Goal: Task Accomplishment & Management: Use online tool/utility

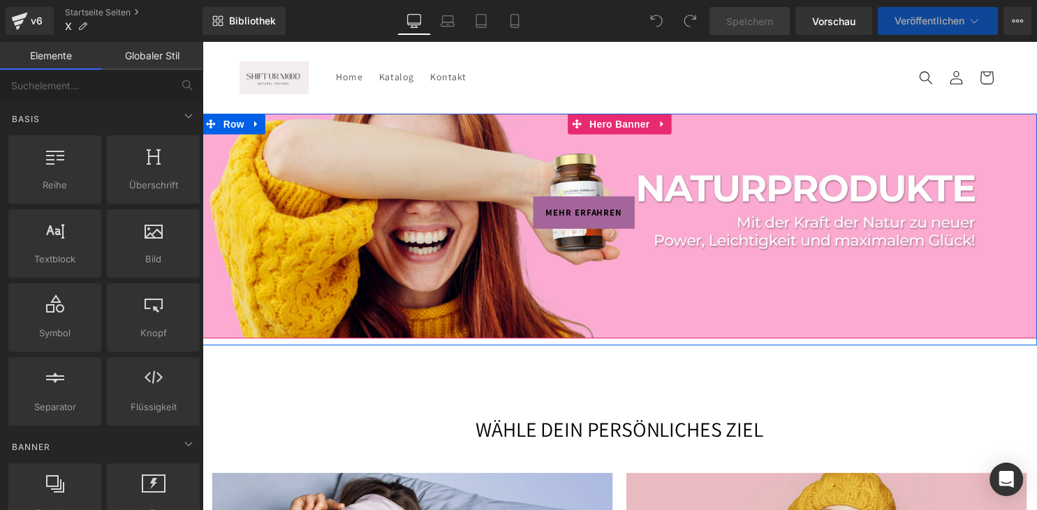
click at [405, 153] on div at bounding box center [624, 228] width 845 height 228
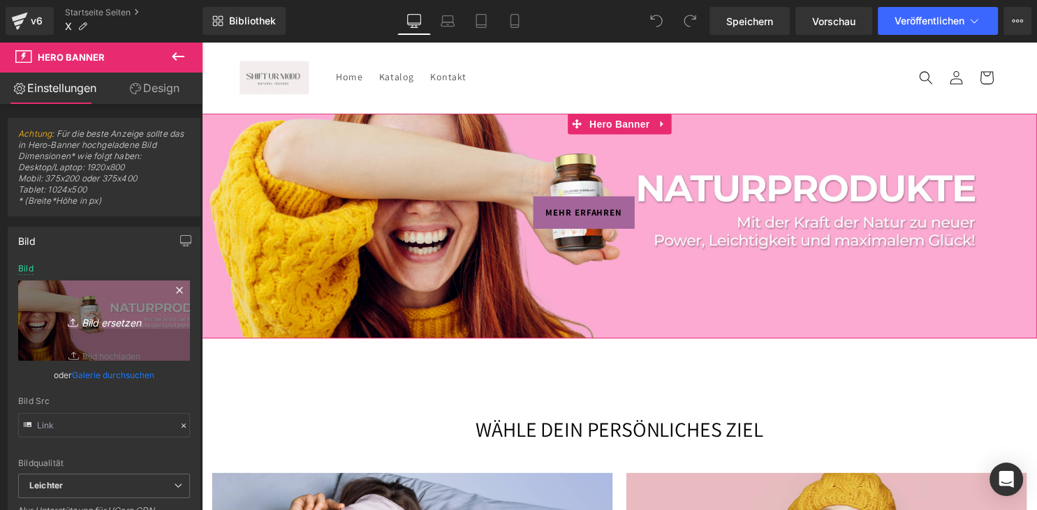
click at [110, 309] on link "Bild ersetzen" at bounding box center [104, 321] width 172 height 80
type input "C:\fakepath\ChatGPT Image [DATE], 05_27_57.png"
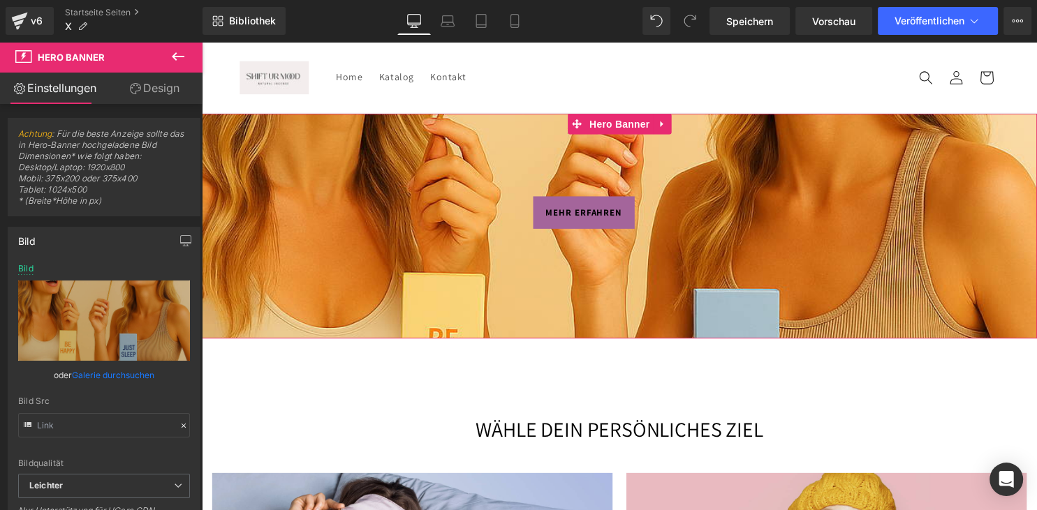
click at [156, 101] on link "Design" at bounding box center [154, 88] width 101 height 31
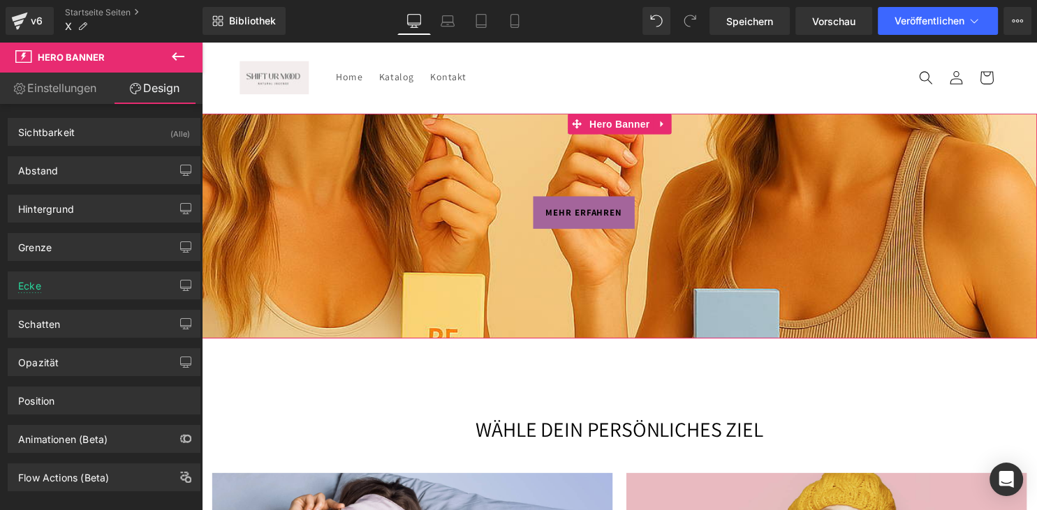
click at [82, 91] on link "Einstellungen" at bounding box center [50, 88] width 101 height 31
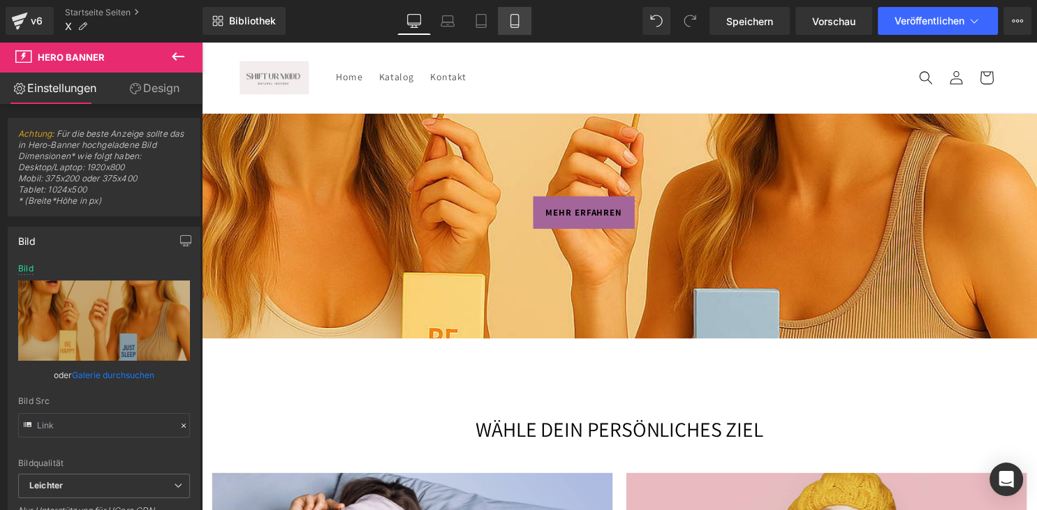
click at [503, 24] on link "Mobile" at bounding box center [515, 21] width 34 height 28
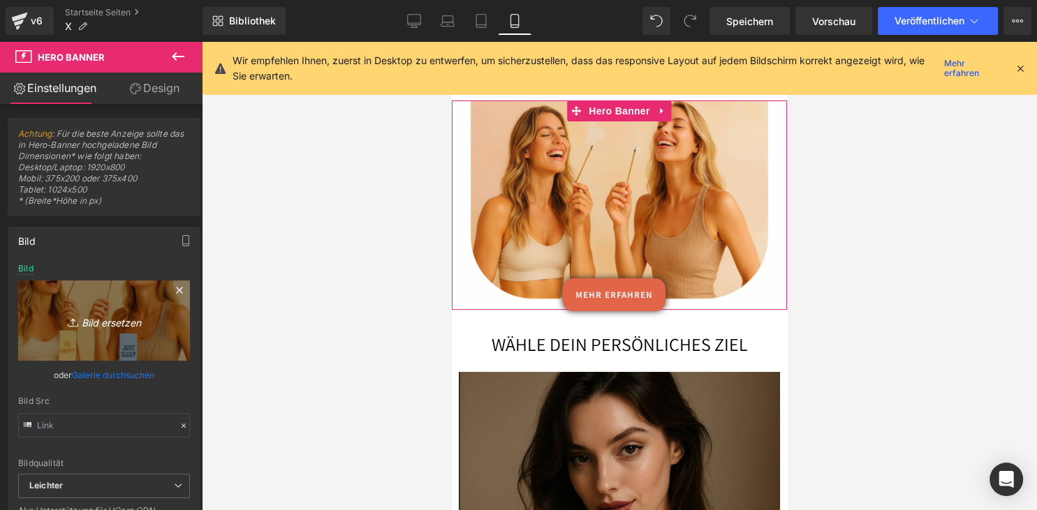
click at [77, 319] on icon at bounding box center [75, 323] width 14 height 14
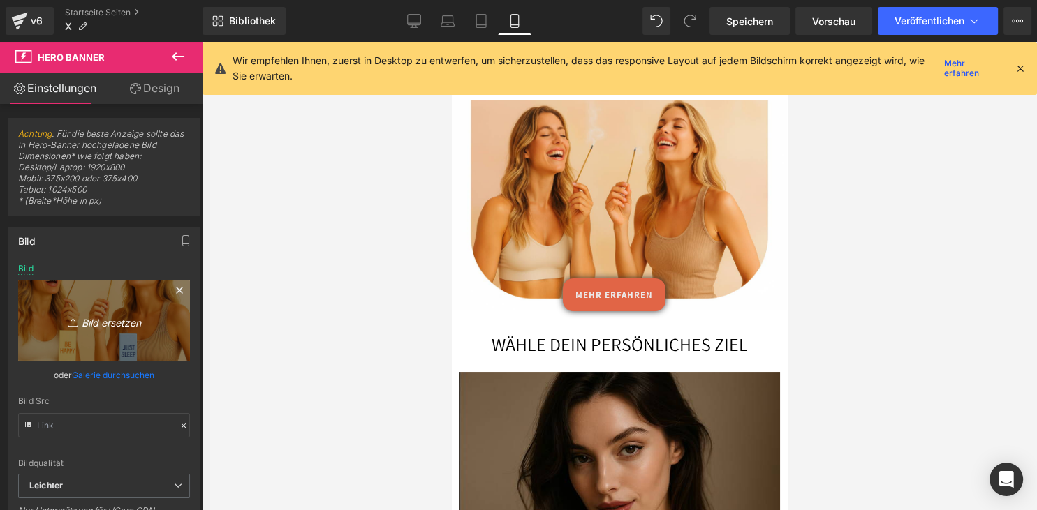
type input "C:\fakepath\ChatGPT Image [DATE], 05_27_57.png"
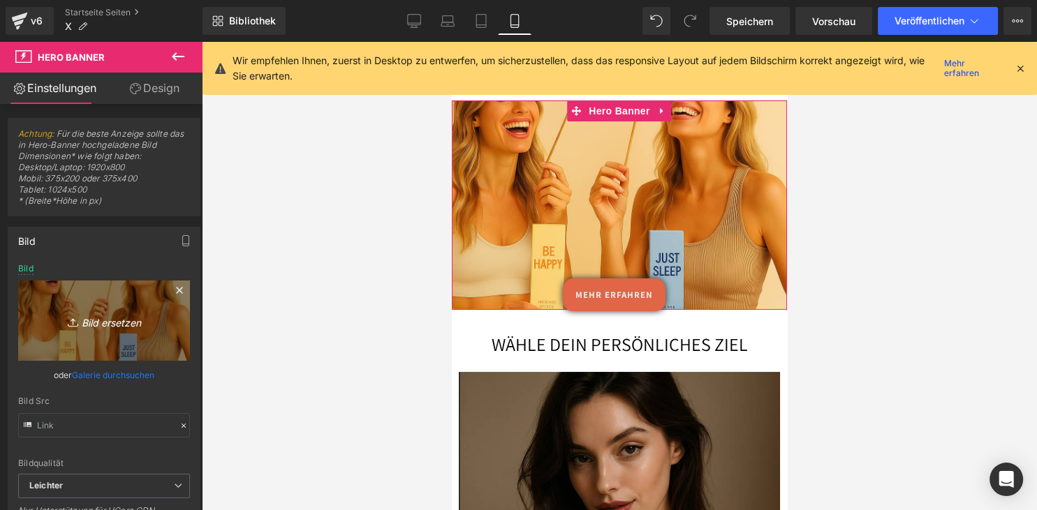
click at [121, 316] on icon "Bild ersetzen" at bounding box center [104, 320] width 112 height 17
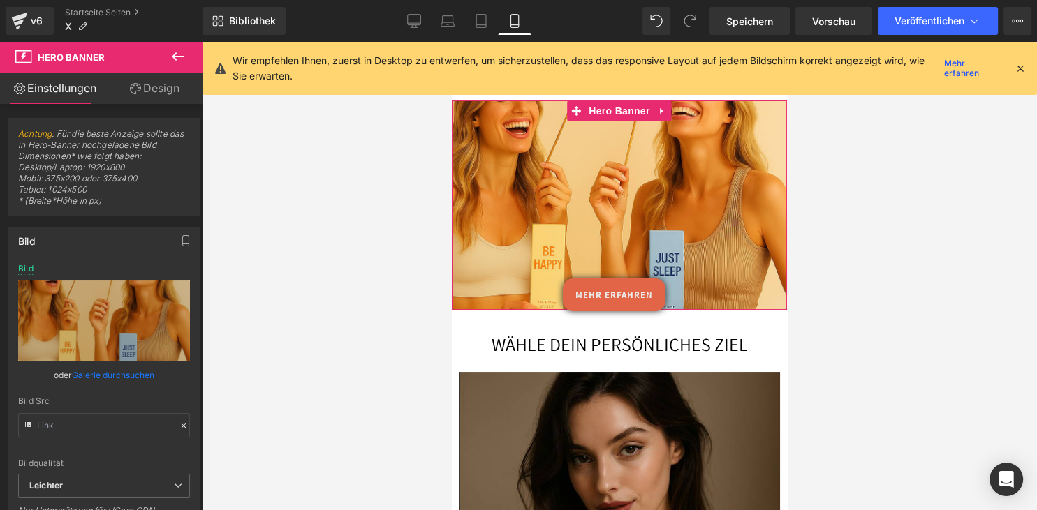
scroll to position [70, 0]
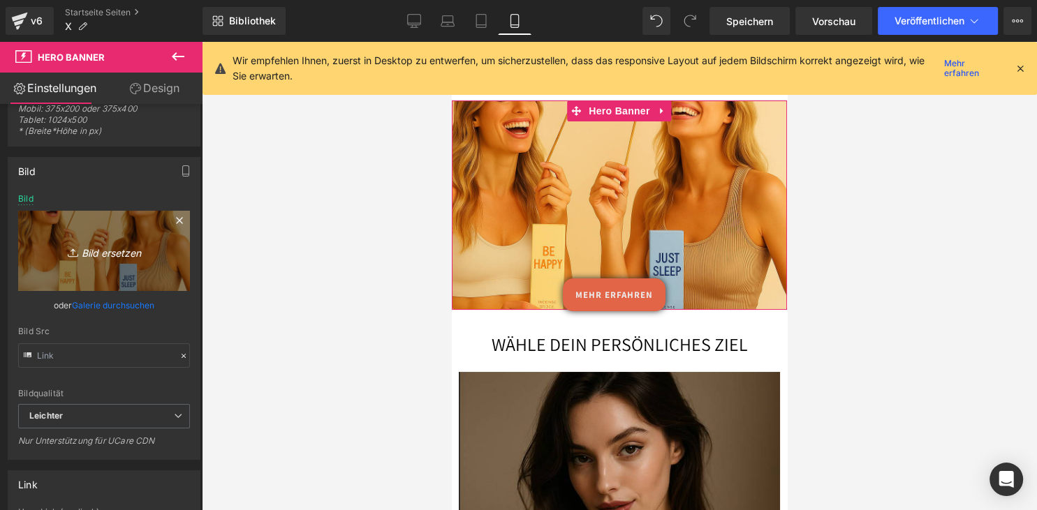
click at [145, 250] on icon "Bild ersetzen" at bounding box center [104, 250] width 112 height 17
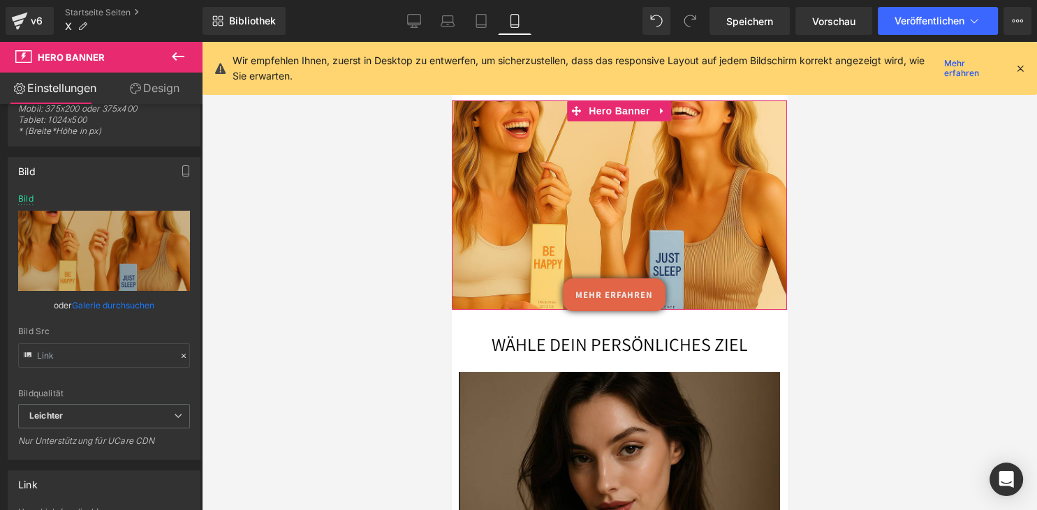
click at [113, 302] on link "Galerie durchsuchen" at bounding box center [113, 305] width 82 height 24
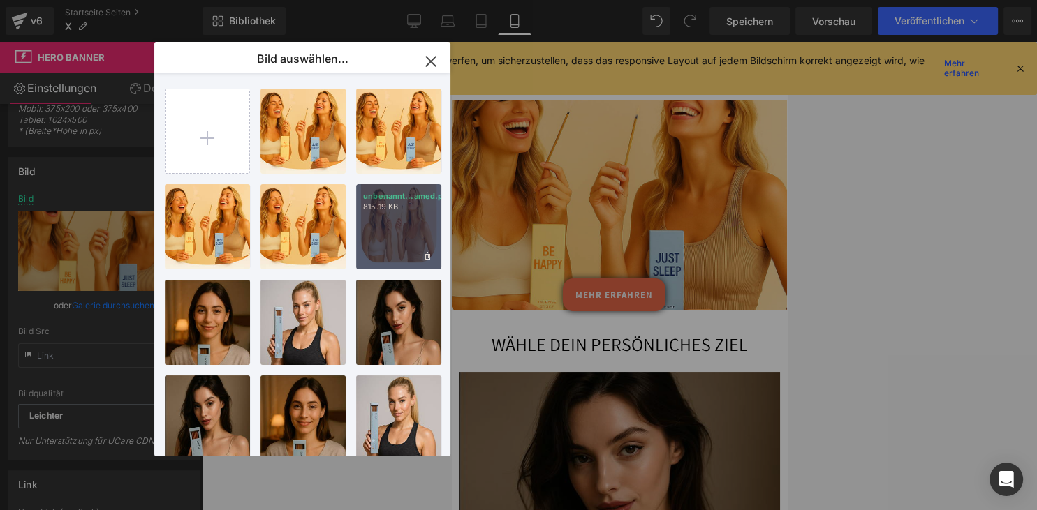
click at [372, 205] on p "815.19 KB" at bounding box center [398, 207] width 71 height 10
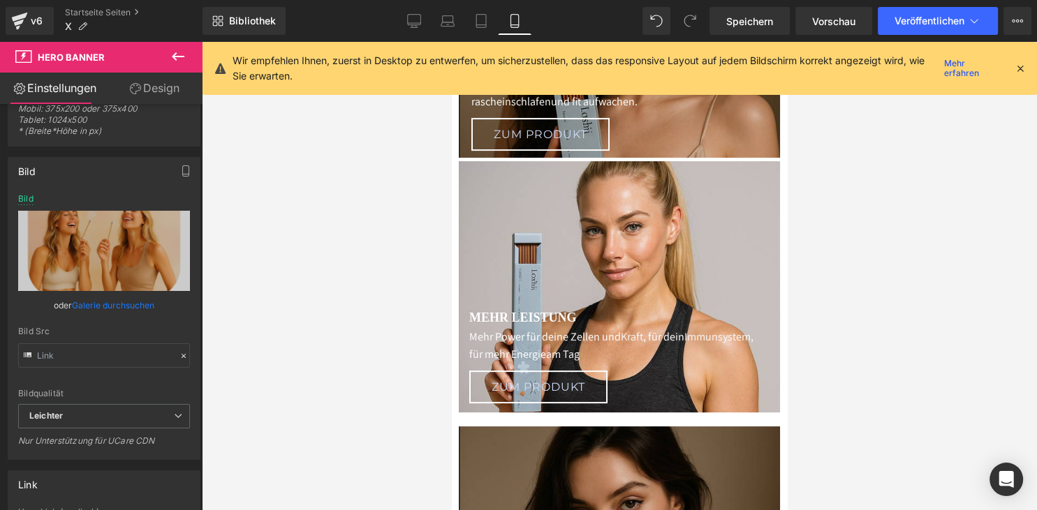
scroll to position [516, 0]
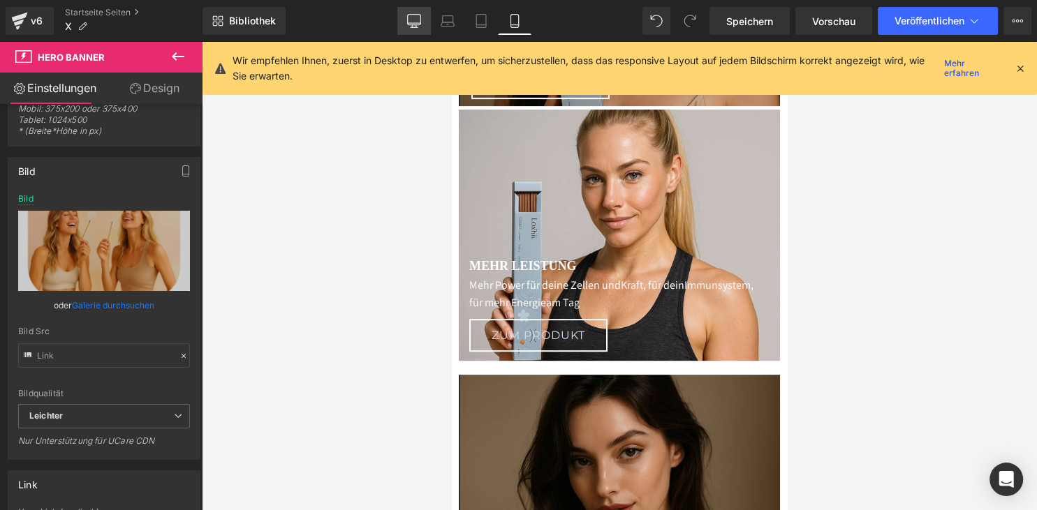
click at [414, 22] on icon at bounding box center [414, 21] width 14 height 14
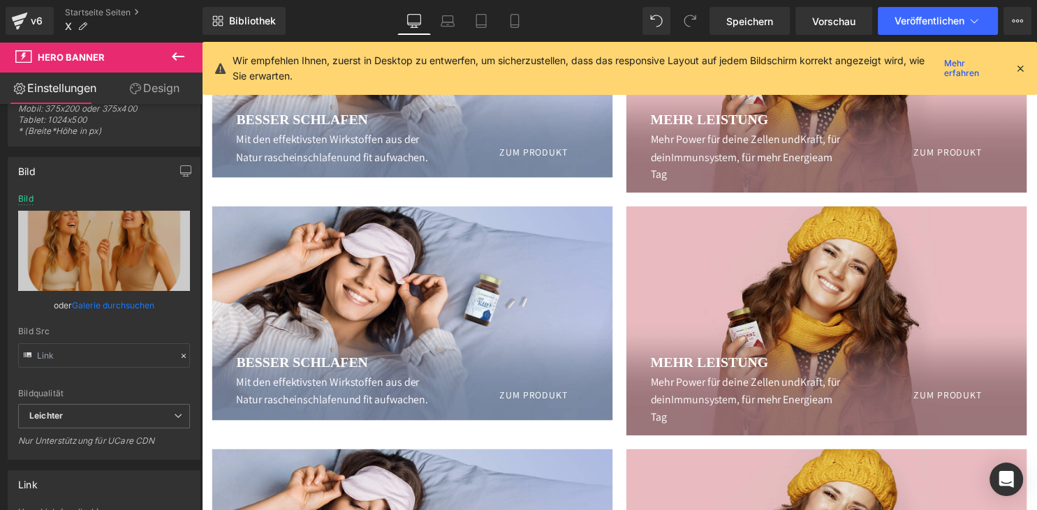
scroll to position [0, 0]
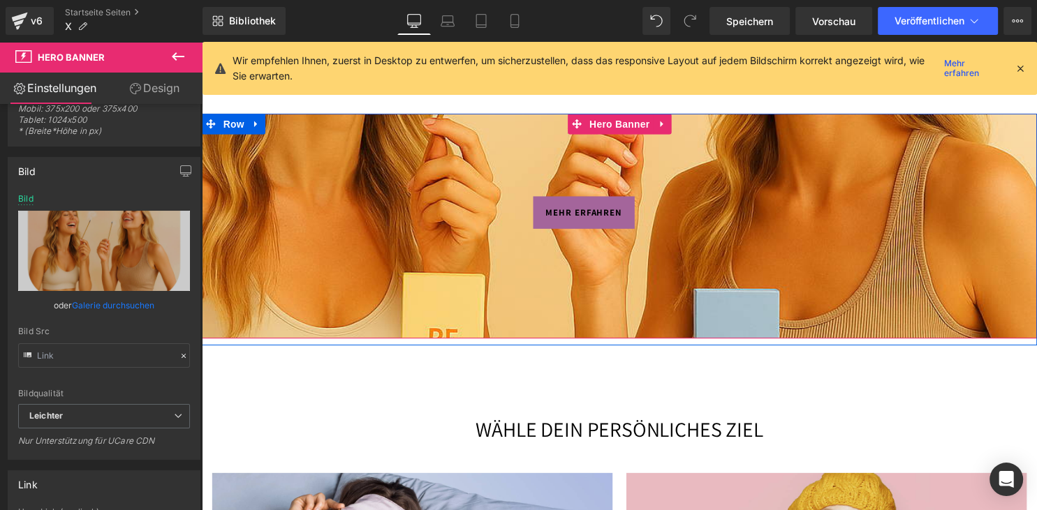
click at [446, 279] on div at bounding box center [624, 228] width 845 height 228
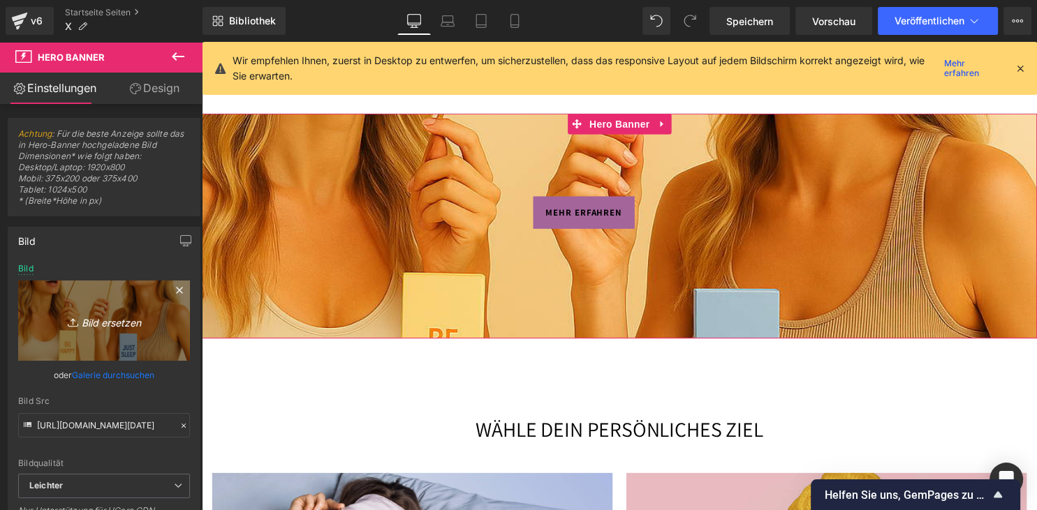
click at [100, 324] on icon "Bild ersetzen" at bounding box center [104, 320] width 112 height 17
type input "C:\fakepath\2c9c9986-aec9-4a3c-9114-9abf42101db5.png"
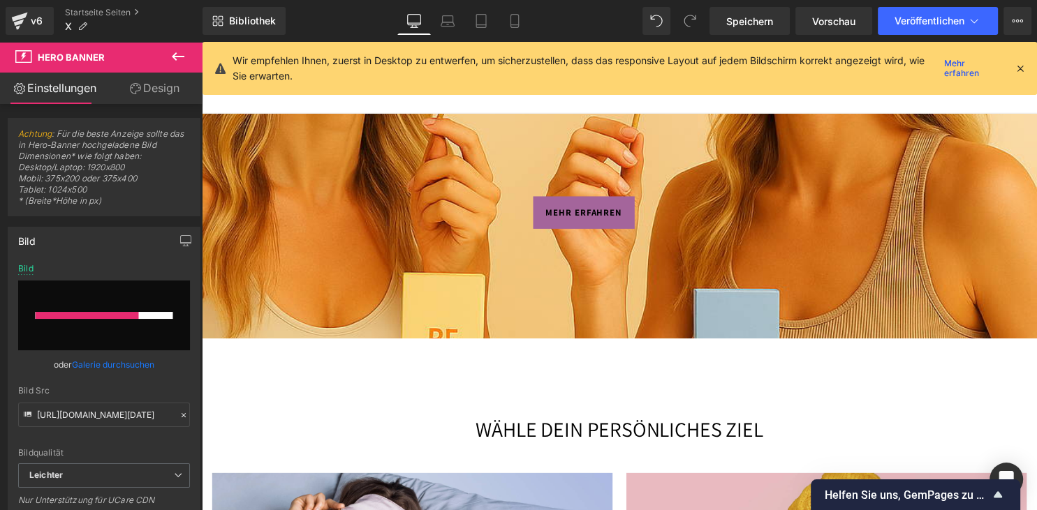
click at [1020, 66] on icon at bounding box center [1020, 68] width 13 height 13
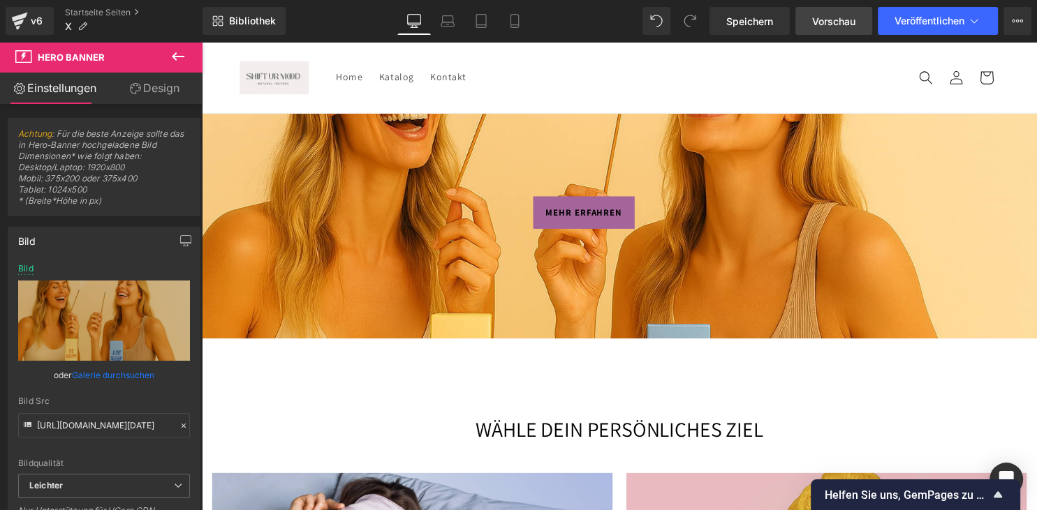
click at [831, 27] on span "Vorschau" at bounding box center [833, 21] width 43 height 15
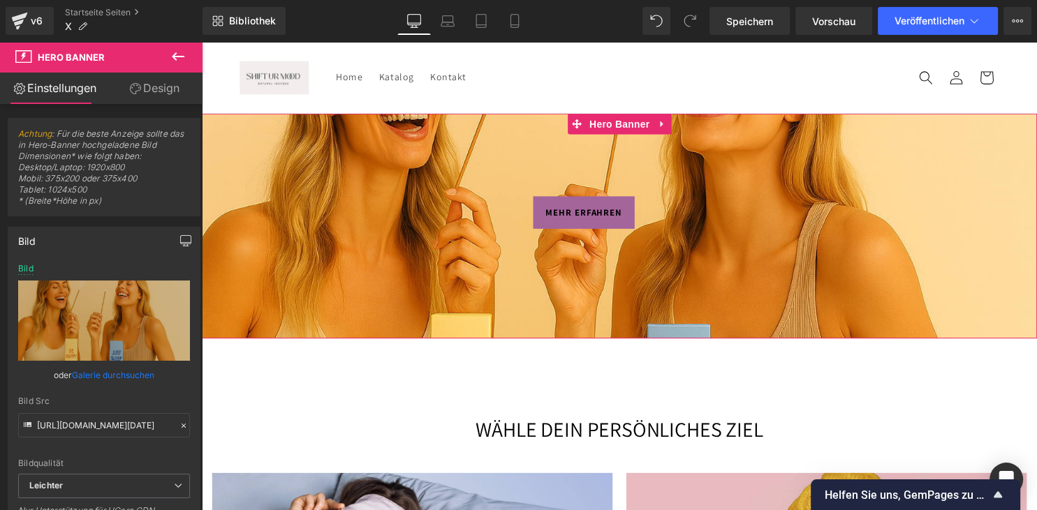
click at [186, 239] on icon "button" at bounding box center [185, 240] width 11 height 11
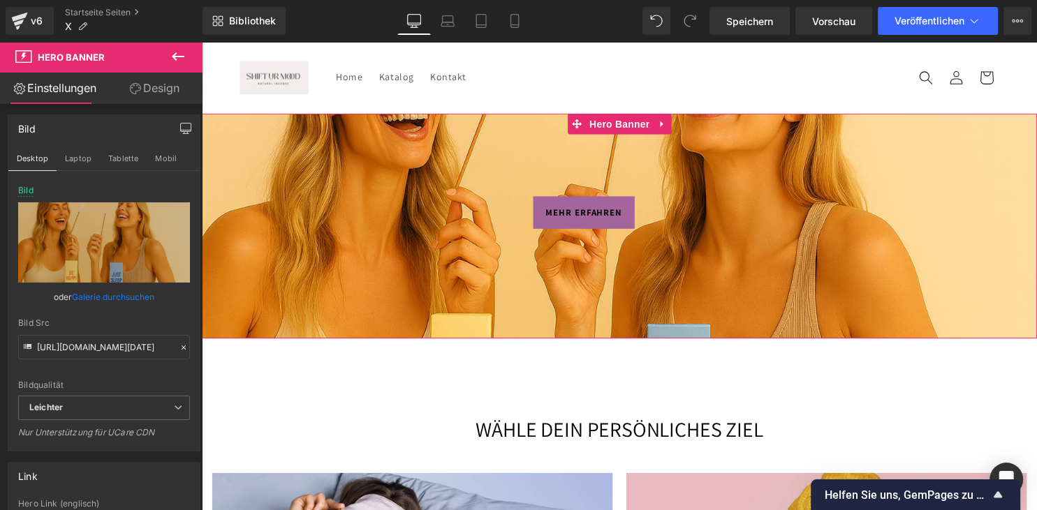
scroll to position [140, 0]
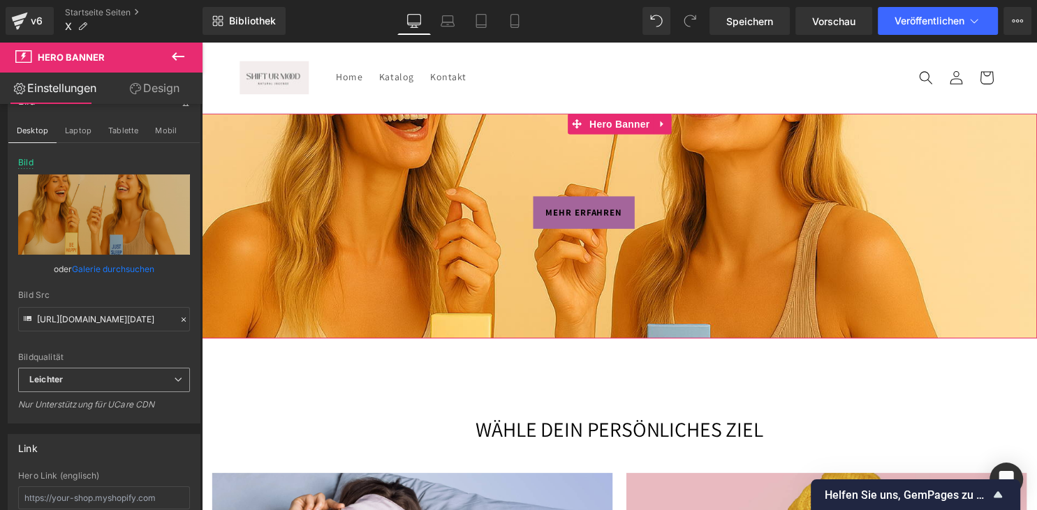
click at [83, 375] on span "Leichter" at bounding box center [104, 380] width 172 height 24
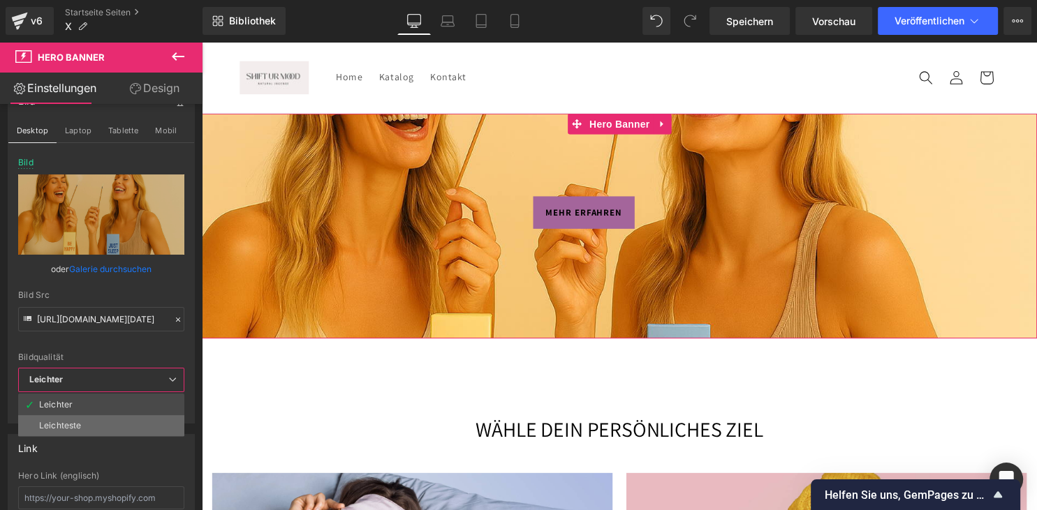
click at [80, 421] on div "Leichteste" at bounding box center [60, 426] width 42 height 10
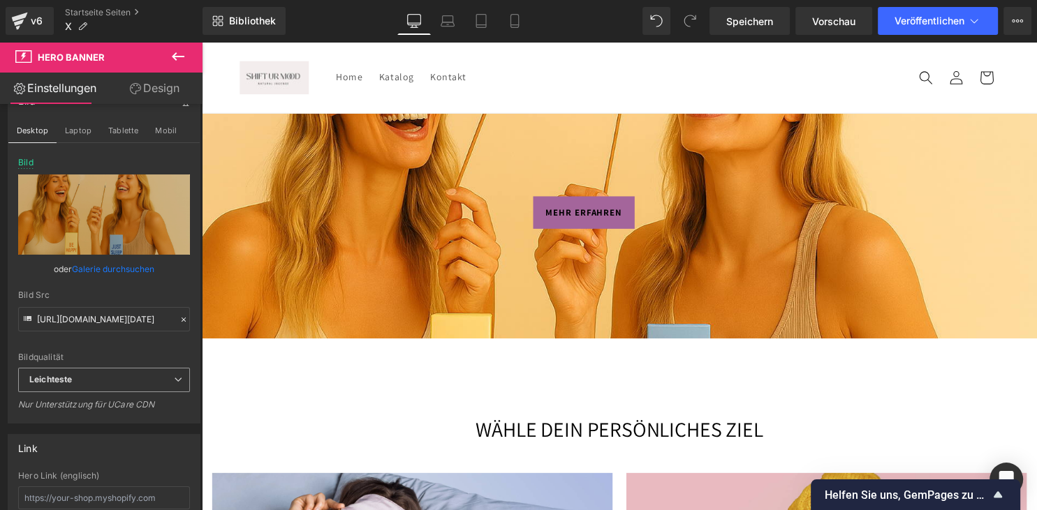
click at [91, 394] on div "Leichteste Leichter Leichteste" at bounding box center [104, 383] width 172 height 31
click at [91, 392] on div "Leichteste Leichter Leichteste" at bounding box center [104, 383] width 172 height 31
click at [94, 385] on span "Leichteste" at bounding box center [104, 380] width 172 height 24
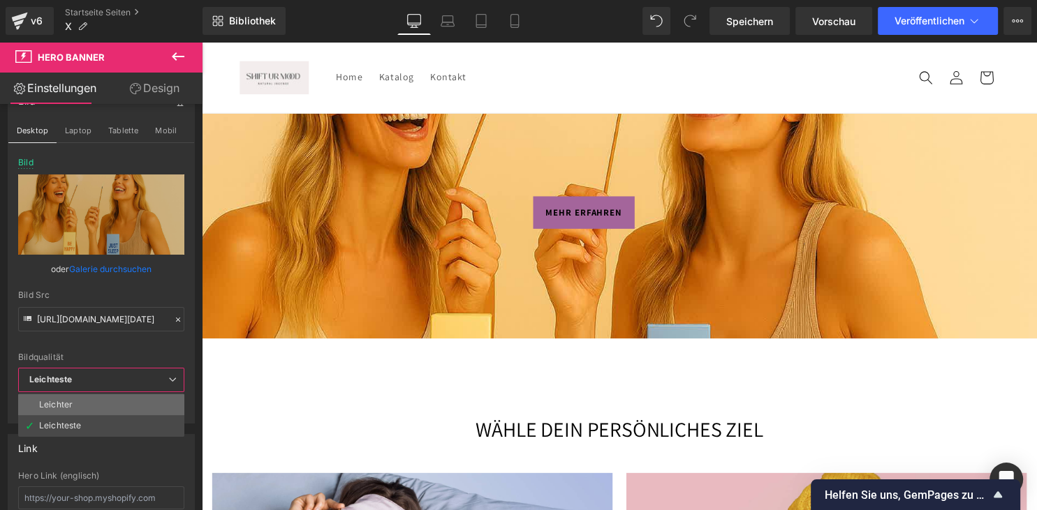
click at [88, 410] on li "Leichter" at bounding box center [101, 404] width 166 height 21
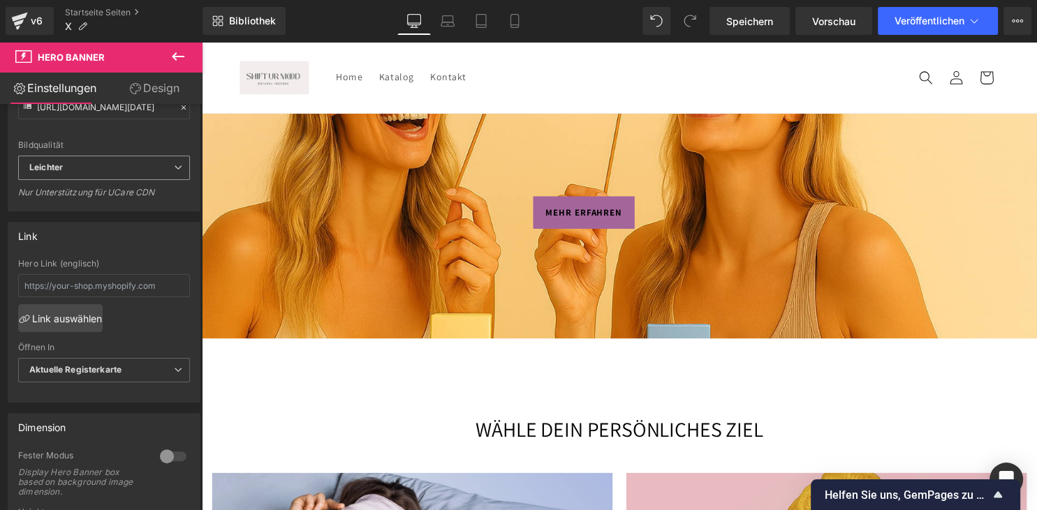
scroll to position [422, 0]
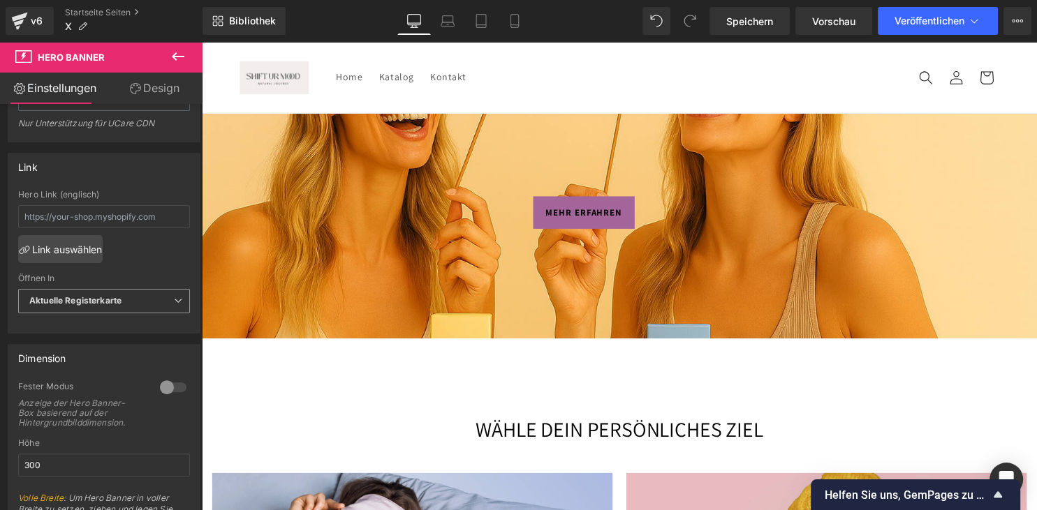
click at [119, 313] on span "Aktuelle Registerkarte" at bounding box center [104, 301] width 172 height 24
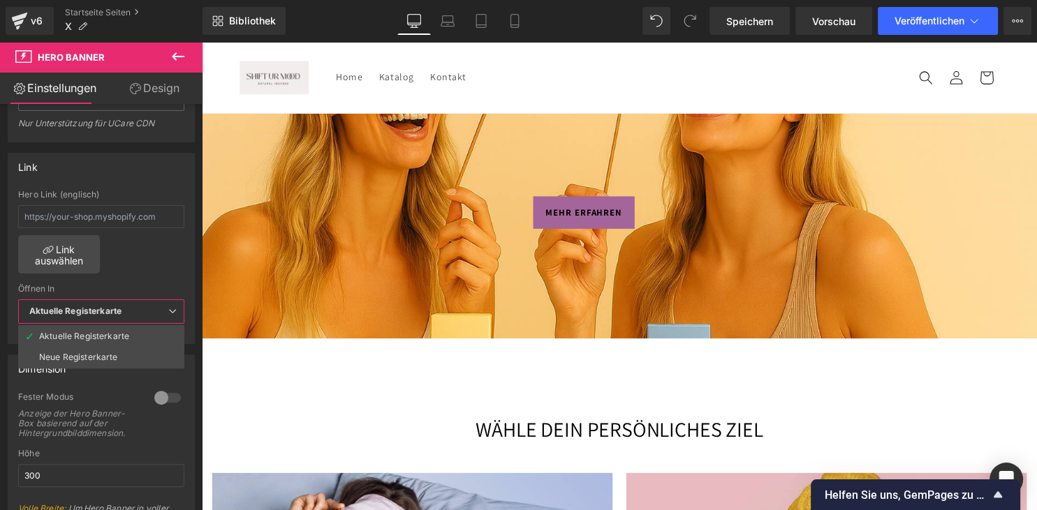
click at [121, 319] on span "Aktuelle Registerkarte" at bounding box center [101, 311] width 166 height 24
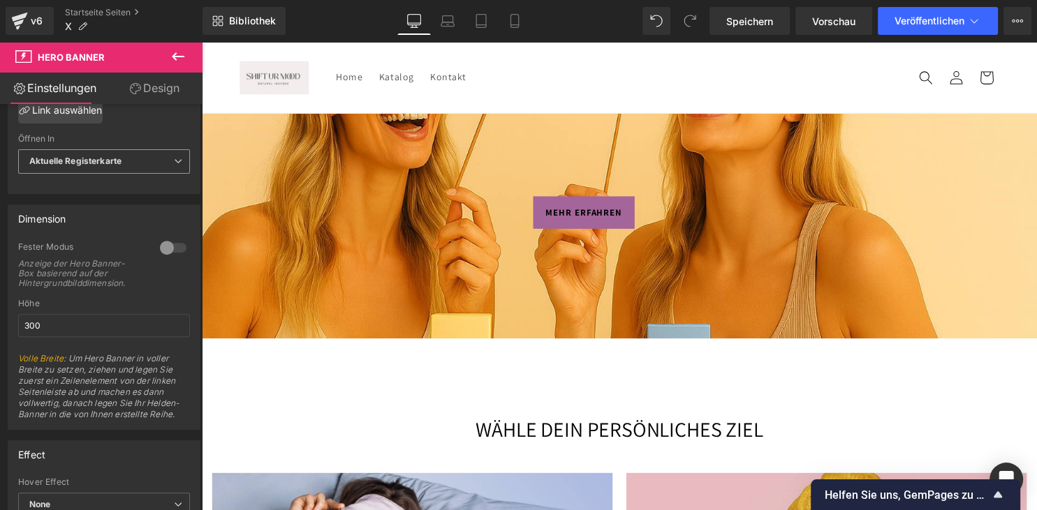
scroll to position [633, 0]
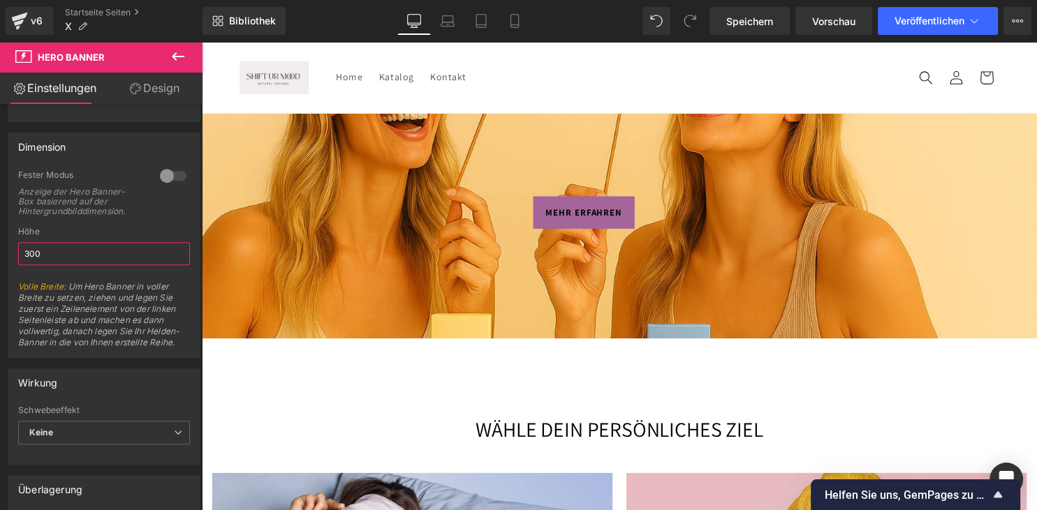
click at [110, 265] on input "300" at bounding box center [104, 253] width 172 height 23
type input "3"
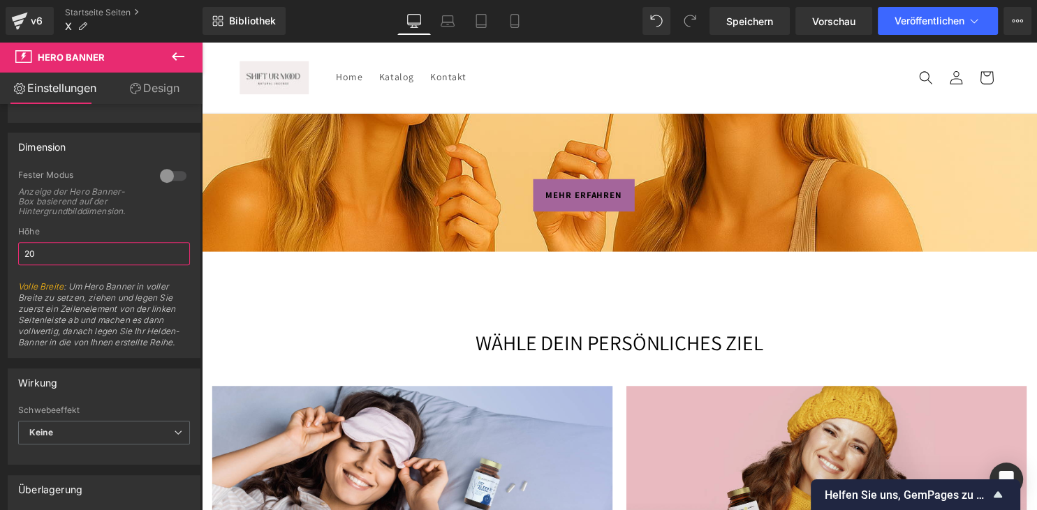
type input "2"
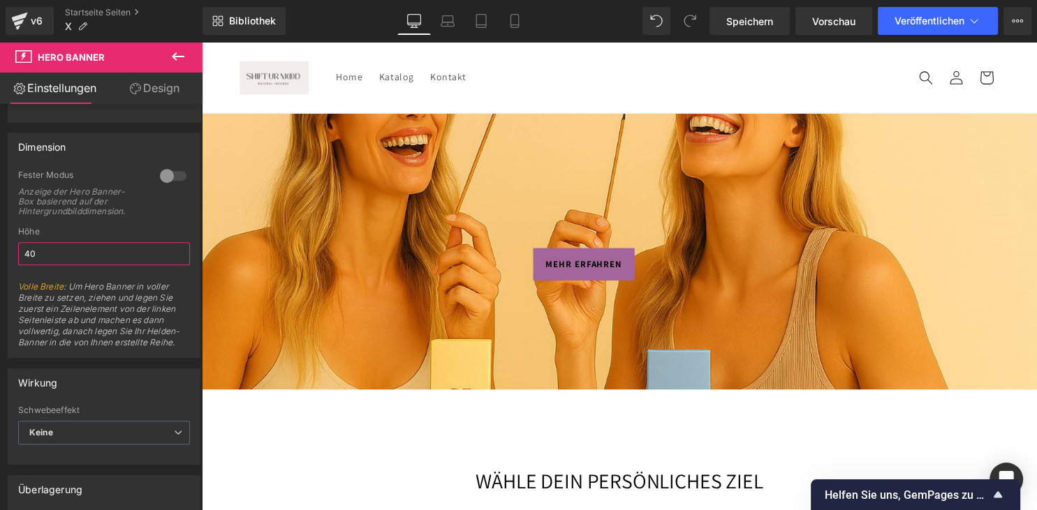
type input "4"
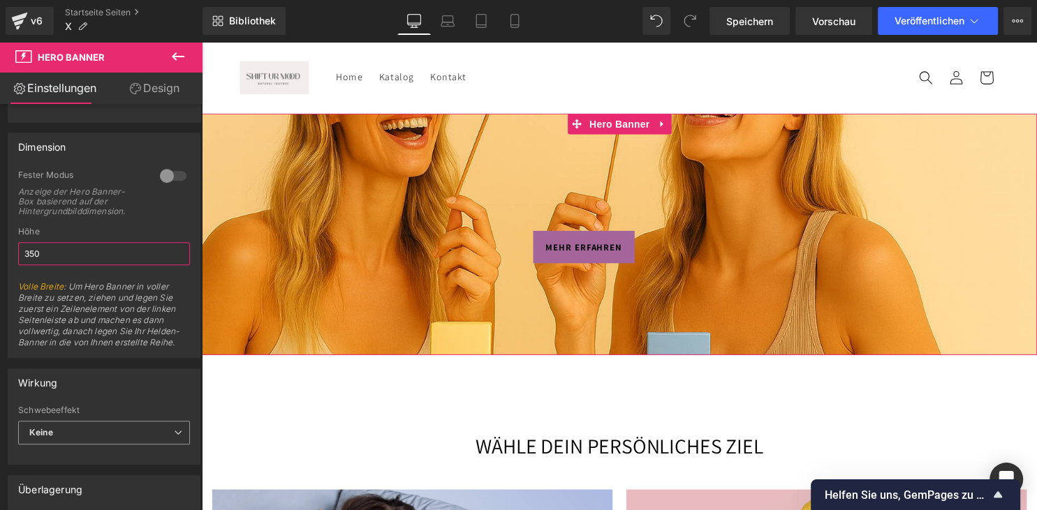
type input "350"
click at [102, 429] on span "Keine" at bounding box center [104, 433] width 172 height 24
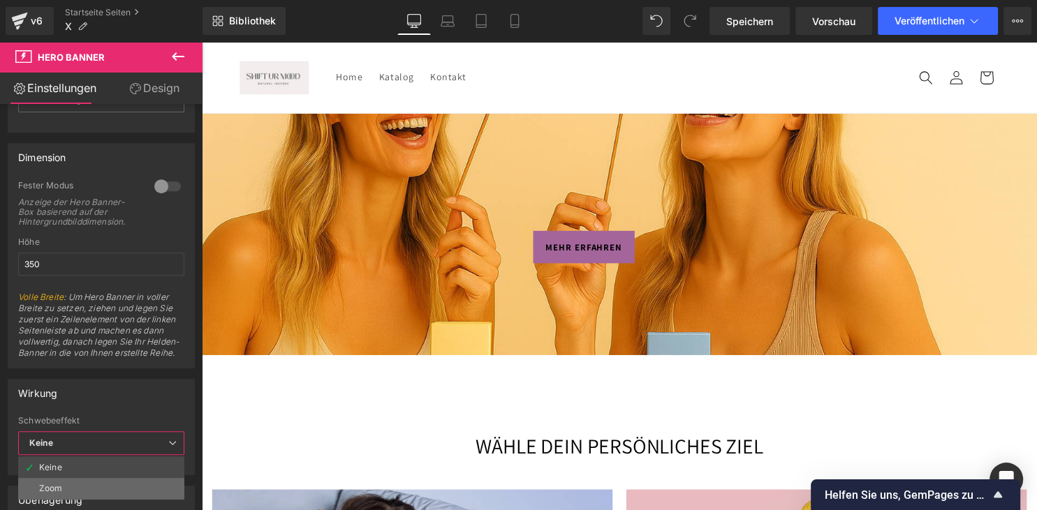
click at [77, 478] on li "Zoom" at bounding box center [101, 488] width 166 height 21
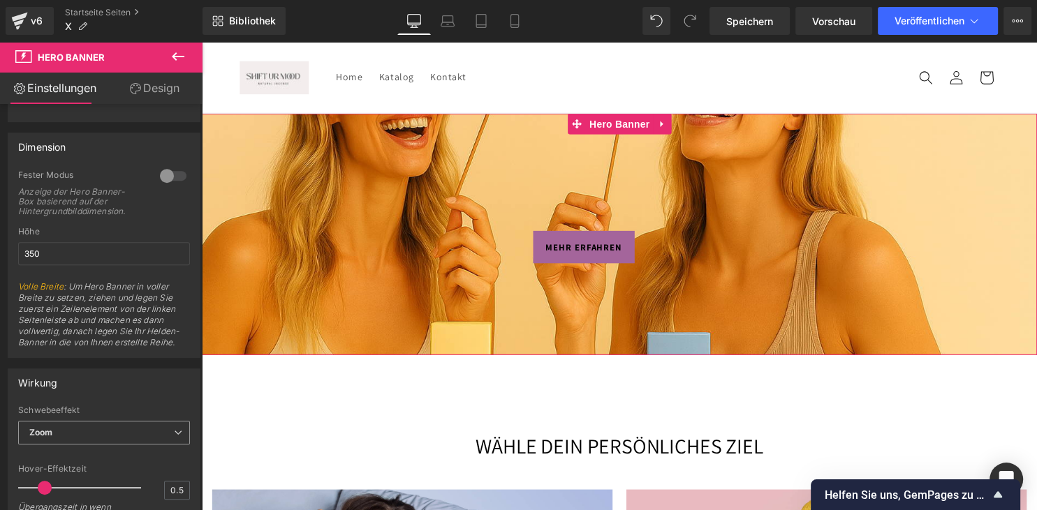
click at [119, 452] on div "Zoom Keine Zoom" at bounding box center [104, 436] width 172 height 31
click at [131, 445] on span "Zoom" at bounding box center [104, 433] width 172 height 24
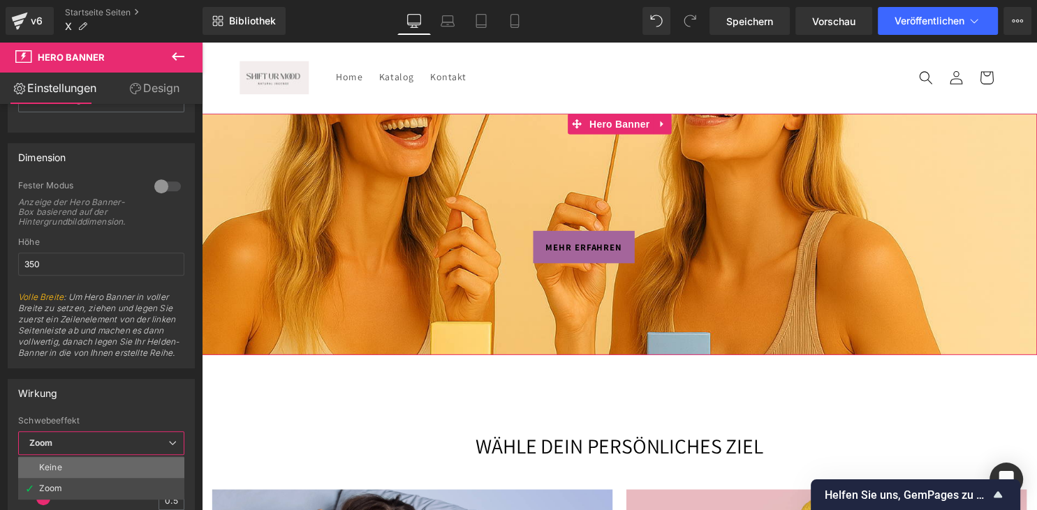
click at [98, 468] on li "Keine" at bounding box center [101, 467] width 166 height 21
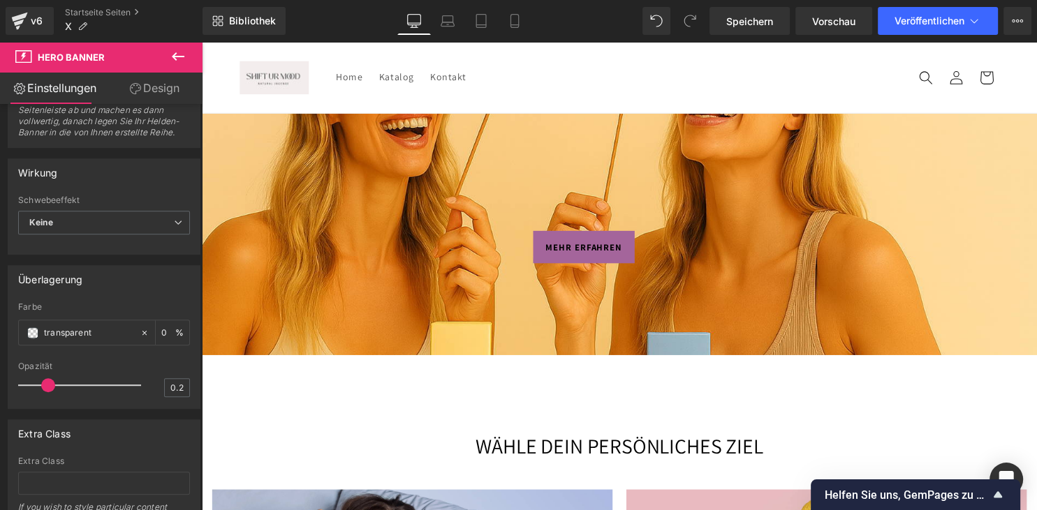
scroll to position [844, 0]
click at [54, 395] on div at bounding box center [83, 385] width 116 height 28
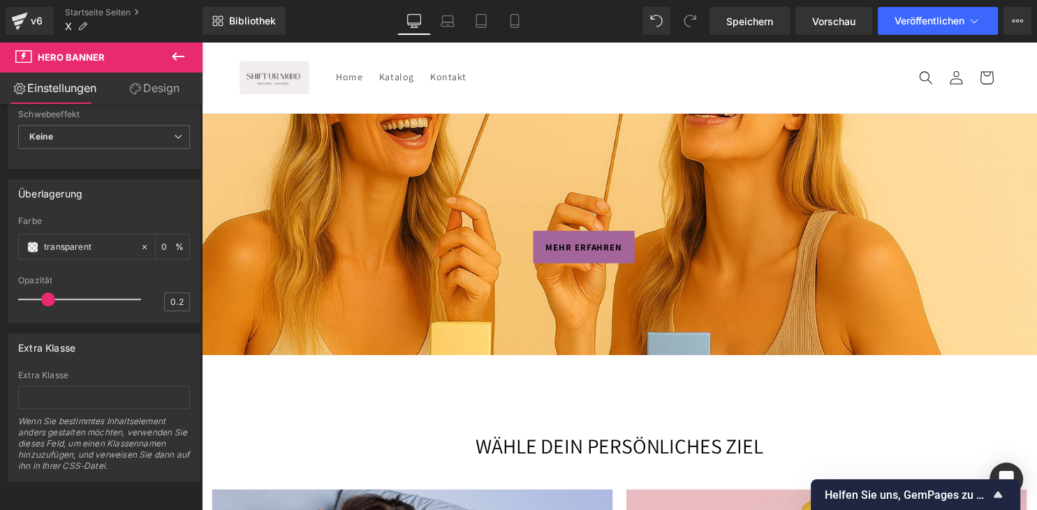
click at [175, 94] on link "Design" at bounding box center [154, 88] width 101 height 31
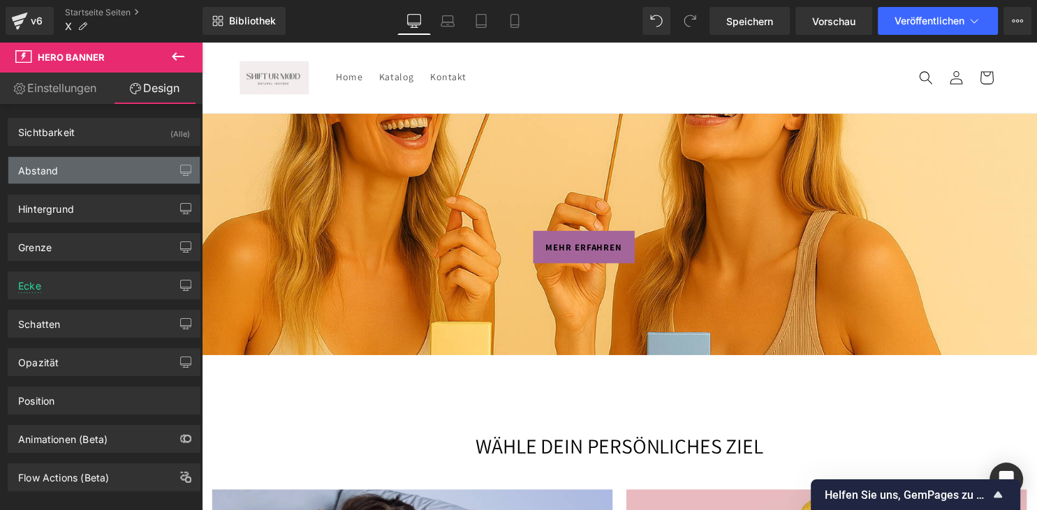
click at [144, 175] on div "Abstand" at bounding box center [103, 170] width 191 height 27
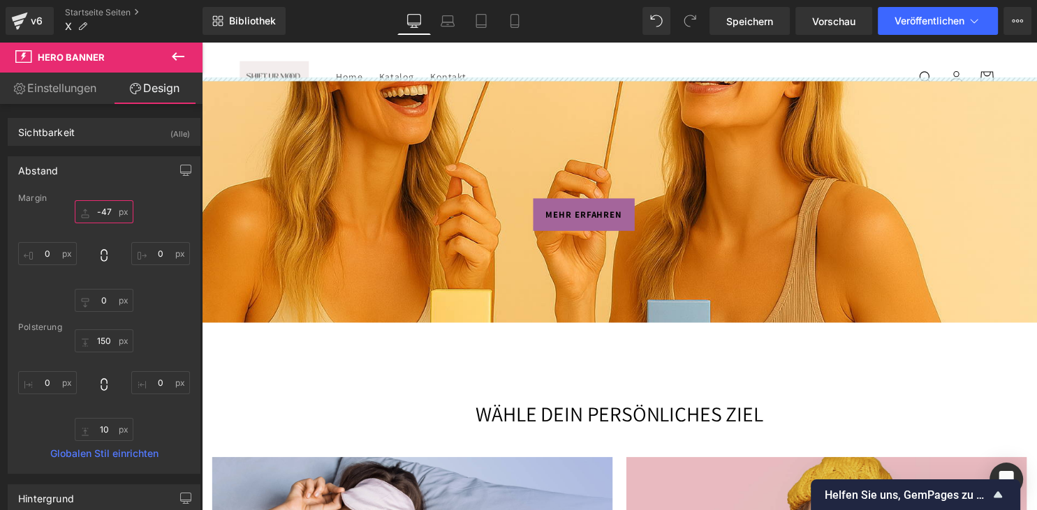
drag, startPoint x: 109, startPoint y: 214, endPoint x: 113, endPoint y: 246, distance: 33.1
click at [113, 223] on input "0" at bounding box center [104, 211] width 59 height 23
click at [113, 205] on input "0" at bounding box center [104, 211] width 59 height 23
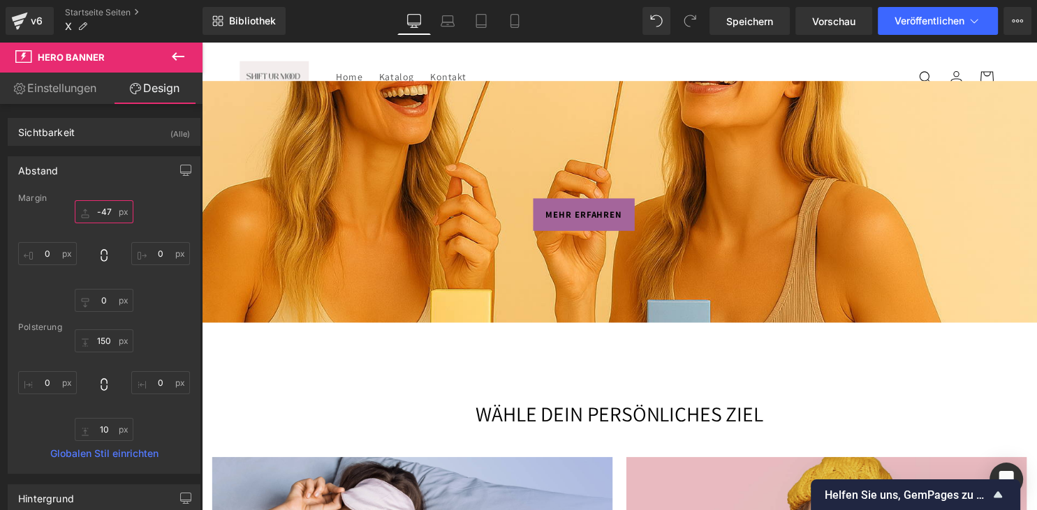
type input "-47"
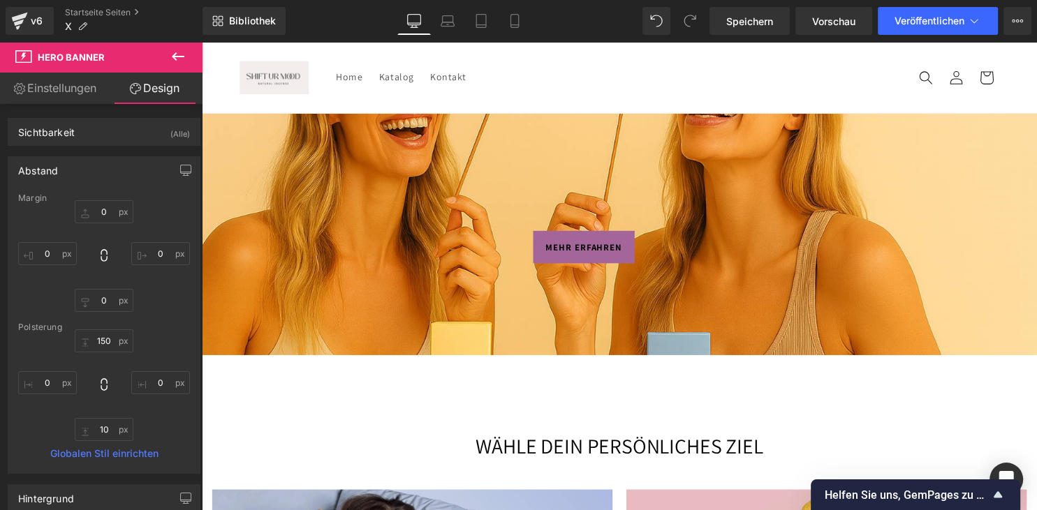
click at [108, 352] on div "150 0 10 0" at bounding box center [104, 385] width 172 height 112
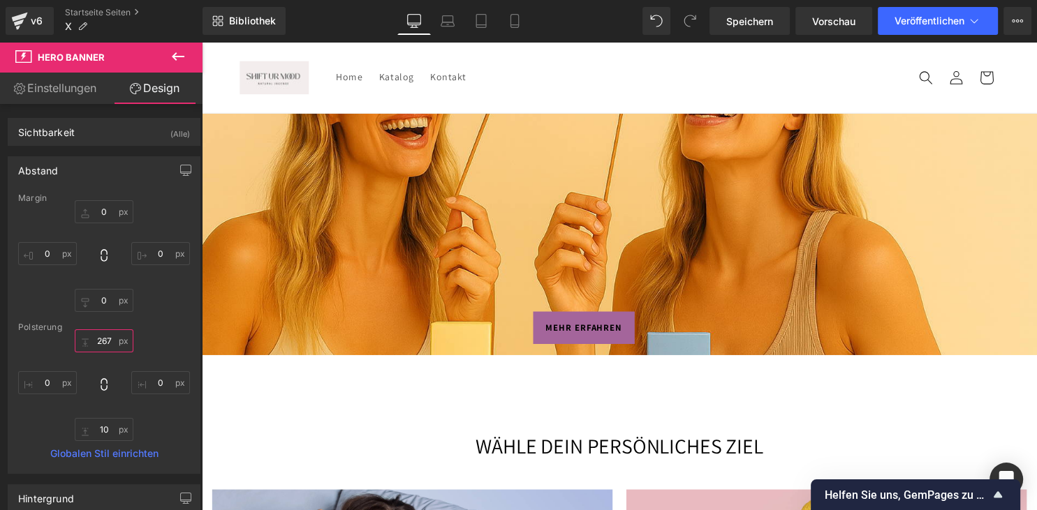
drag, startPoint x: 107, startPoint y: 348, endPoint x: 112, endPoint y: 266, distance: 81.8
click at [112, 329] on input "150" at bounding box center [104, 340] width 59 height 23
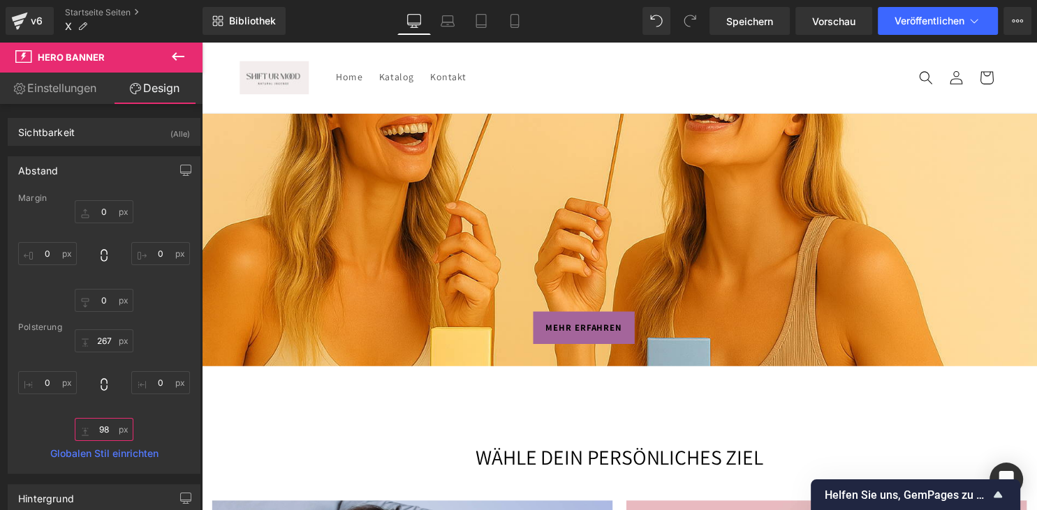
drag, startPoint x: 94, startPoint y: 426, endPoint x: 110, endPoint y: 364, distance: 63.7
click at [110, 418] on input "10" at bounding box center [104, 429] width 59 height 23
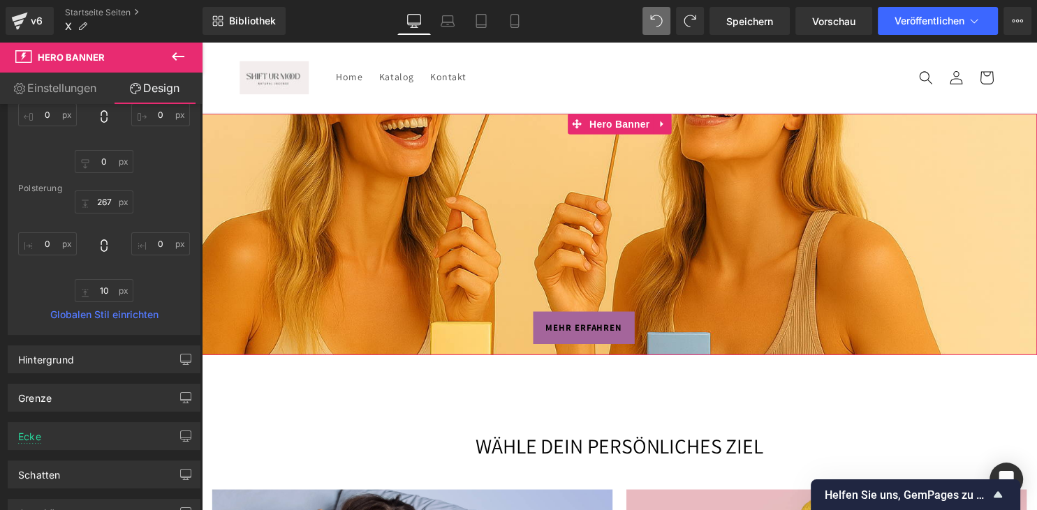
scroll to position [140, 0]
click at [117, 311] on link "Globalen Stil einrichten" at bounding box center [104, 313] width 172 height 11
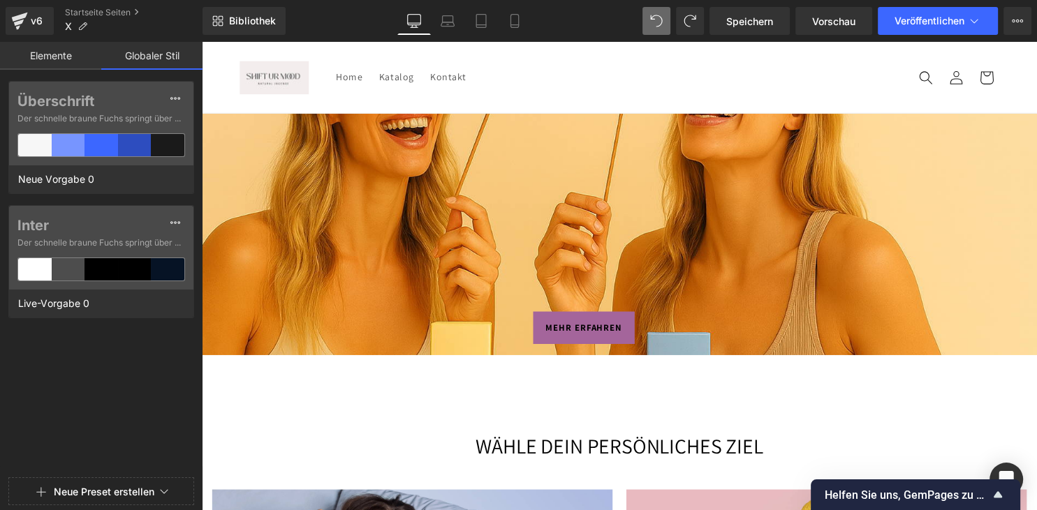
click at [75, 56] on link "Elemente" at bounding box center [50, 56] width 101 height 28
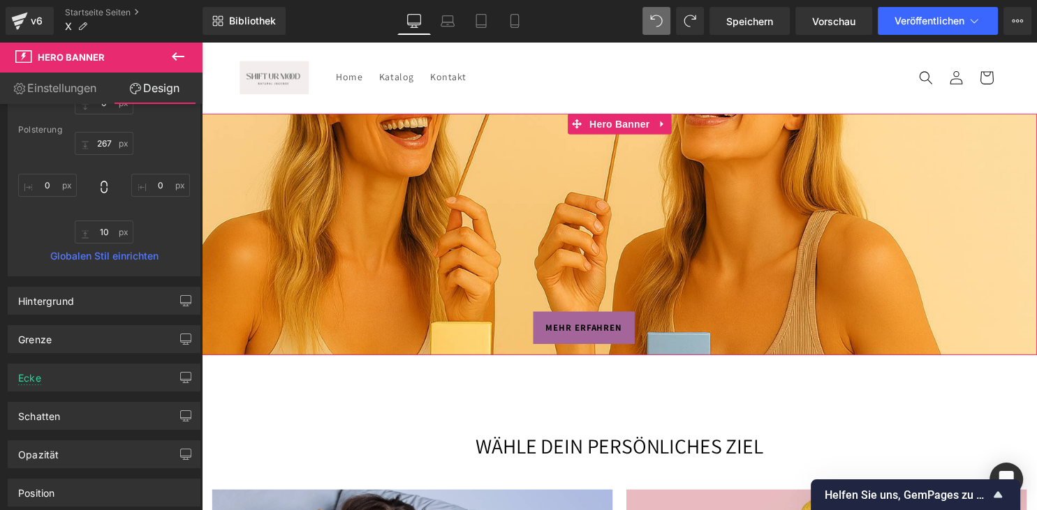
scroll to position [281, 0]
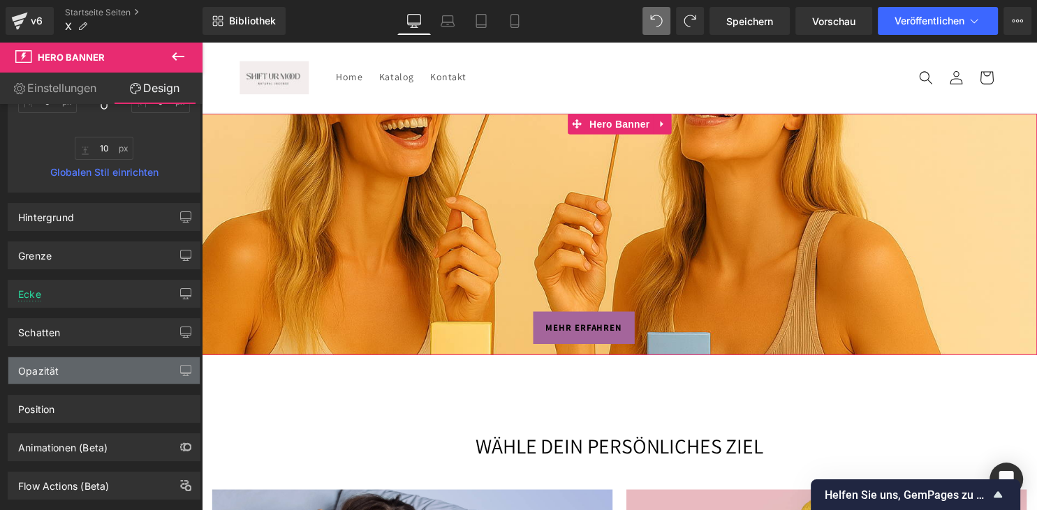
click at [54, 365] on div "Opazität" at bounding box center [38, 367] width 40 height 20
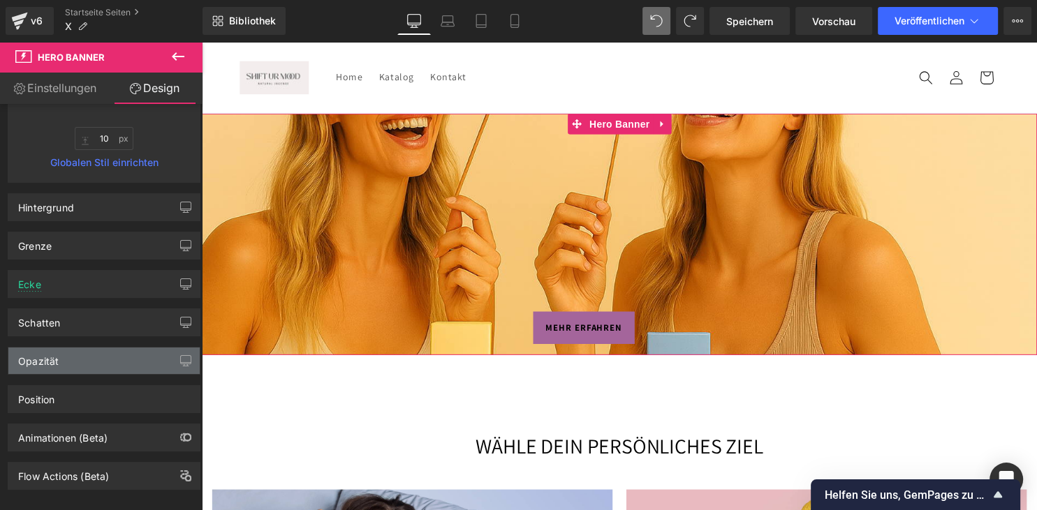
scroll to position [296, 0]
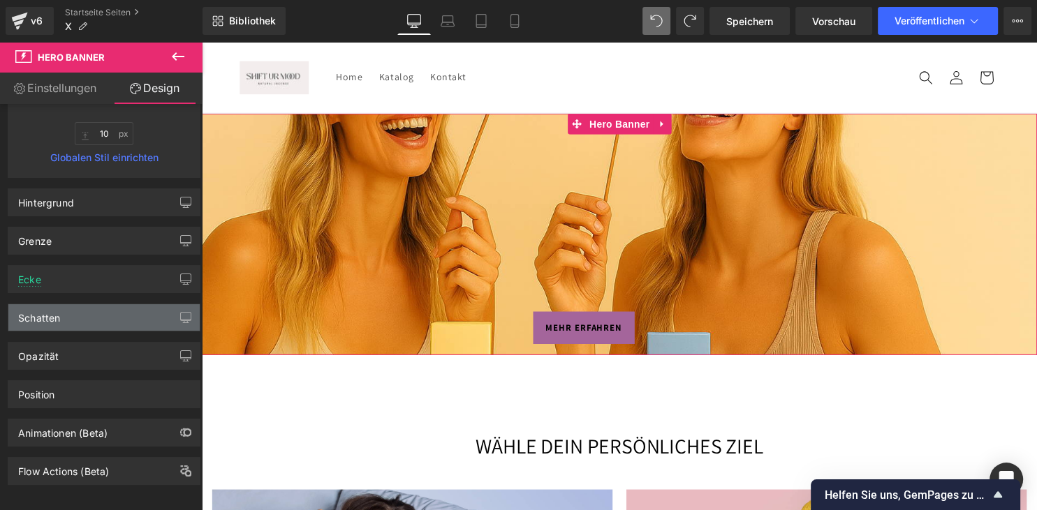
click at [99, 314] on div "Schatten" at bounding box center [103, 317] width 191 height 27
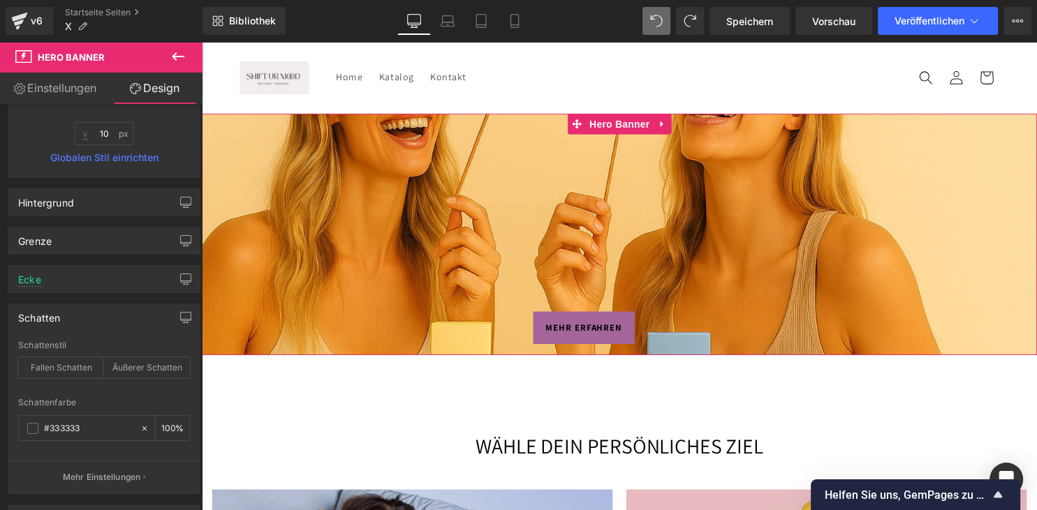
click at [99, 314] on div "Schatten" at bounding box center [103, 317] width 191 height 27
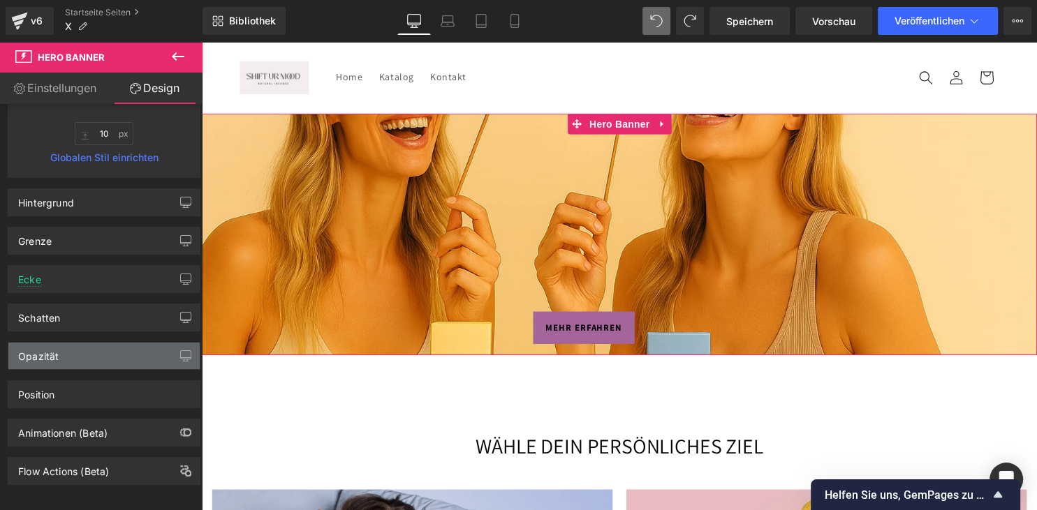
click at [95, 364] on div "Opazität" at bounding box center [103, 356] width 191 height 27
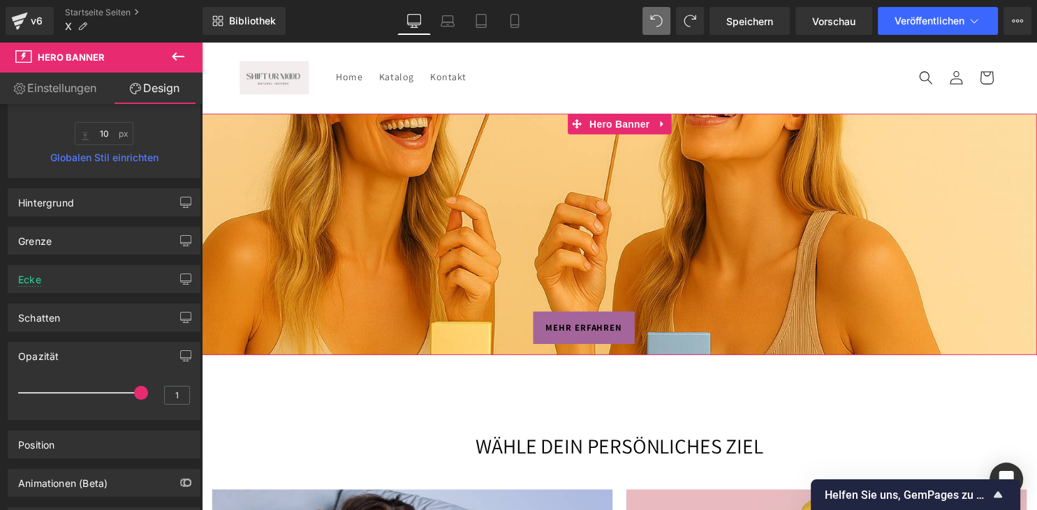
click at [95, 364] on div "Opazität" at bounding box center [103, 356] width 191 height 27
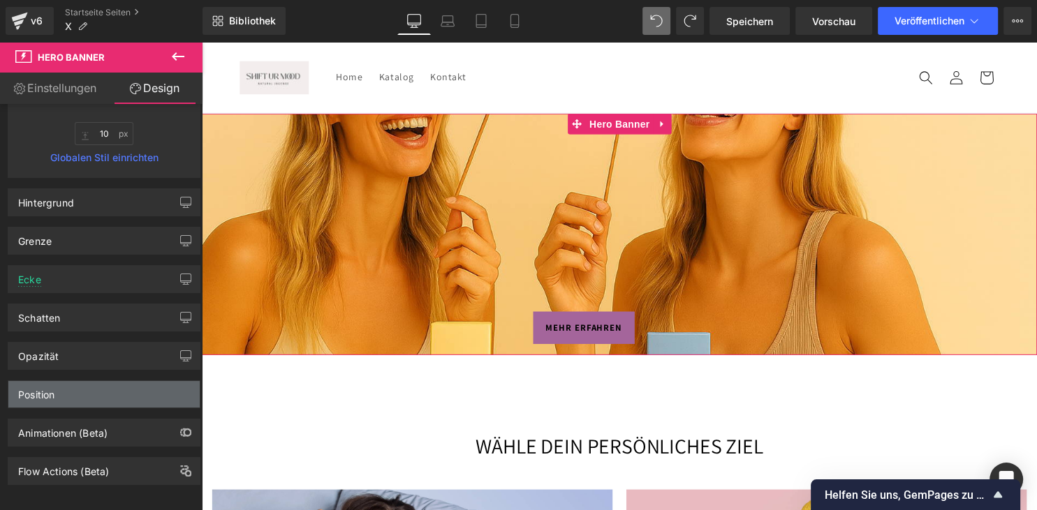
click at [89, 392] on div "Position" at bounding box center [103, 394] width 191 height 27
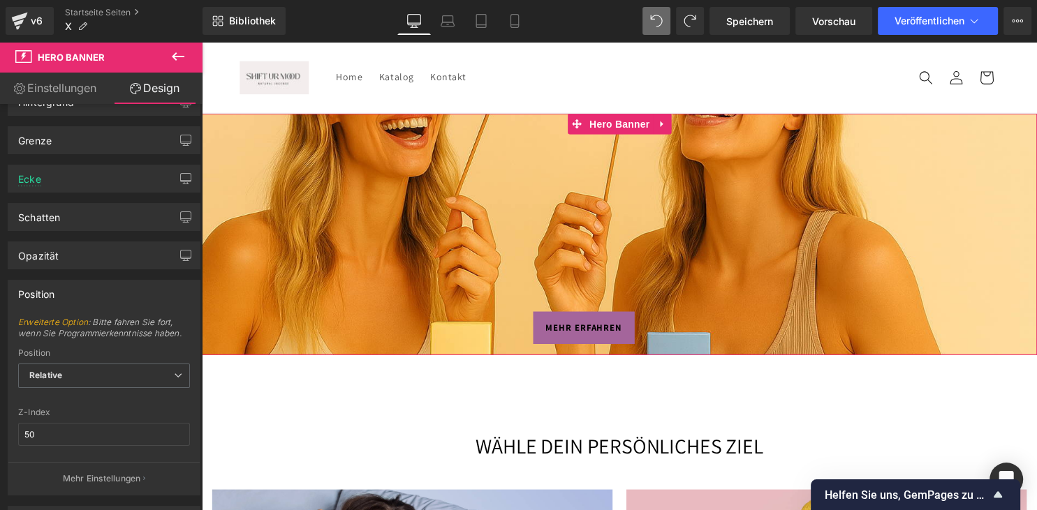
scroll to position [437, 0]
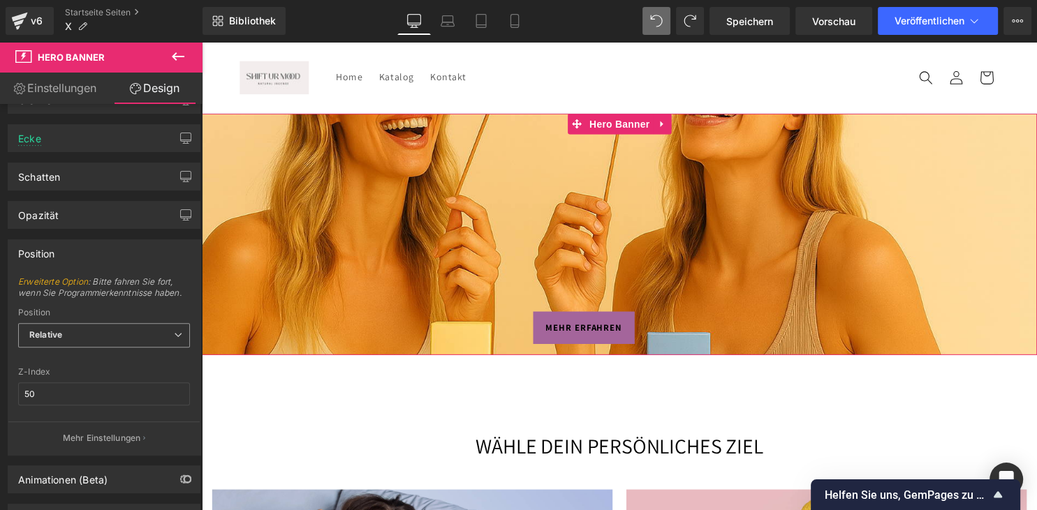
click at [108, 336] on span "Relative" at bounding box center [104, 335] width 172 height 24
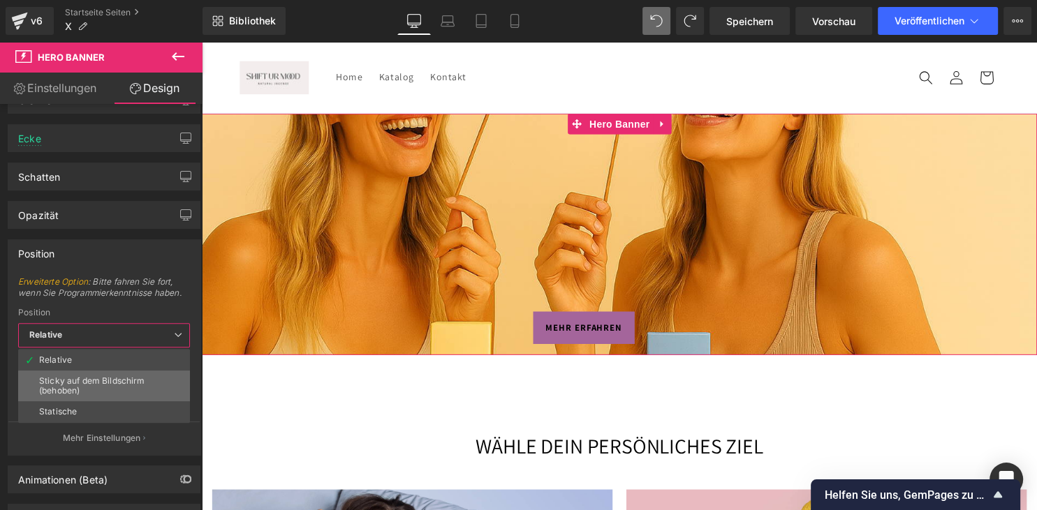
click at [77, 385] on div "Sticky auf dem Bildschirm (behoben)" at bounding box center [104, 386] width 130 height 20
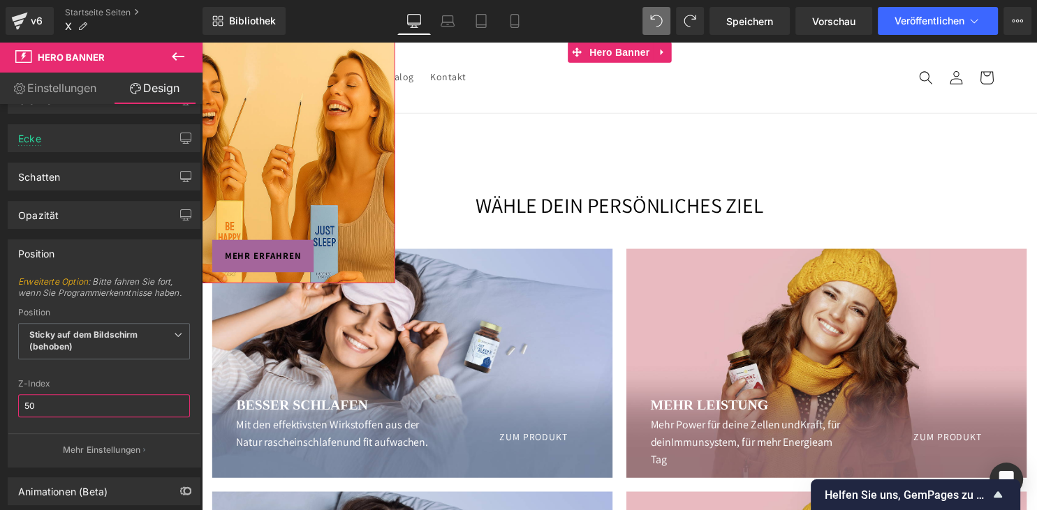
click at [87, 402] on input "50" at bounding box center [104, 405] width 172 height 23
click at [147, 345] on span "Sticky auf dem Bildschirm (behoben)" at bounding box center [104, 341] width 172 height 36
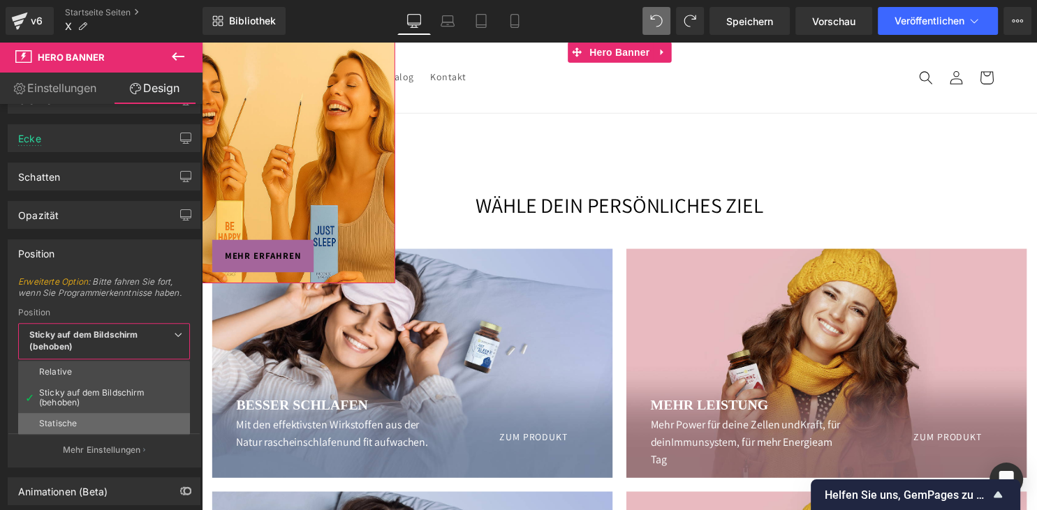
click at [108, 419] on li "Statische" at bounding box center [104, 423] width 172 height 21
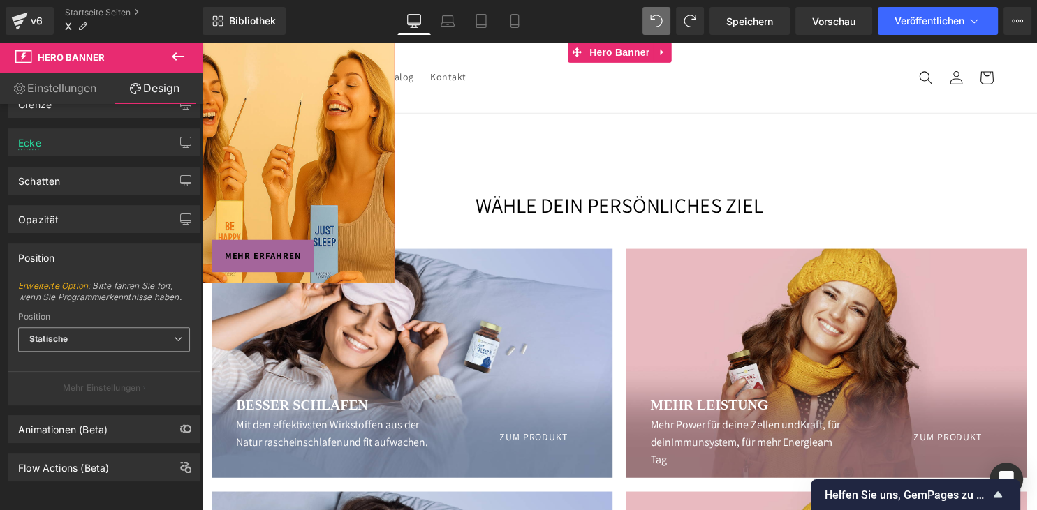
scroll to position [429, 0]
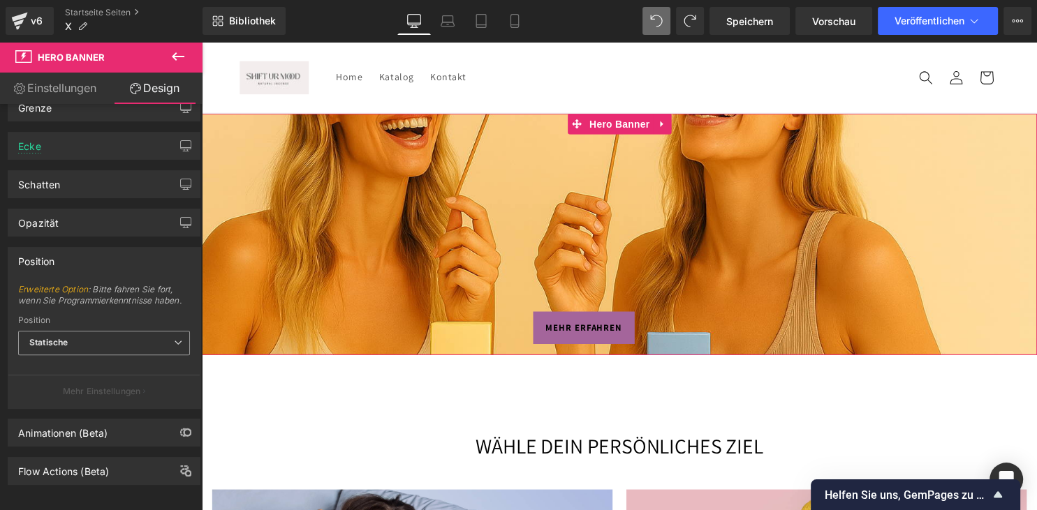
click at [134, 353] on div "Statische Relative Sticky auf dem Bildschirm (behoben) Statische" at bounding box center [104, 346] width 172 height 31
click at [147, 341] on span "Statische" at bounding box center [104, 343] width 172 height 24
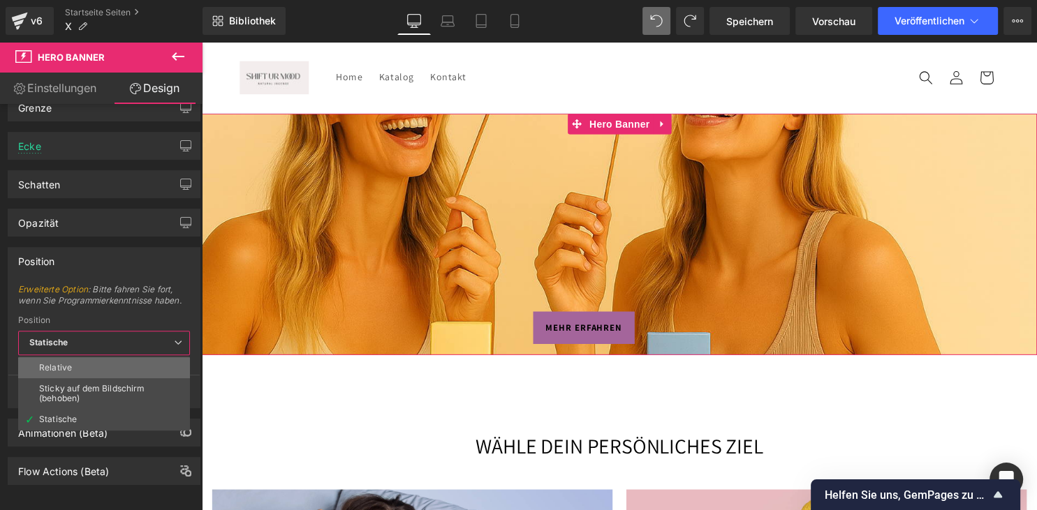
click at [113, 369] on li "Relative" at bounding box center [104, 367] width 172 height 21
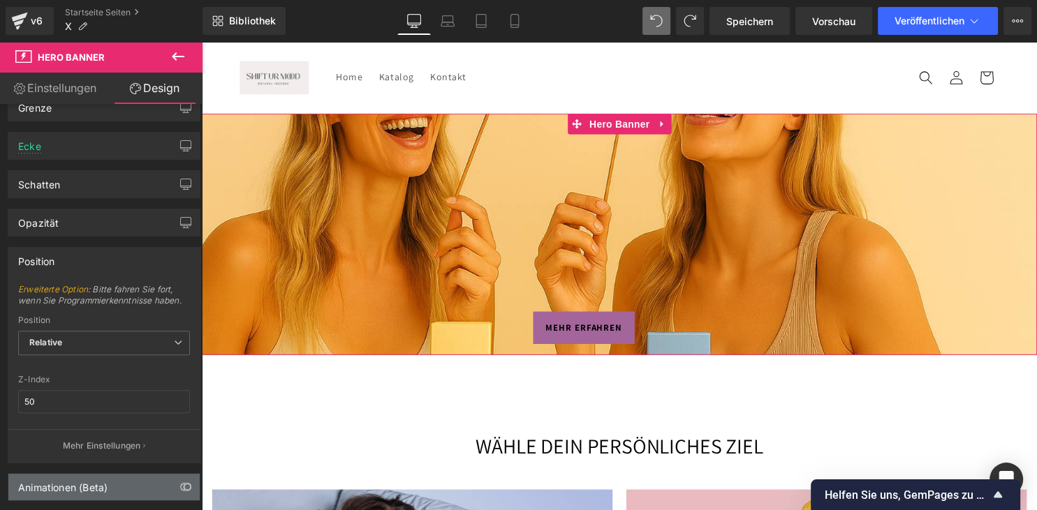
scroll to position [483, 0]
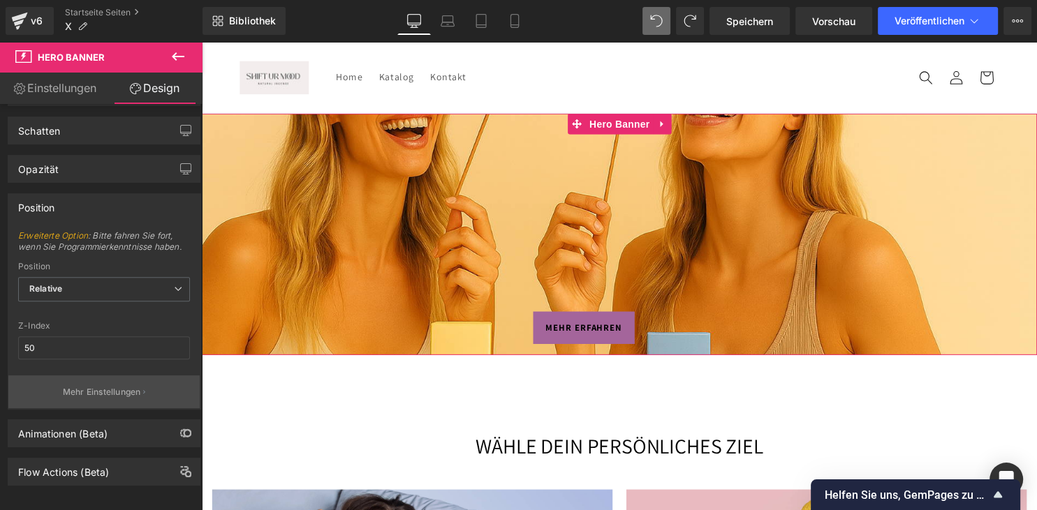
click at [121, 390] on p "Mehr Einstellungen" at bounding box center [102, 392] width 78 height 13
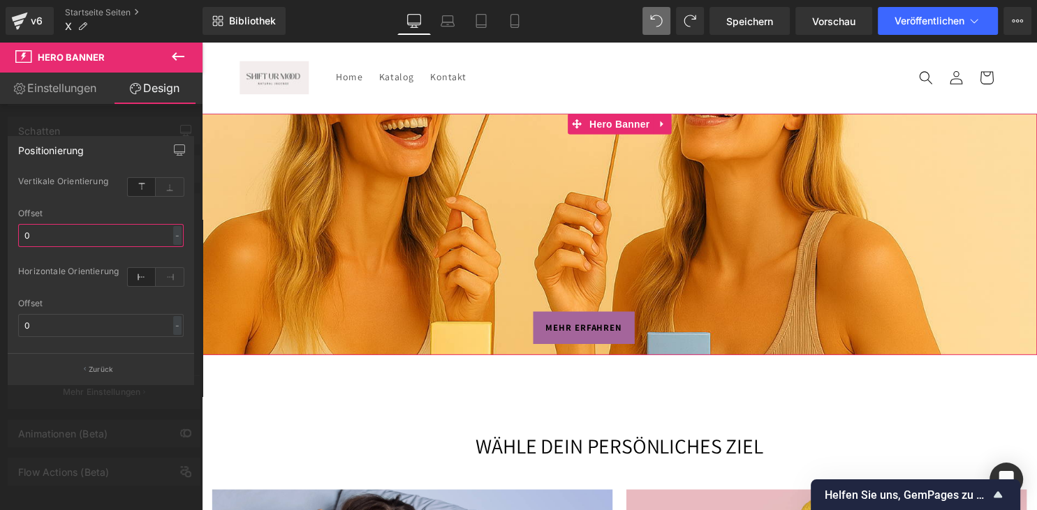
drag, startPoint x: 142, startPoint y: 244, endPoint x: 153, endPoint y: 179, distance: 66.6
click at [153, 224] on input "0" at bounding box center [100, 235] width 165 height 23
drag, startPoint x: 153, startPoint y: 179, endPoint x: 126, endPoint y: 295, distance: 118.9
click at [126, 295] on div "Vertikale Orientierung top Offset 0 - % px Horizontale Orientierung left Offset…" at bounding box center [100, 263] width 185 height 180
click at [128, 240] on input "0" at bounding box center [100, 235] width 165 height 23
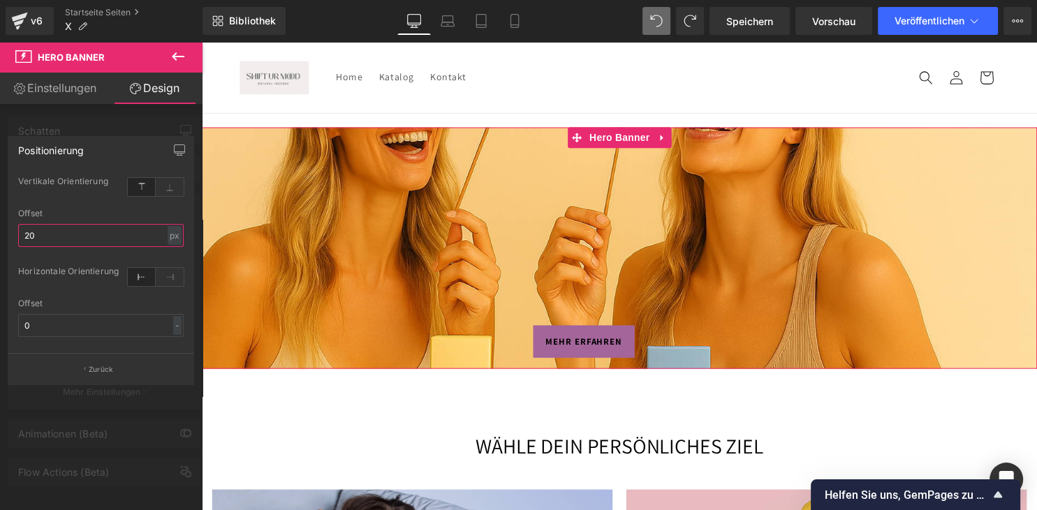
type input "2"
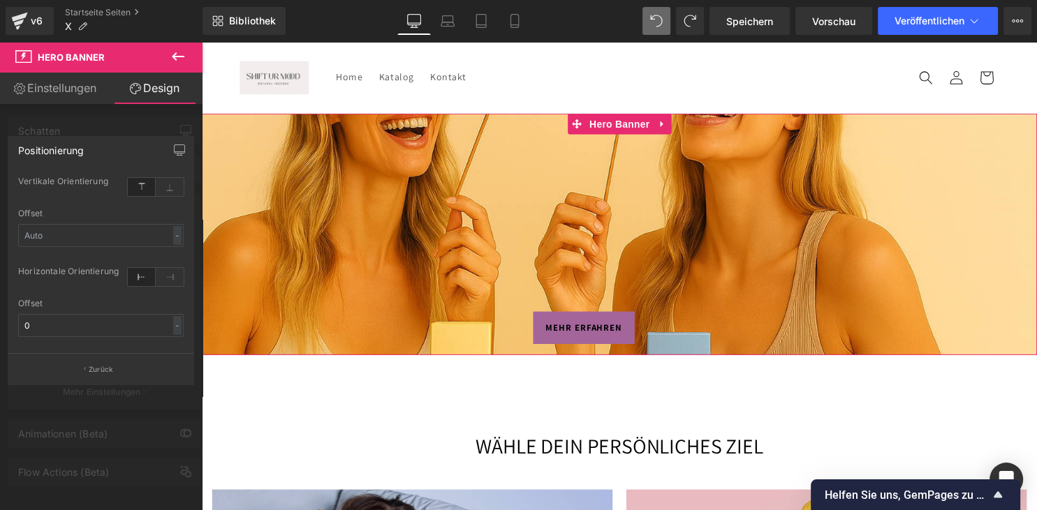
click at [82, 427] on div at bounding box center [101, 279] width 202 height 475
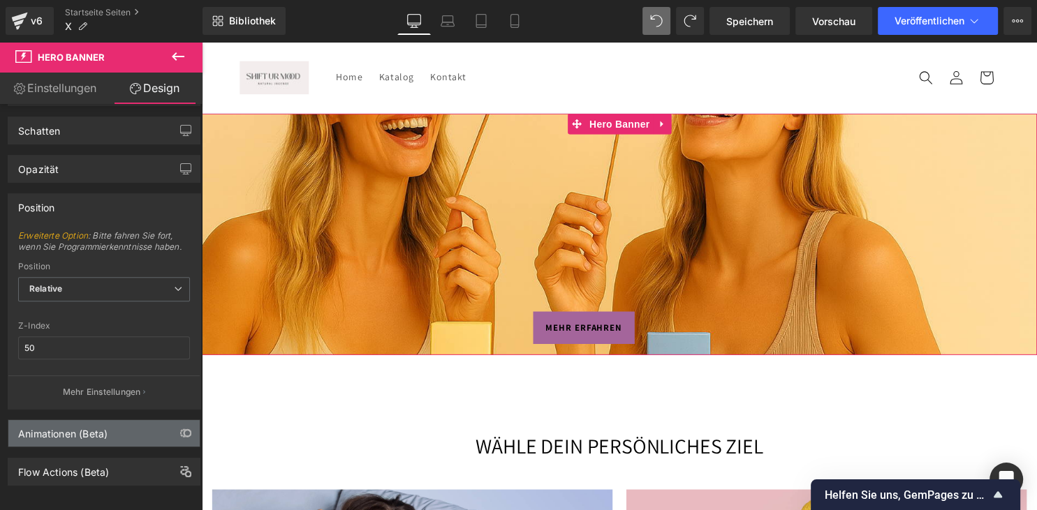
click at [128, 436] on div "Animationen (Beta)" at bounding box center [103, 433] width 191 height 27
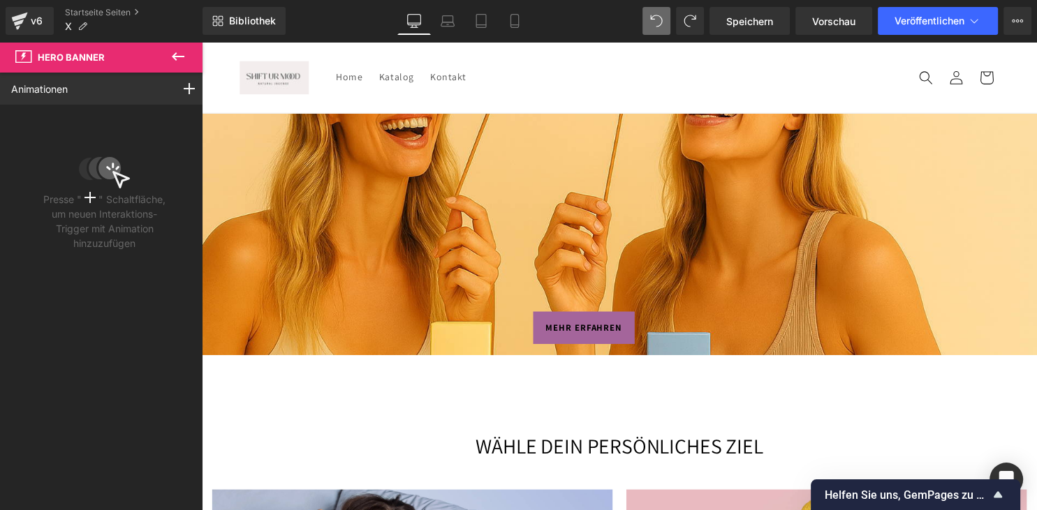
click at [187, 50] on button at bounding box center [178, 57] width 49 height 31
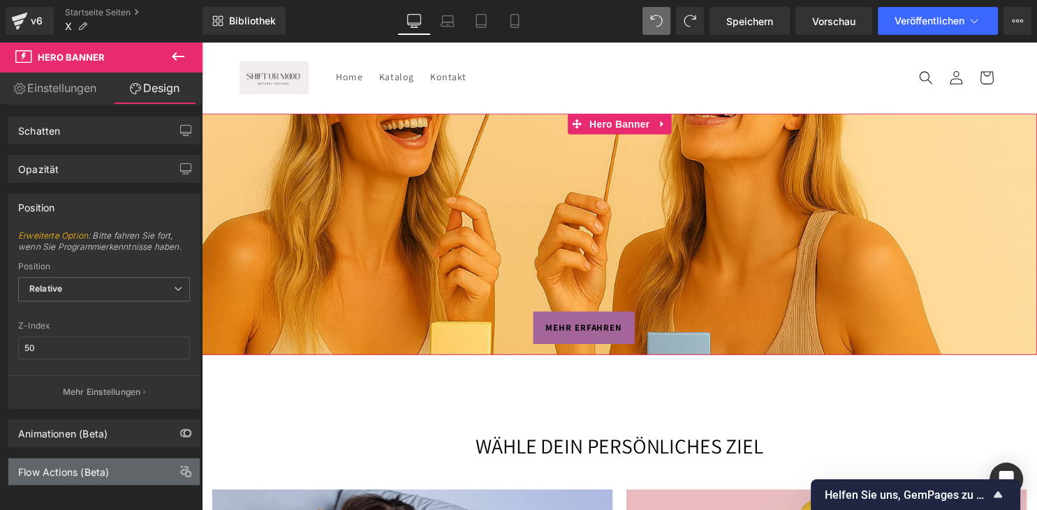
click at [35, 467] on div "Flow Actions (Beta)" at bounding box center [63, 469] width 91 height 20
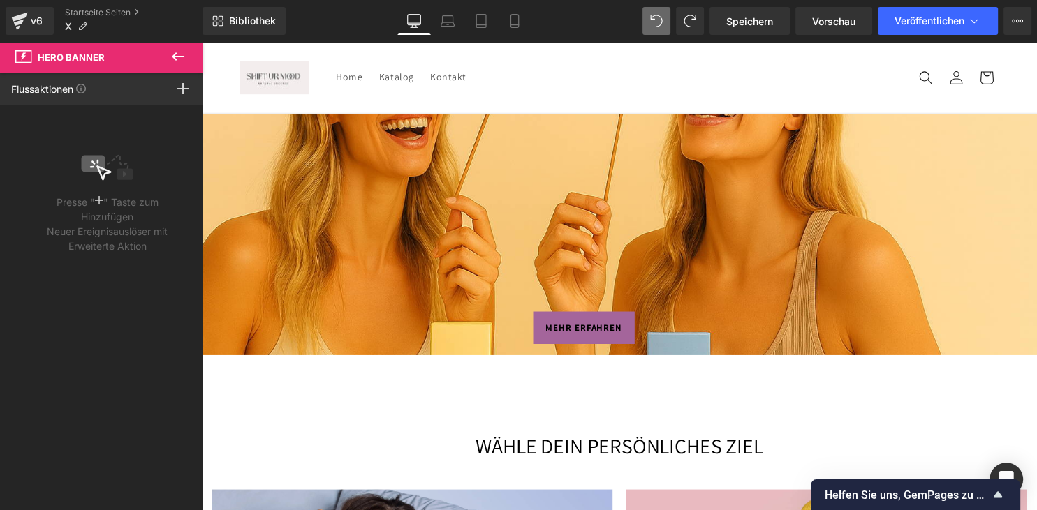
click at [184, 55] on icon at bounding box center [178, 56] width 17 height 17
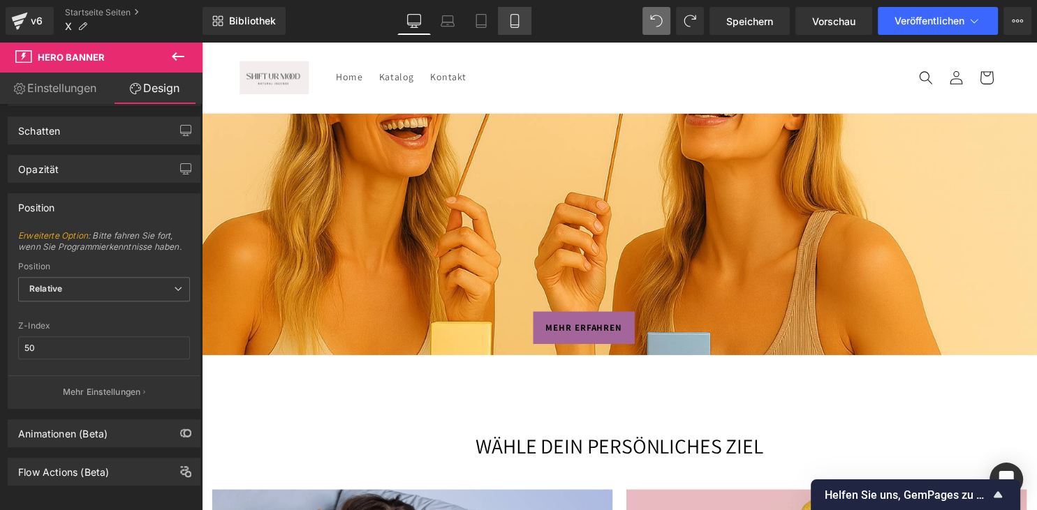
click at [507, 15] on icon at bounding box center [514, 21] width 14 height 14
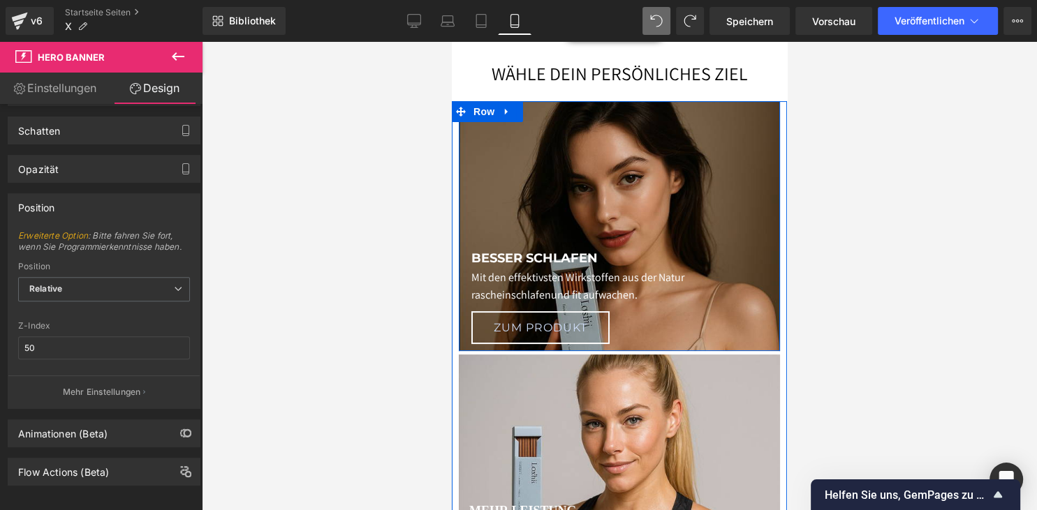
scroll to position [295, 0]
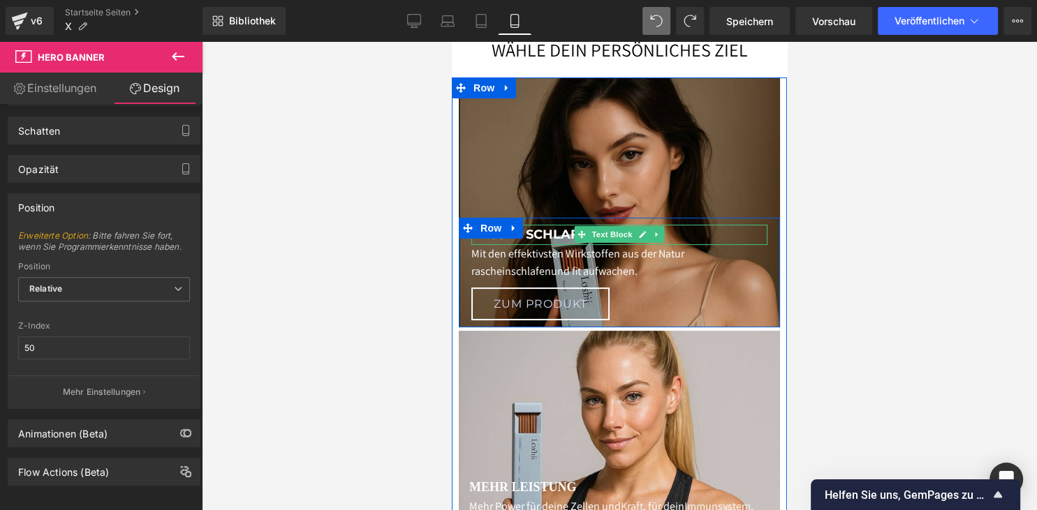
click at [565, 239] on strong "BESSER SCHLAFEN" at bounding box center [534, 234] width 126 height 15
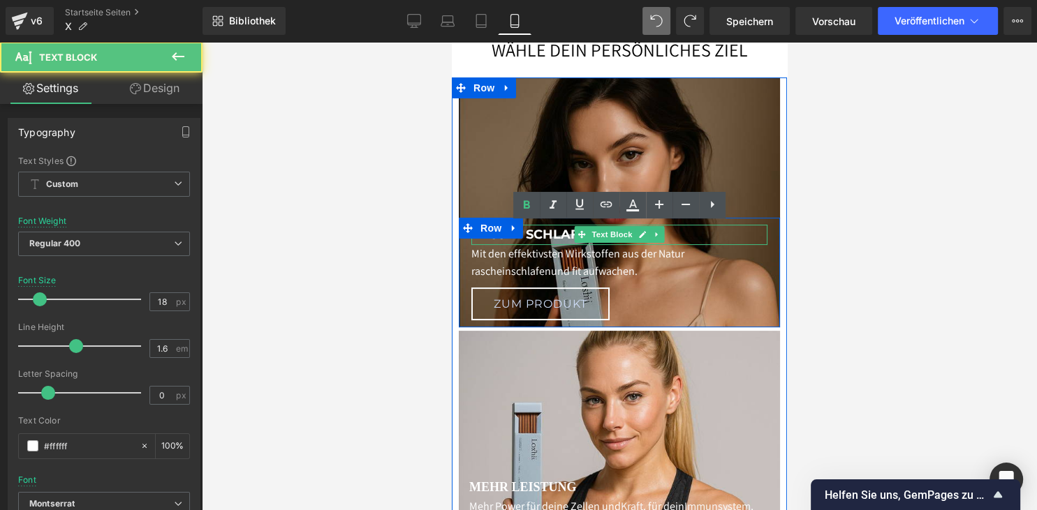
click at [565, 239] on strong "BESSER SCHLAFEN" at bounding box center [534, 234] width 126 height 15
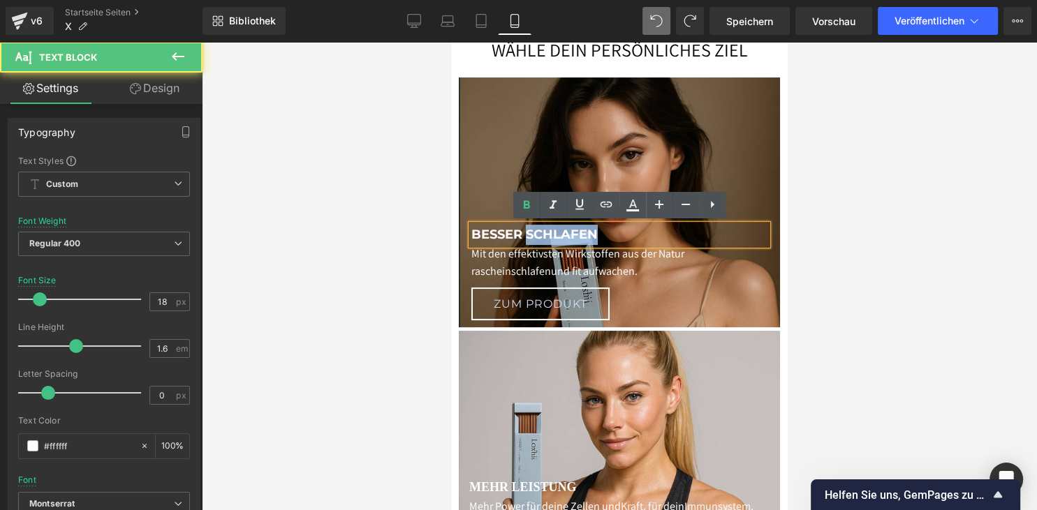
click at [565, 239] on strong "BESSER SCHLAFEN" at bounding box center [534, 234] width 126 height 15
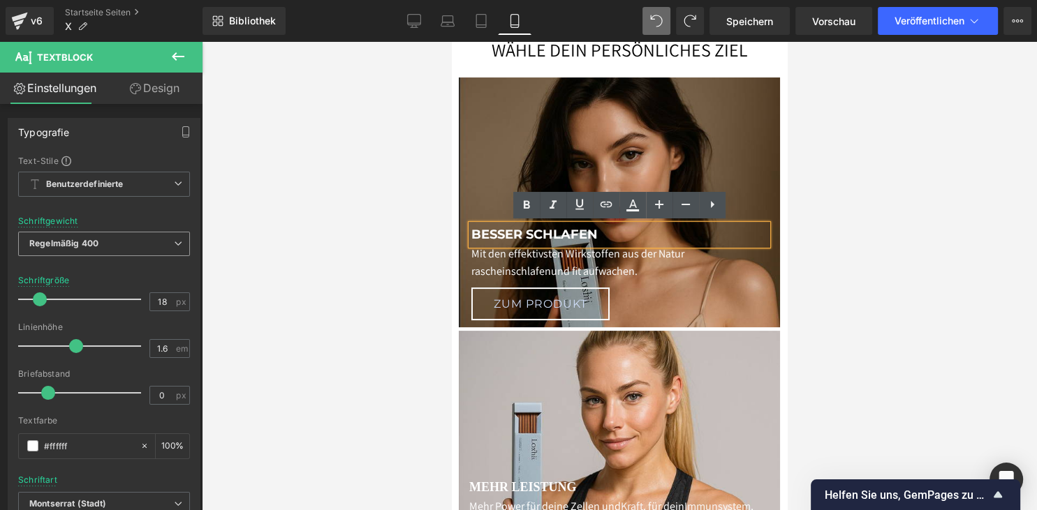
click at [111, 246] on span "Regelmäßig 400" at bounding box center [104, 244] width 172 height 24
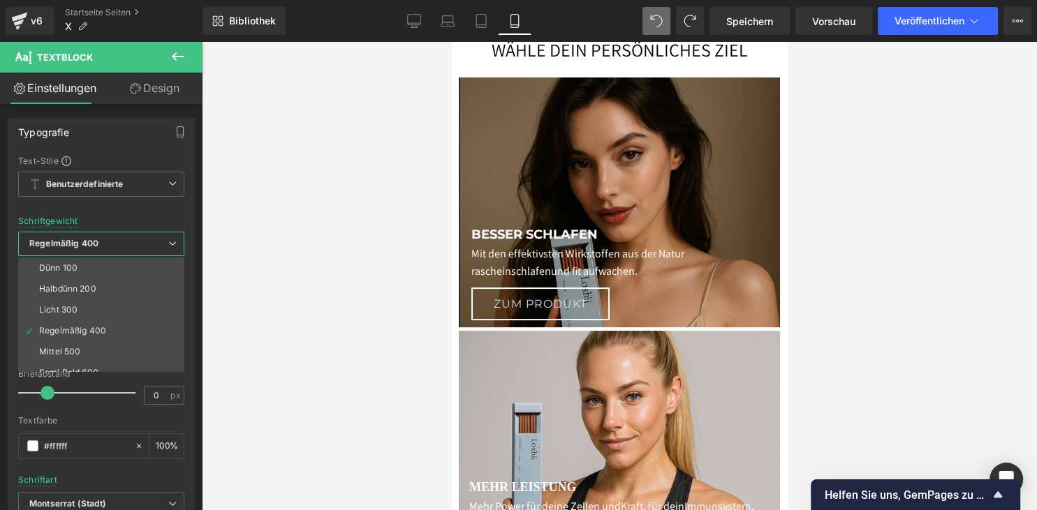
click at [111, 246] on span "Regelmäßig 400" at bounding box center [101, 244] width 166 height 24
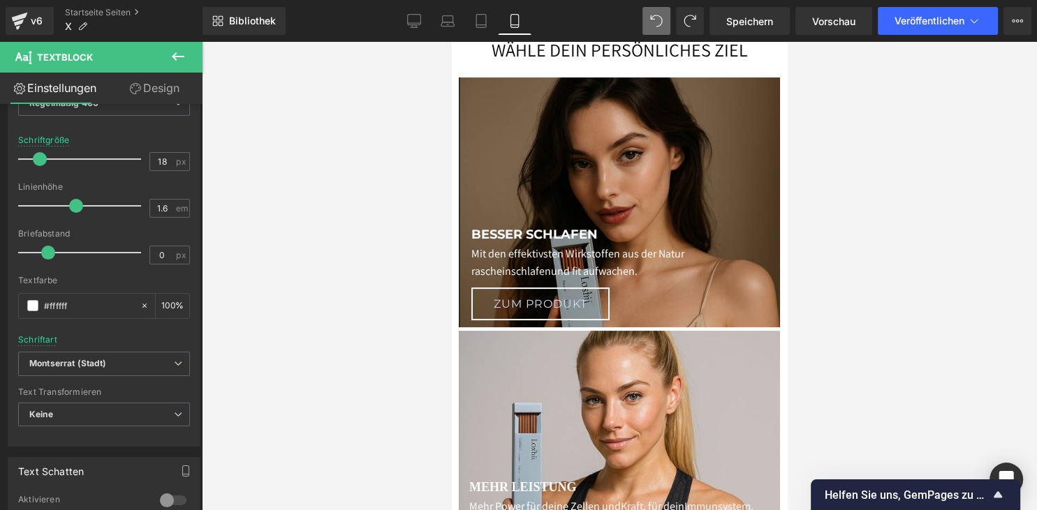
scroll to position [211, 0]
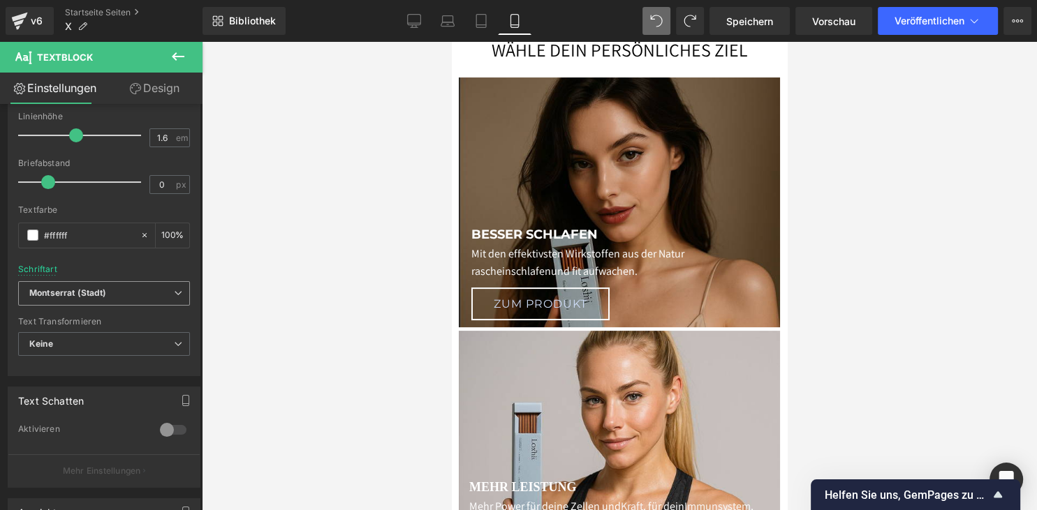
click at [99, 292] on icon "Montserrat (Stadt)" at bounding box center [67, 294] width 77 height 12
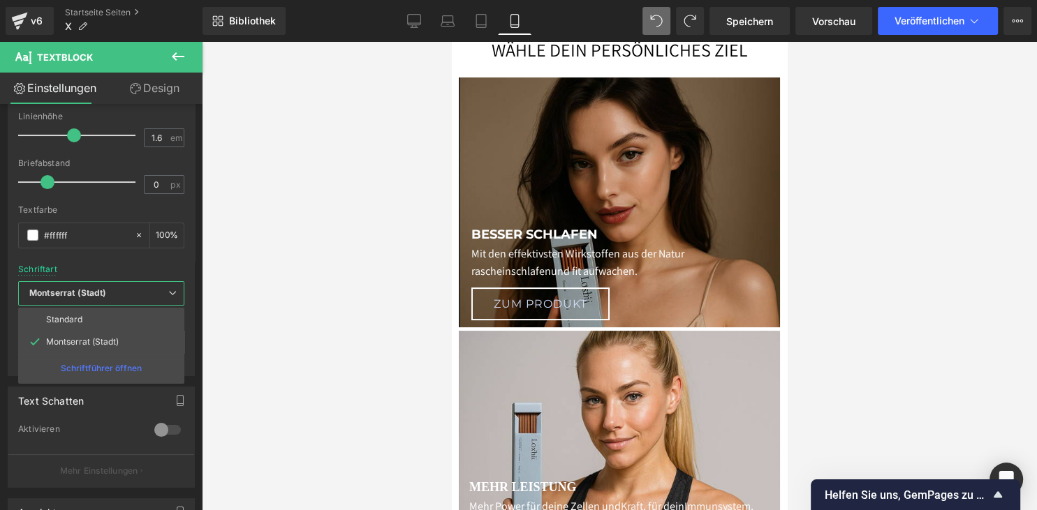
click at [99, 292] on icon "Montserrat (Stadt)" at bounding box center [67, 294] width 77 height 12
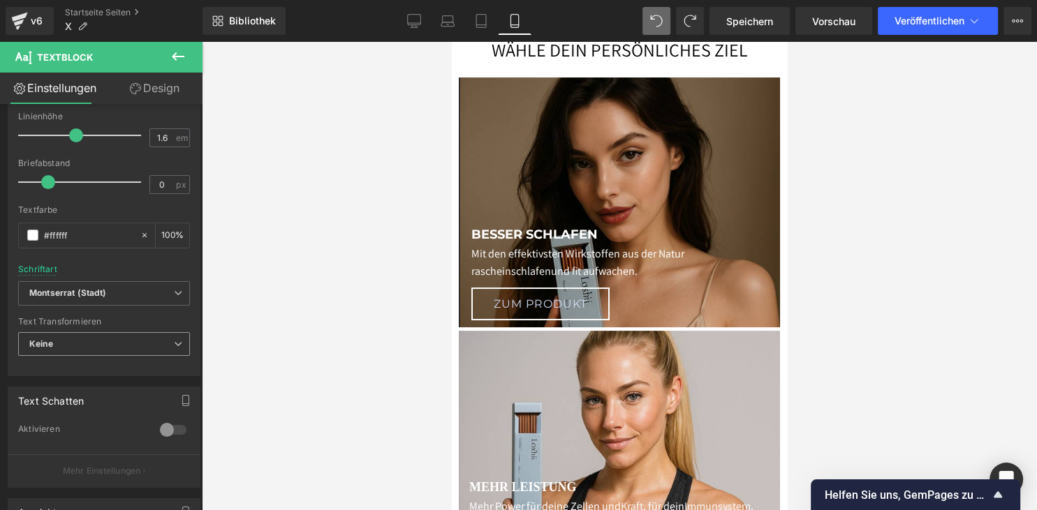
click at [84, 335] on span "Keine" at bounding box center [104, 344] width 172 height 24
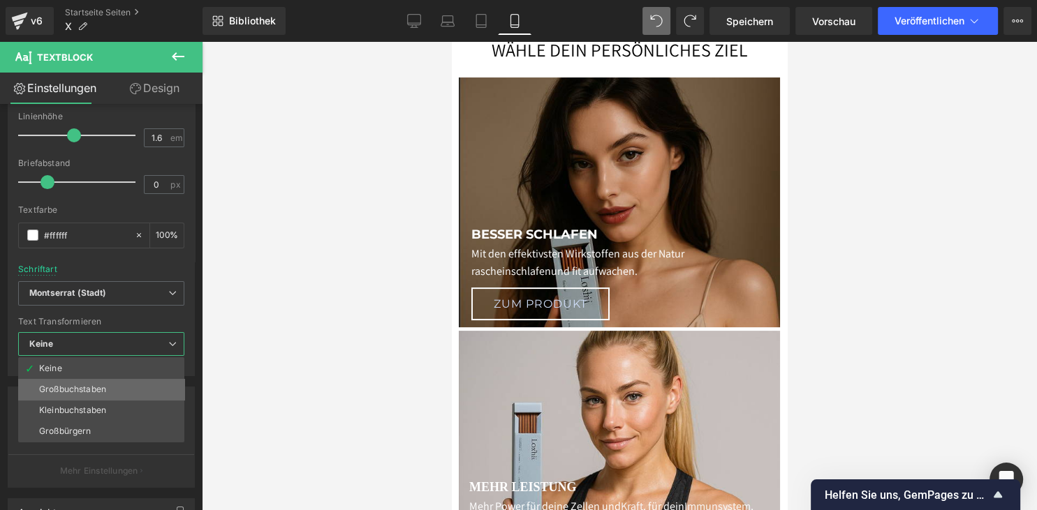
click at [88, 383] on li "Großbuchstaben" at bounding box center [101, 389] width 166 height 21
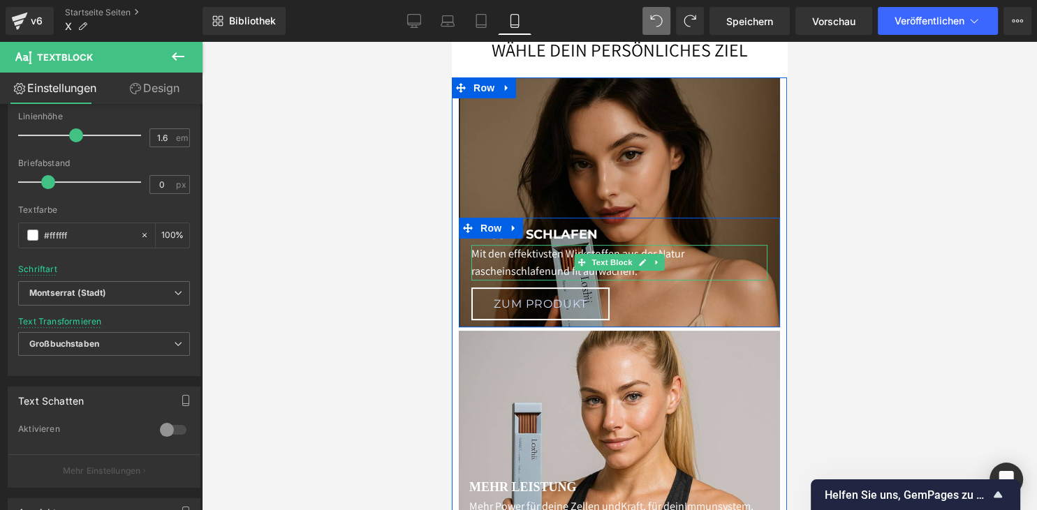
click at [563, 258] on p "Mit den effektivsten Wirkstoffen aus der Natur rasch einschlafen und fit aufwac…" at bounding box center [619, 263] width 296 height 36
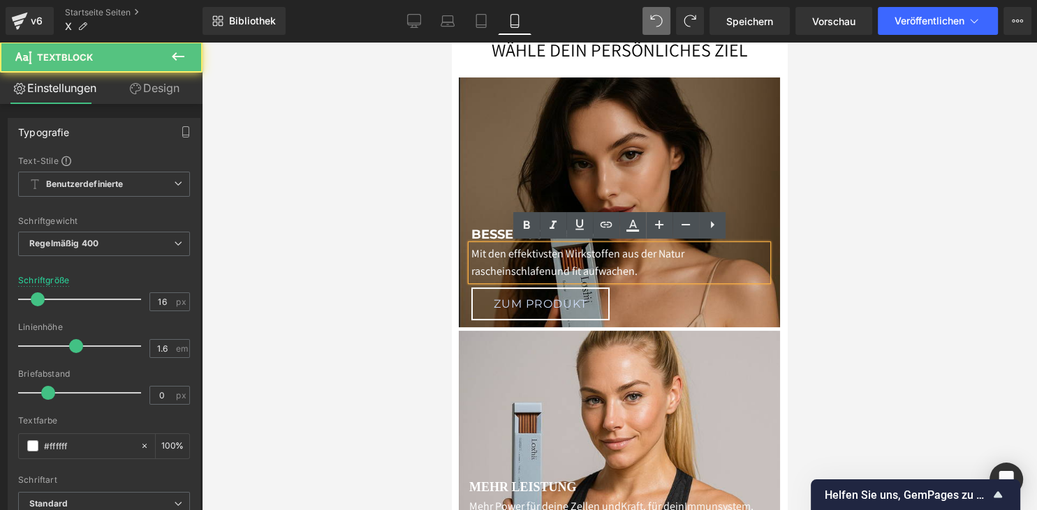
click at [563, 258] on p "Mit den effektivsten Wirkstoffen aus der Natur rasch einschlafen und fit aufwac…" at bounding box center [619, 263] width 296 height 36
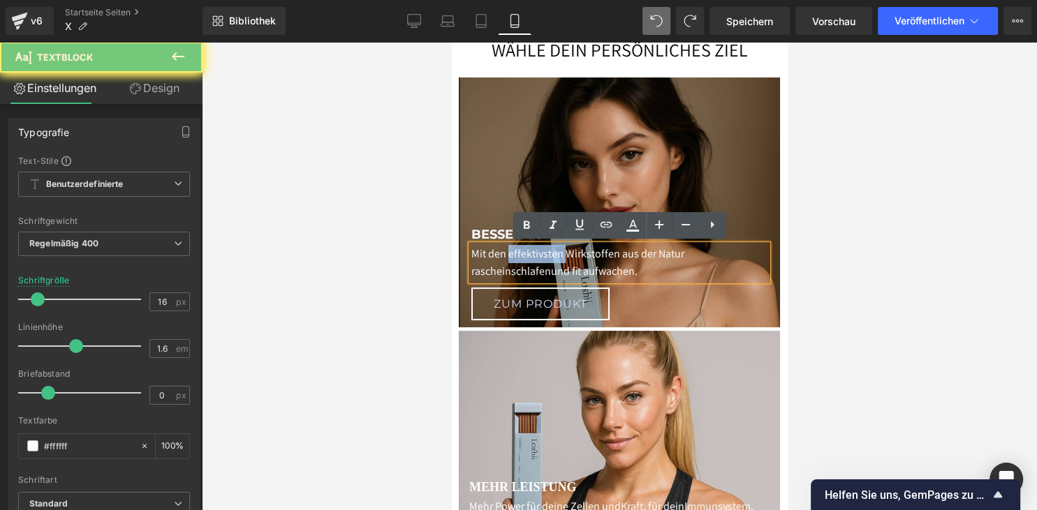
click at [563, 258] on p "Mit den effektivsten Wirkstoffen aus der Natur rasch einschlafen und fit aufwac…" at bounding box center [619, 263] width 296 height 36
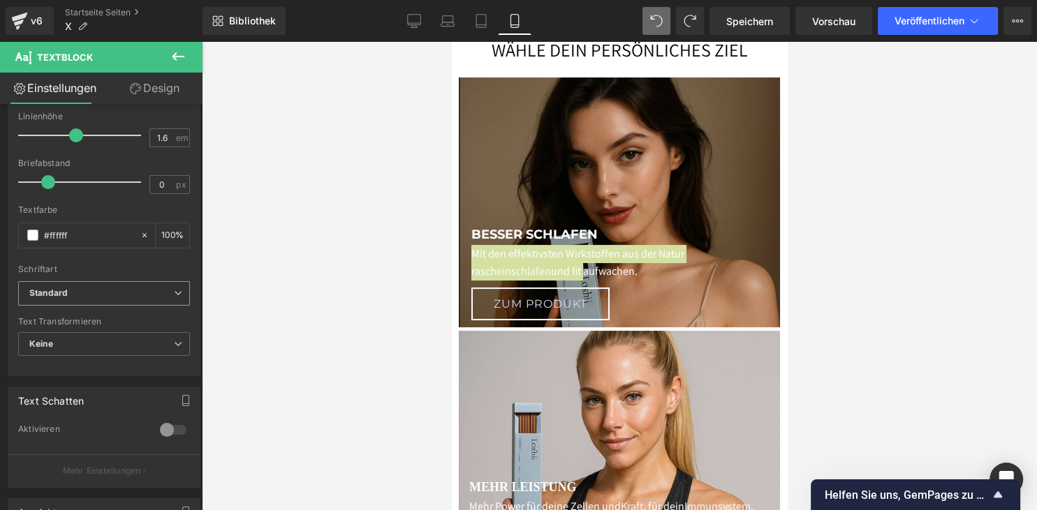
click at [112, 298] on span "Standard" at bounding box center [104, 293] width 172 height 24
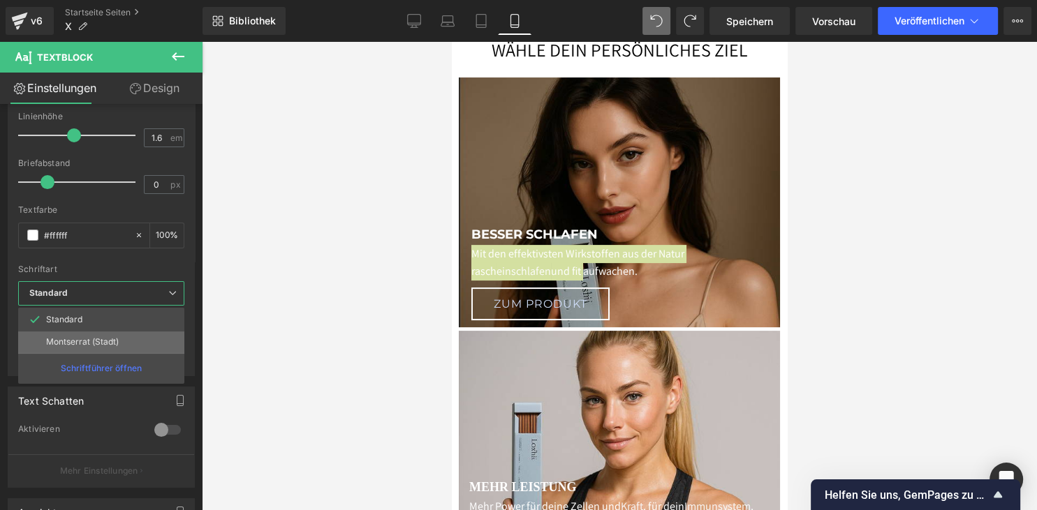
click at [105, 339] on p "Montserrat (Stadt)" at bounding box center [82, 342] width 73 height 10
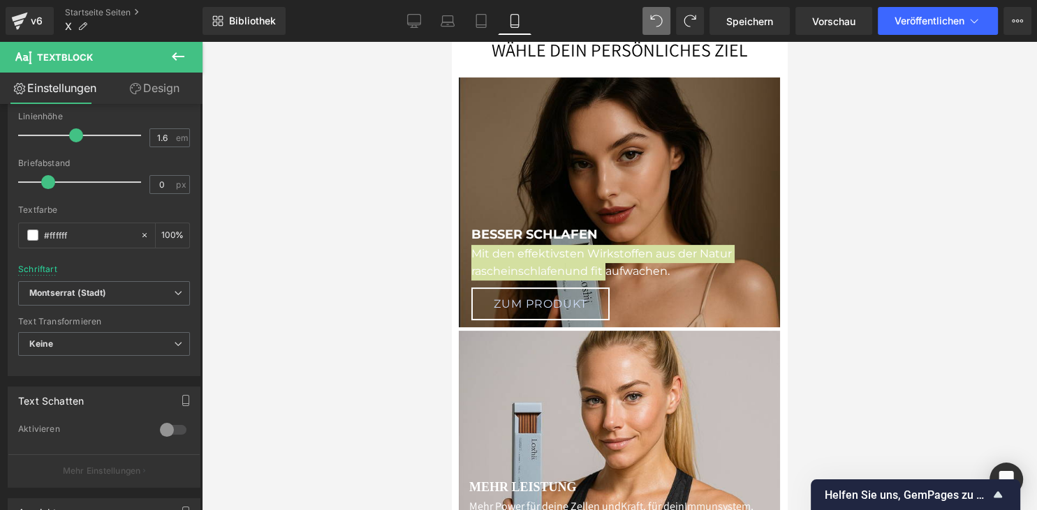
click at [329, 285] on div at bounding box center [619, 276] width 835 height 468
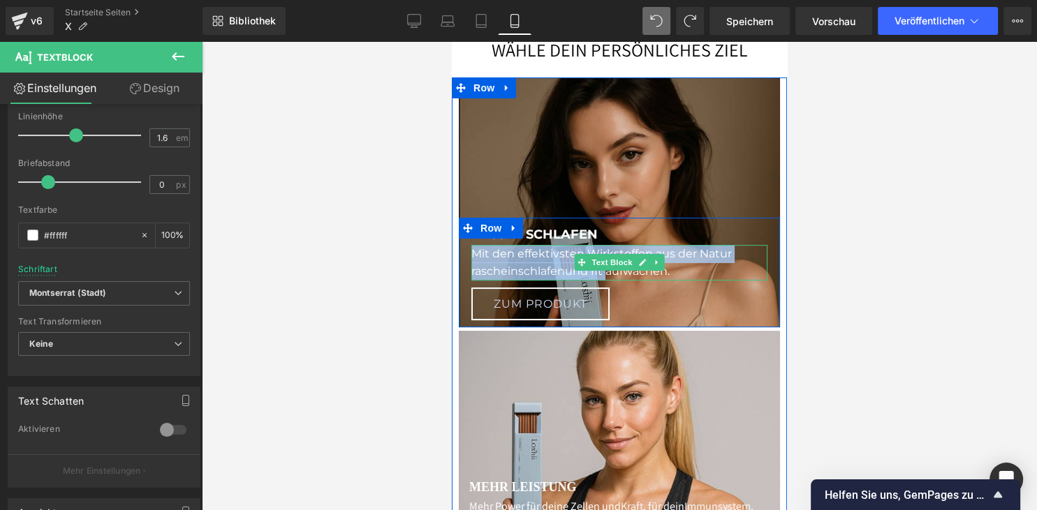
click at [524, 267] on font "einschlafen" at bounding box center [533, 271] width 64 height 13
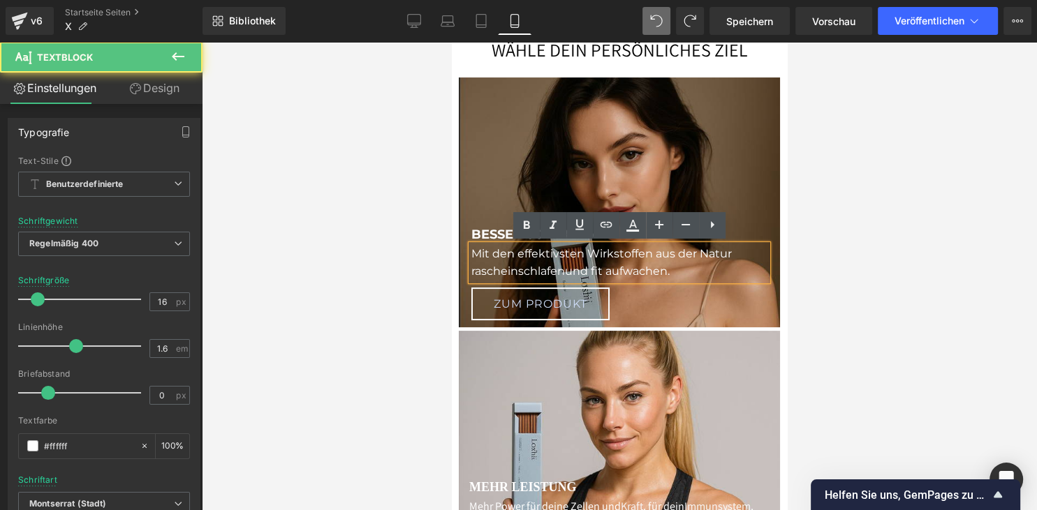
click at [400, 306] on div at bounding box center [619, 276] width 835 height 468
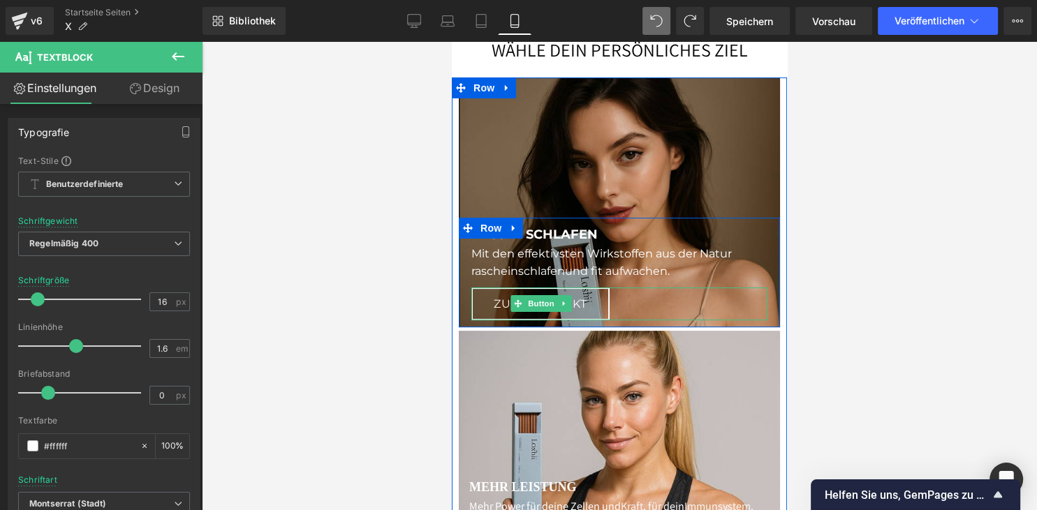
click at [503, 307] on link "ZUM PRODUKT" at bounding box center [540, 304] width 138 height 33
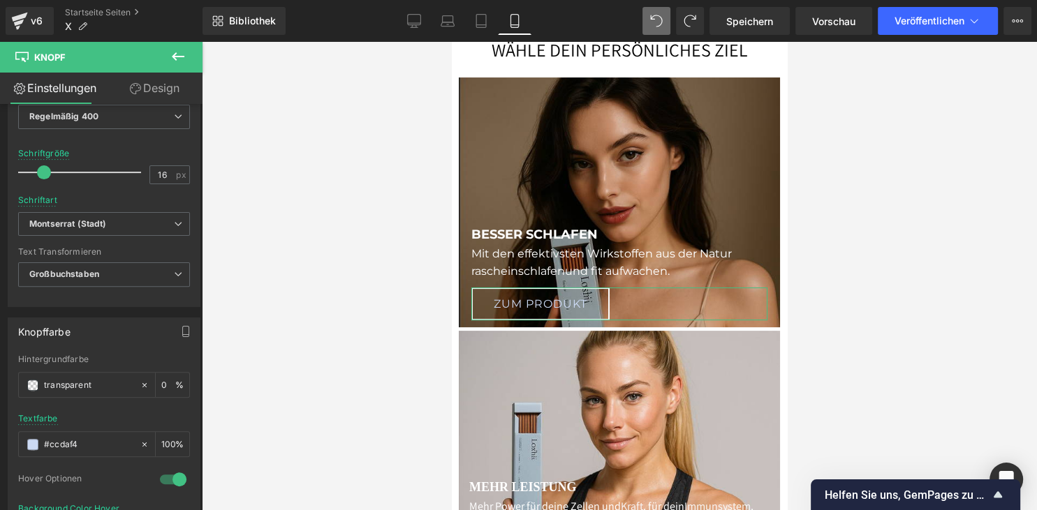
scroll to position [492, 0]
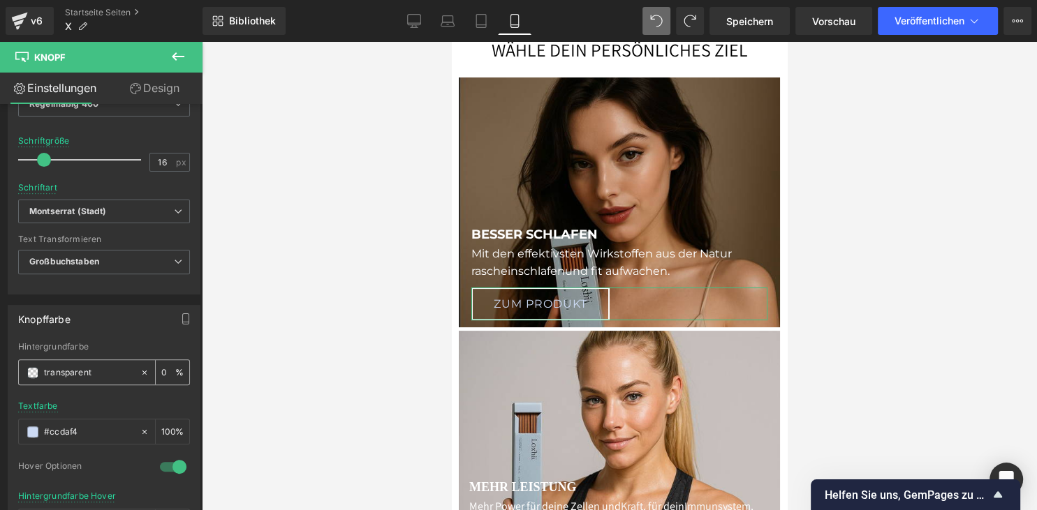
click at [80, 372] on input "transparent" at bounding box center [88, 372] width 89 height 15
click at [34, 370] on span at bounding box center [32, 372] width 11 height 11
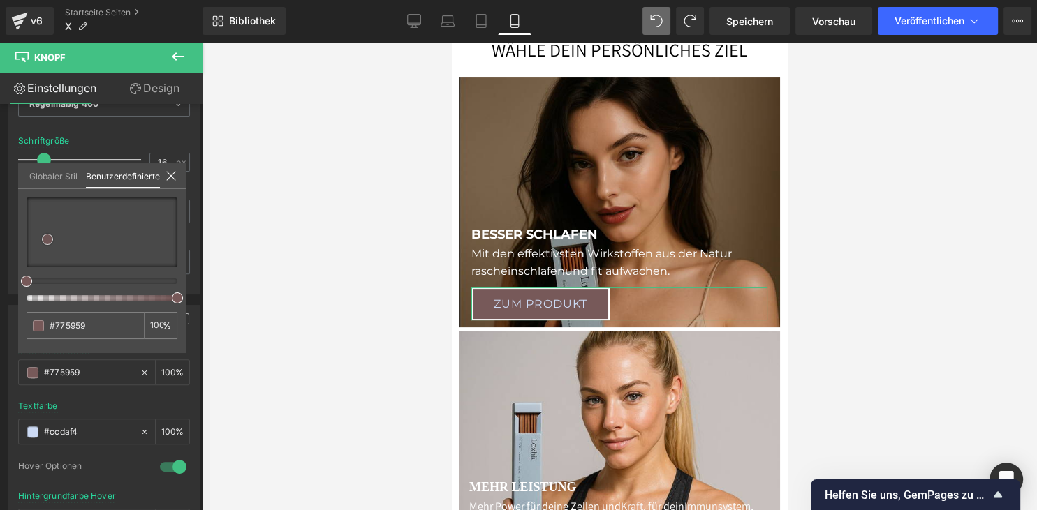
drag, startPoint x: 154, startPoint y: 220, endPoint x: 47, endPoint y: 239, distance: 108.5
click at [47, 239] on div at bounding box center [102, 233] width 151 height 70
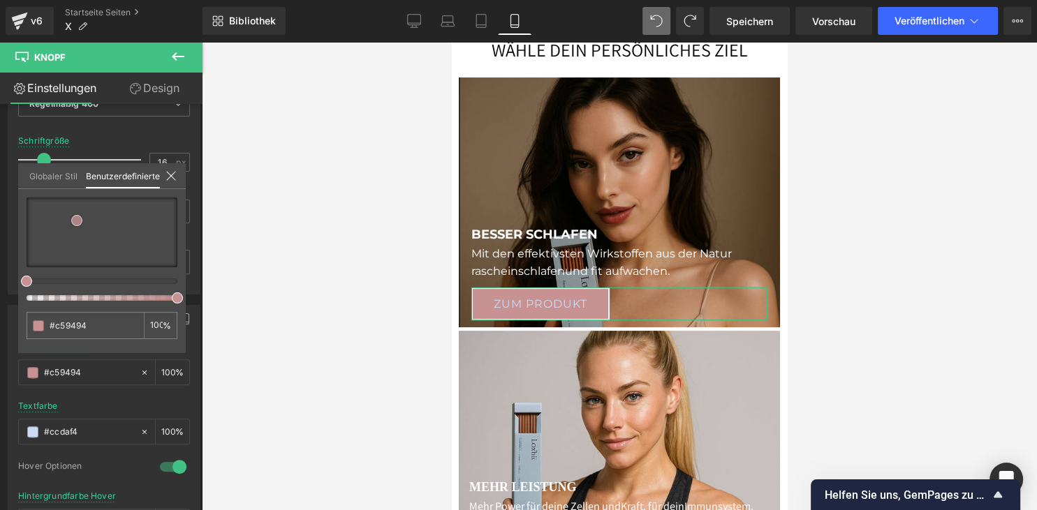
drag, startPoint x: 47, startPoint y: 237, endPoint x: 77, endPoint y: 218, distance: 34.9
click at [77, 218] on span at bounding box center [76, 220] width 11 height 11
click at [42, 280] on div at bounding box center [96, 282] width 151 height 6
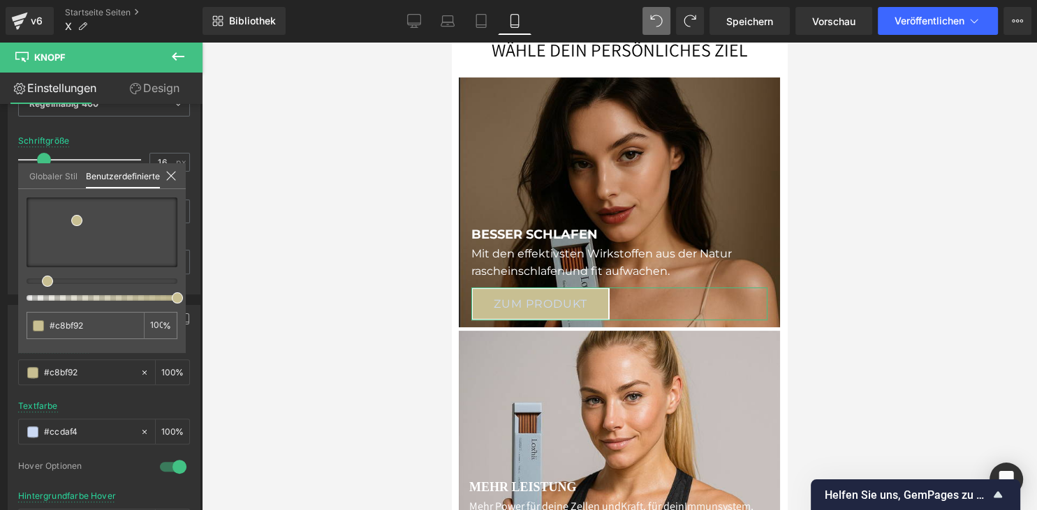
click at [40, 288] on div at bounding box center [102, 249] width 151 height 103
drag, startPoint x: 45, startPoint y: 282, endPoint x: 31, endPoint y: 282, distance: 14.0
click at [31, 282] on div at bounding box center [96, 282] width 151 height 6
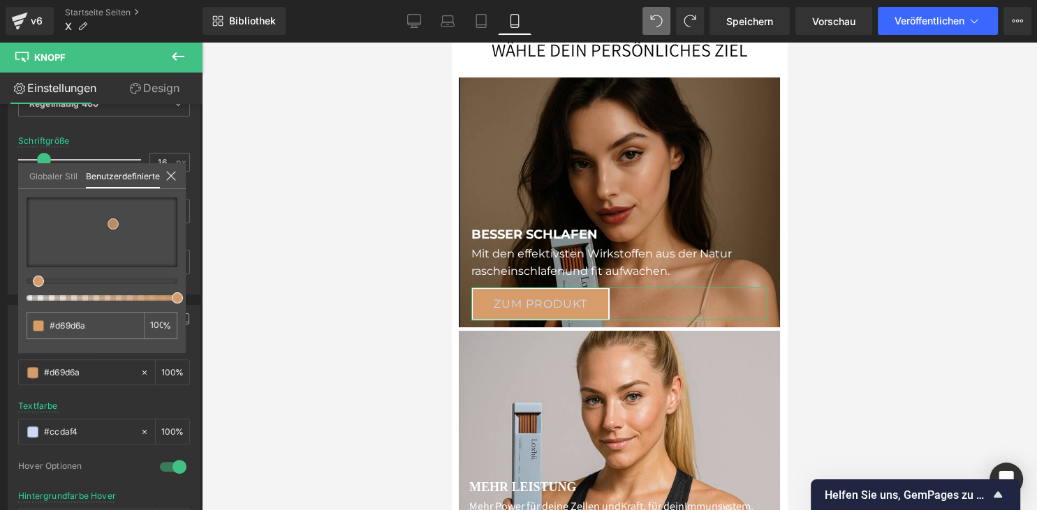
drag, startPoint x: 71, startPoint y: 222, endPoint x: 113, endPoint y: 223, distance: 41.9
click at [113, 223] on div at bounding box center [102, 233] width 151 height 70
click at [126, 317] on div "transparent" at bounding box center [85, 325] width 117 height 27
click at [139, 317] on div "transparent" at bounding box center [85, 325] width 117 height 27
click at [129, 317] on div "transparent" at bounding box center [85, 325] width 117 height 27
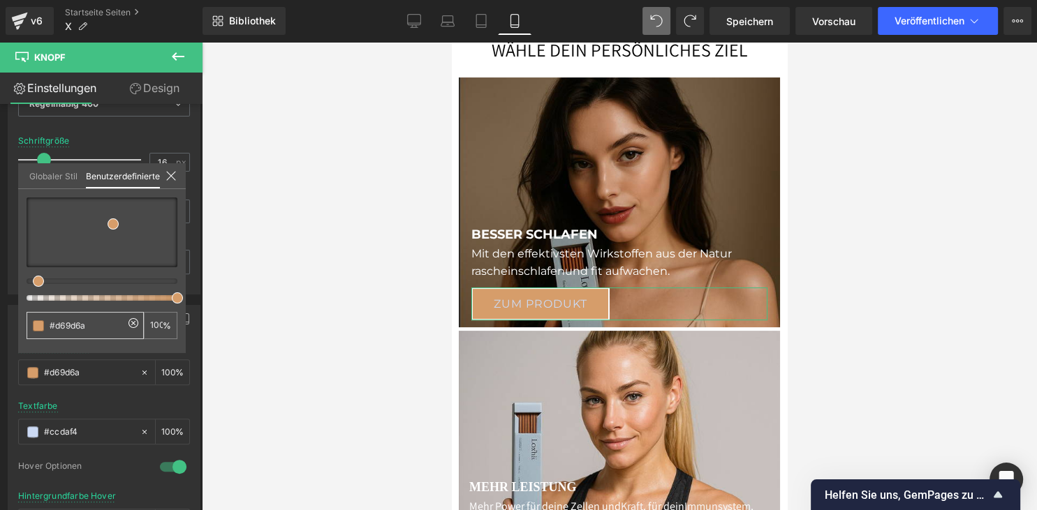
click at [135, 327] on icon at bounding box center [133, 323] width 11 height 11
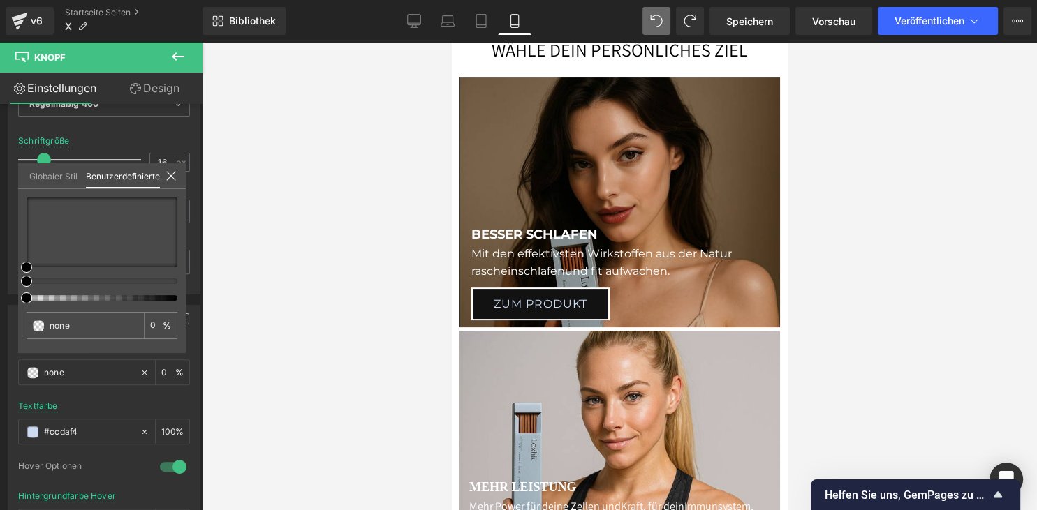
click at [292, 326] on div at bounding box center [619, 276] width 835 height 468
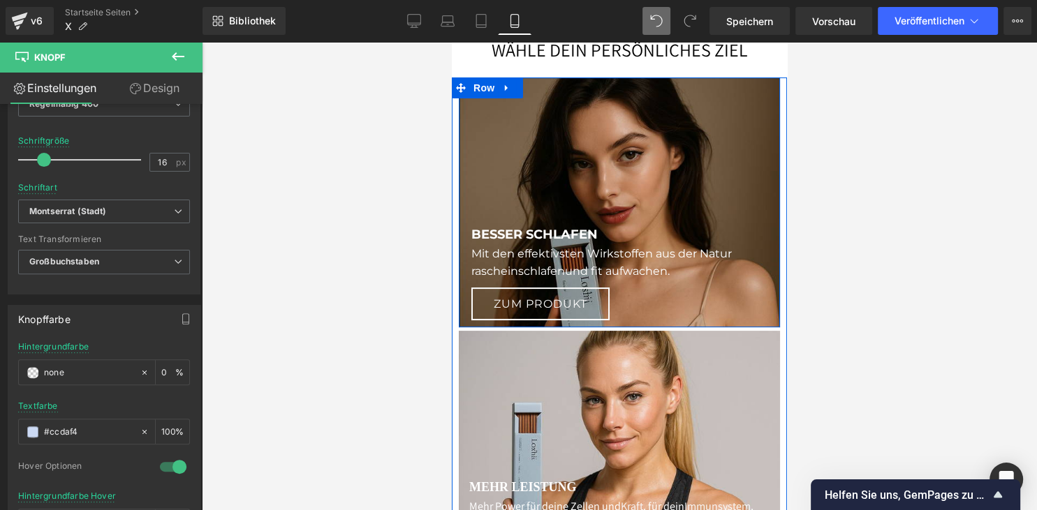
click at [496, 309] on link "ZUM PRODUKT" at bounding box center [540, 304] width 138 height 33
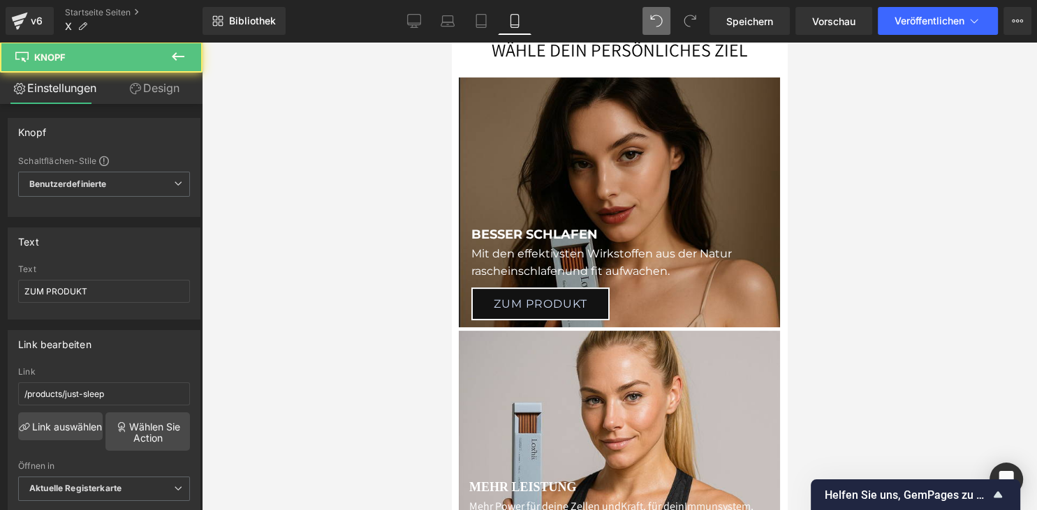
click at [306, 334] on div at bounding box center [619, 276] width 835 height 468
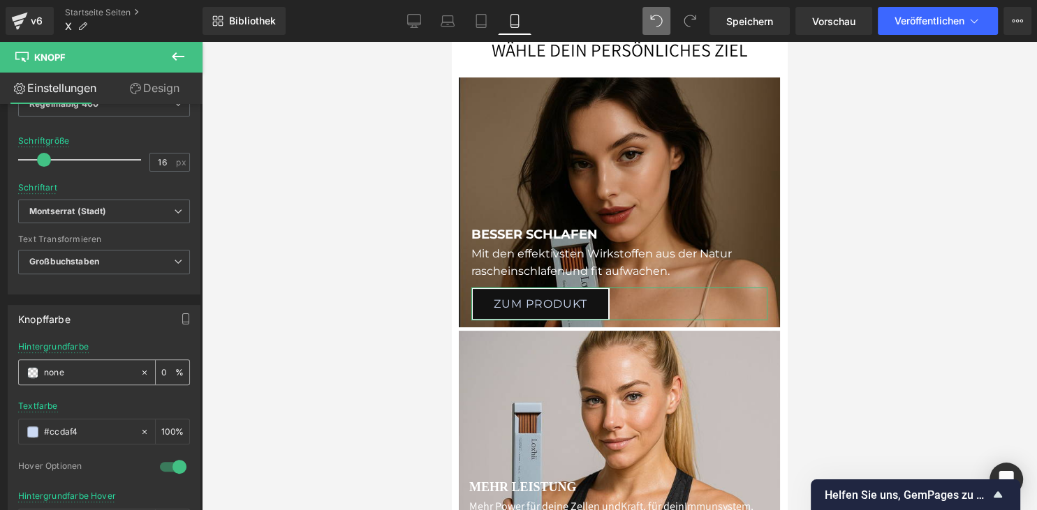
click at [61, 367] on input "none" at bounding box center [88, 372] width 89 height 15
click at [144, 372] on icon at bounding box center [145, 373] width 10 height 10
click at [37, 370] on span at bounding box center [32, 372] width 11 height 11
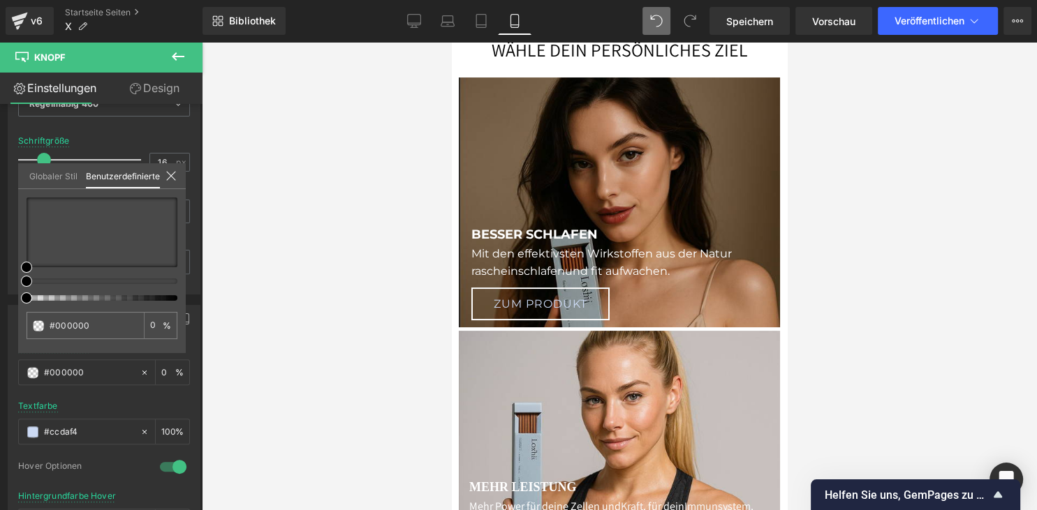
drag, startPoint x: 32, startPoint y: 297, endPoint x: -36, endPoint y: 302, distance: 67.8
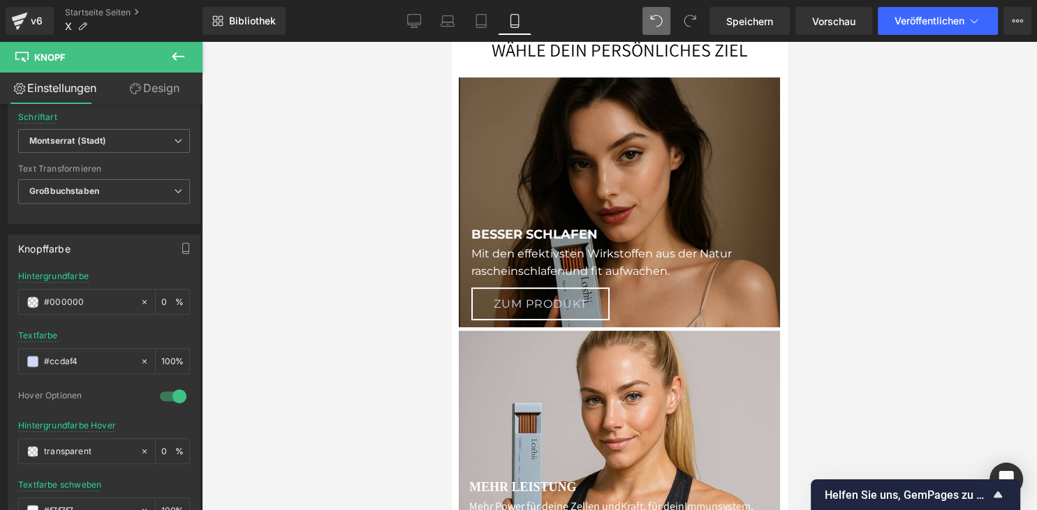
scroll to position [0, 0]
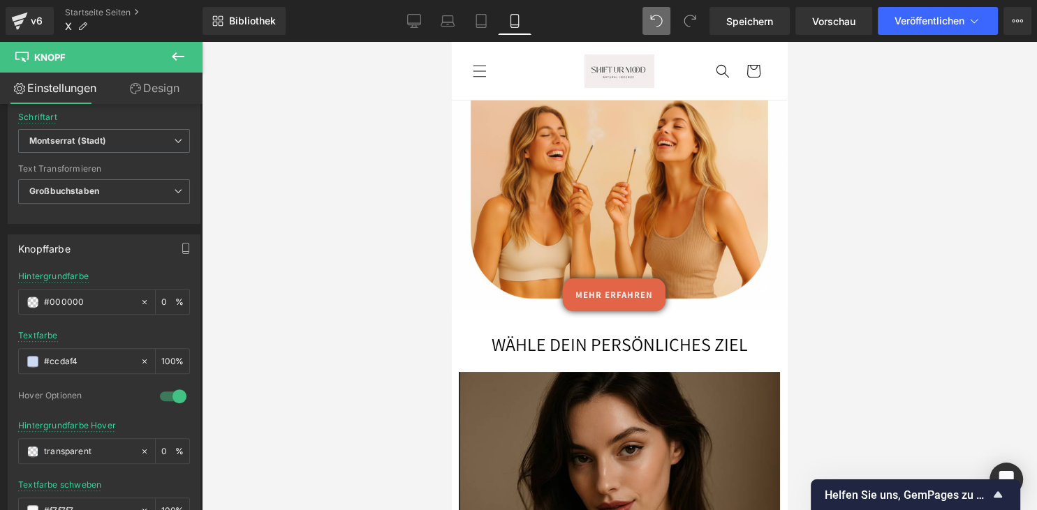
click at [413, 18] on icon at bounding box center [414, 21] width 14 height 14
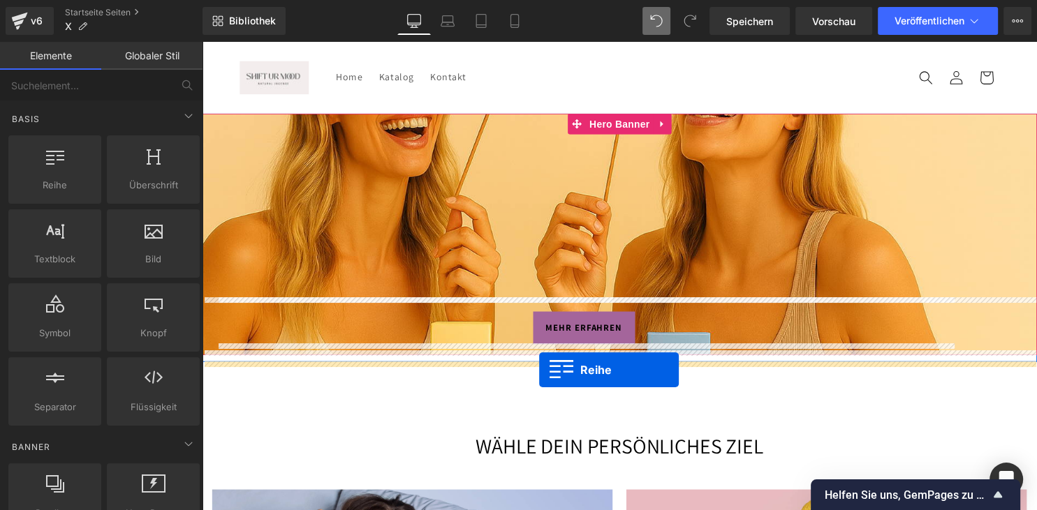
drag, startPoint x: 263, startPoint y: 214, endPoint x: 543, endPoint y: 373, distance: 322.4
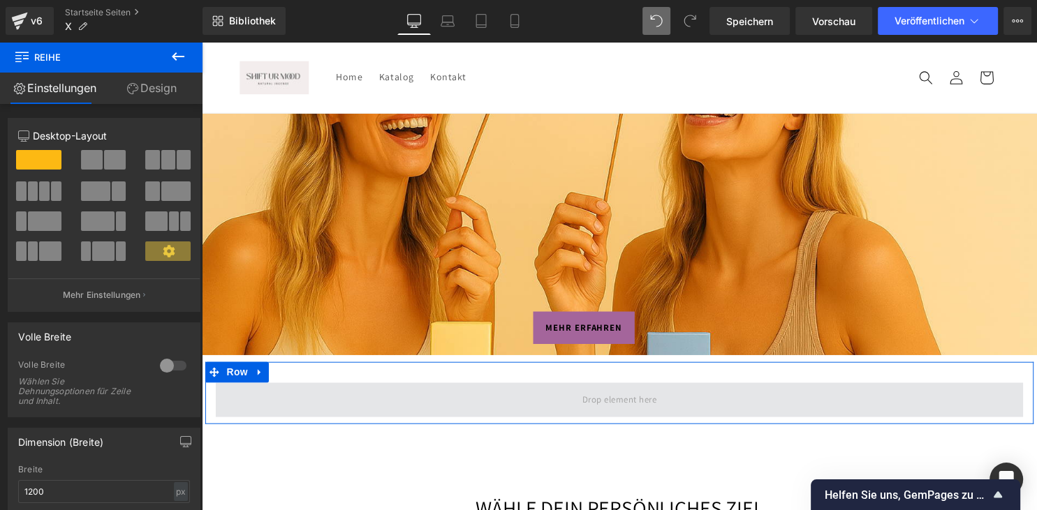
click at [584, 405] on span at bounding box center [623, 403] width 85 height 23
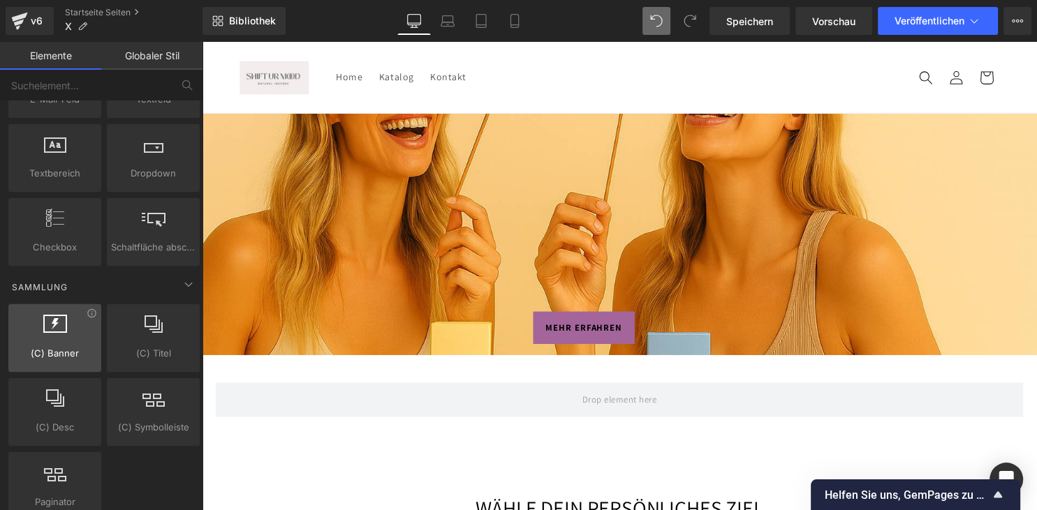
scroll to position [2647, 0]
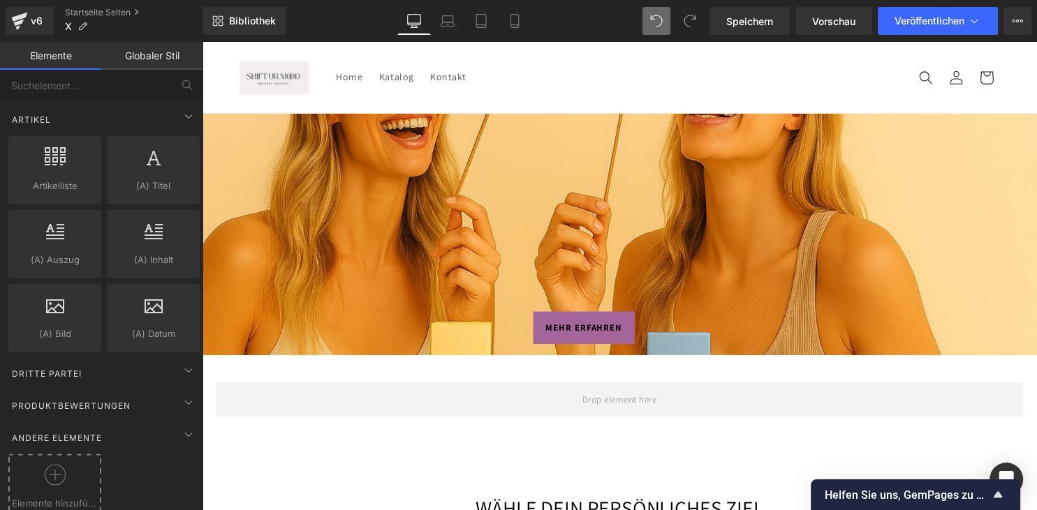
click at [58, 473] on icon at bounding box center [55, 474] width 21 height 21
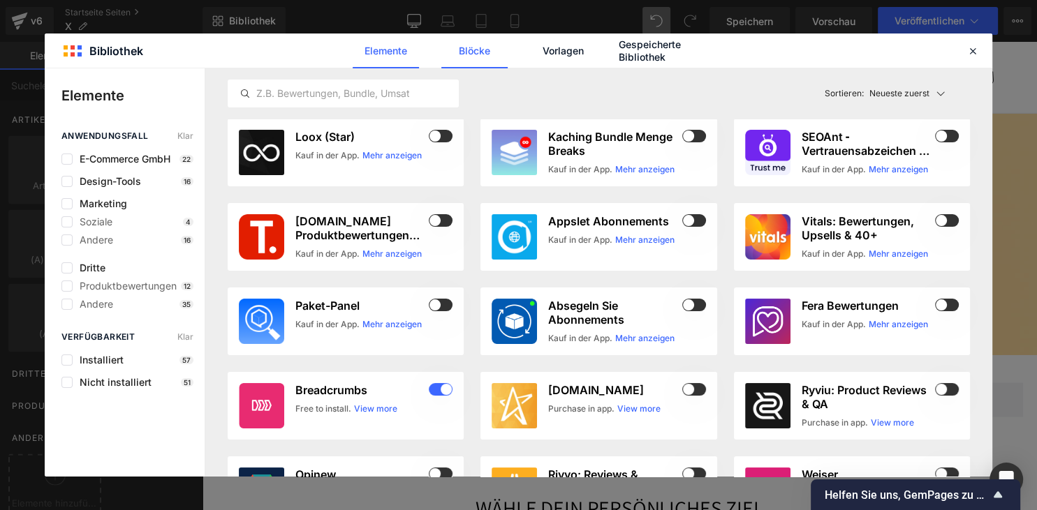
click at [477, 55] on link "Blöcke" at bounding box center [474, 51] width 66 height 35
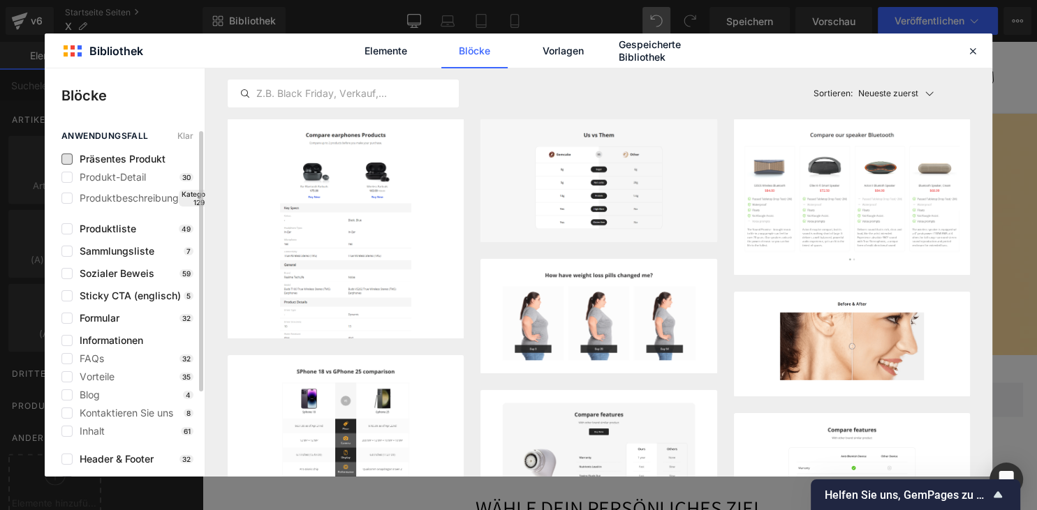
click at [136, 157] on span "Präsentes Produkt" at bounding box center [119, 159] width 93 height 11
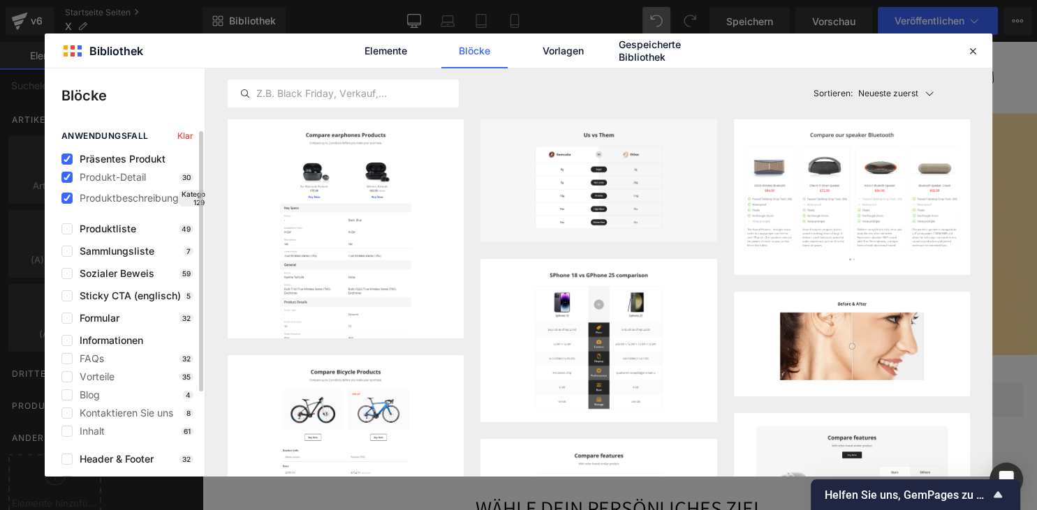
click at [136, 157] on span "Präsentes Produkt" at bounding box center [119, 159] width 93 height 11
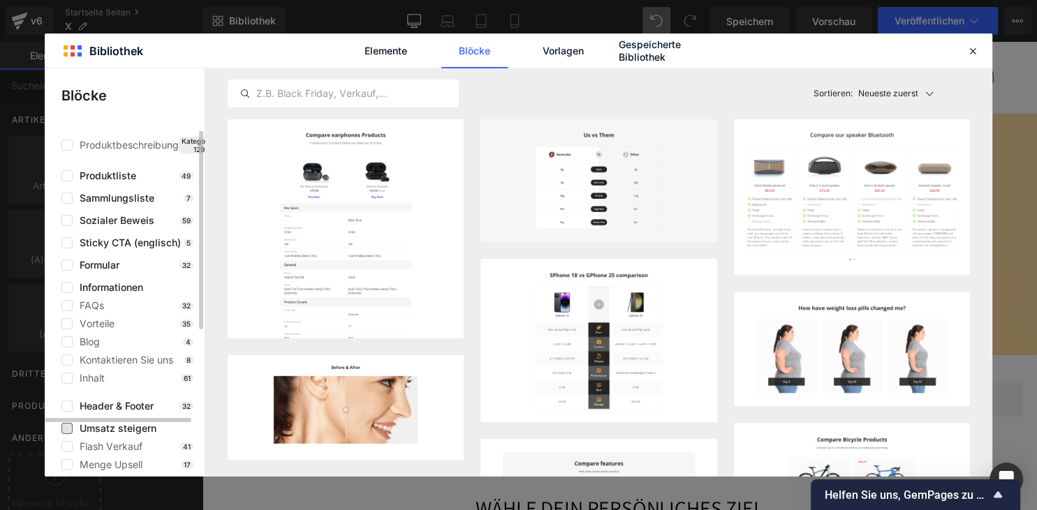
scroll to position [0, 0]
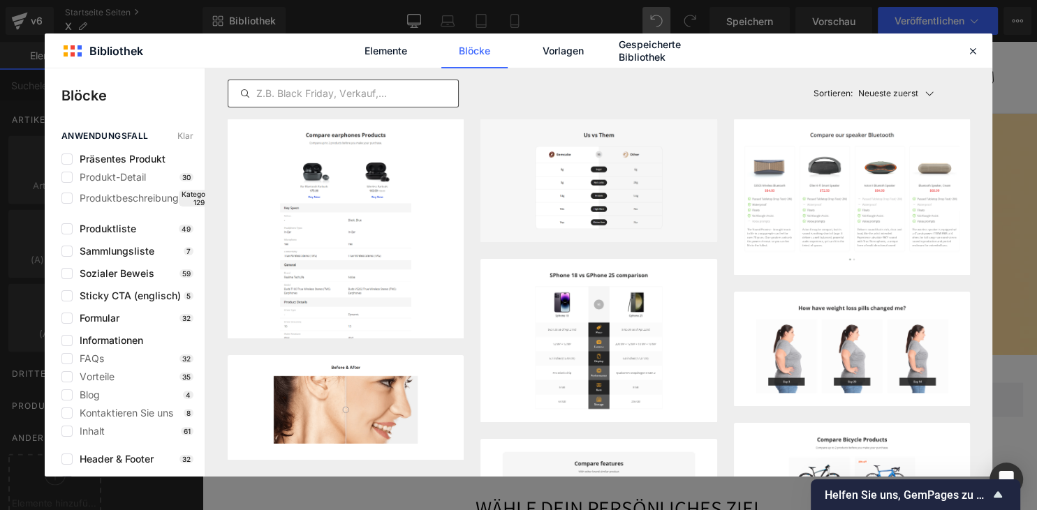
click at [320, 94] on input "text" at bounding box center [343, 93] width 230 height 17
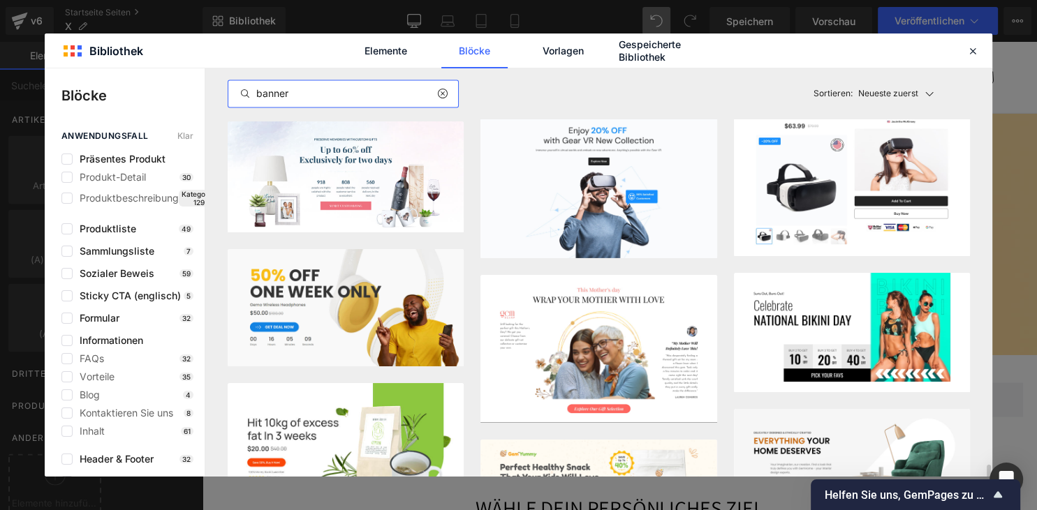
scroll to position [2153, 0]
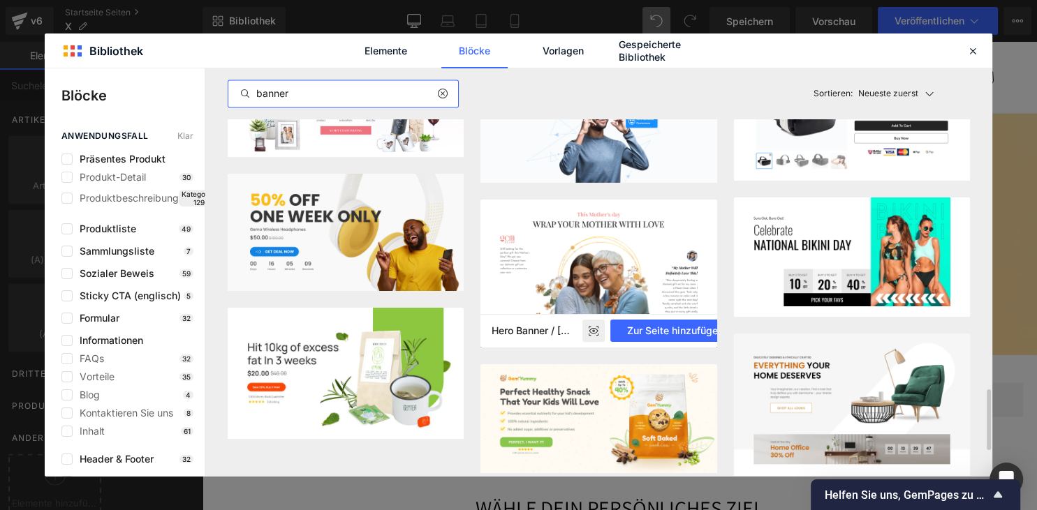
type input "banner"
click at [591, 333] on icon at bounding box center [593, 331] width 9 height 6
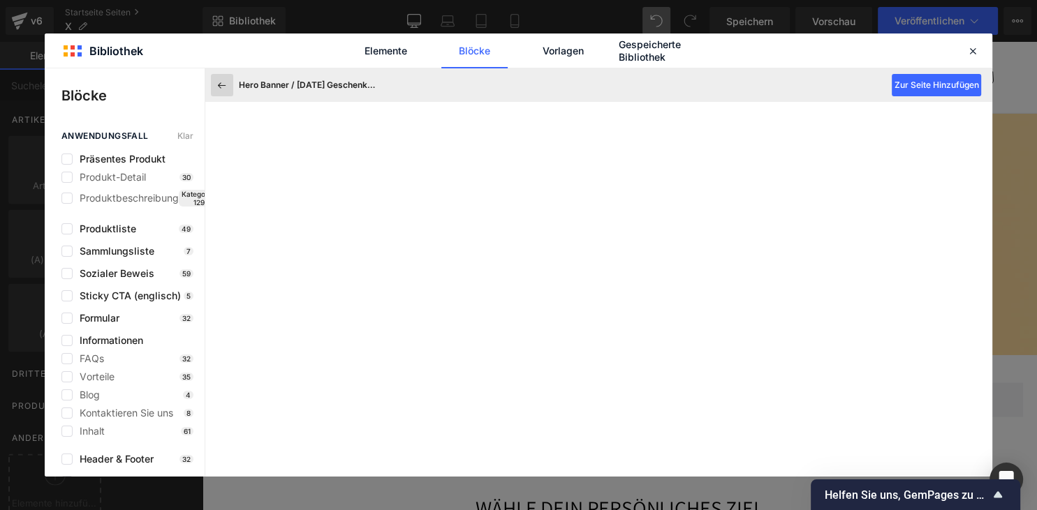
click at [218, 87] on icon at bounding box center [222, 85] width 13 height 13
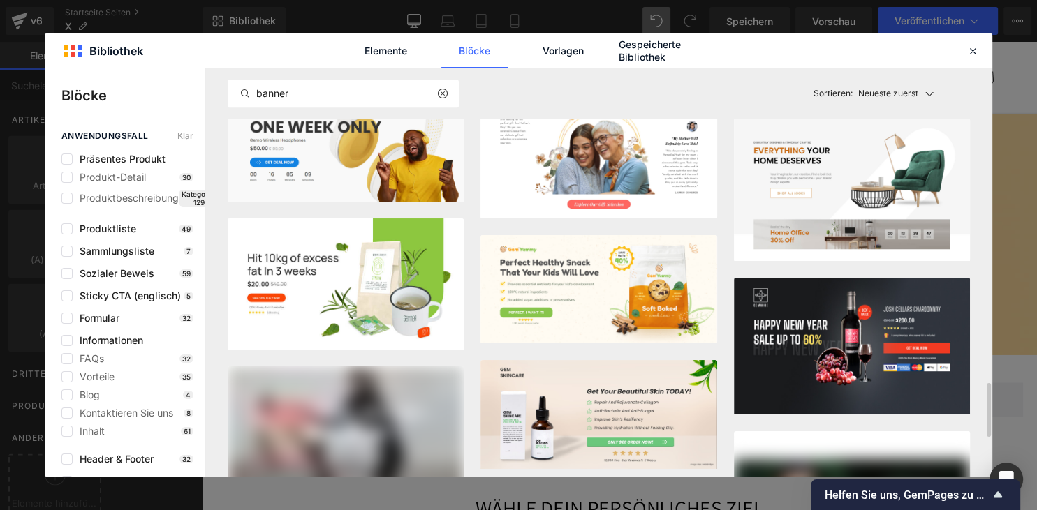
scroll to position [2454, 0]
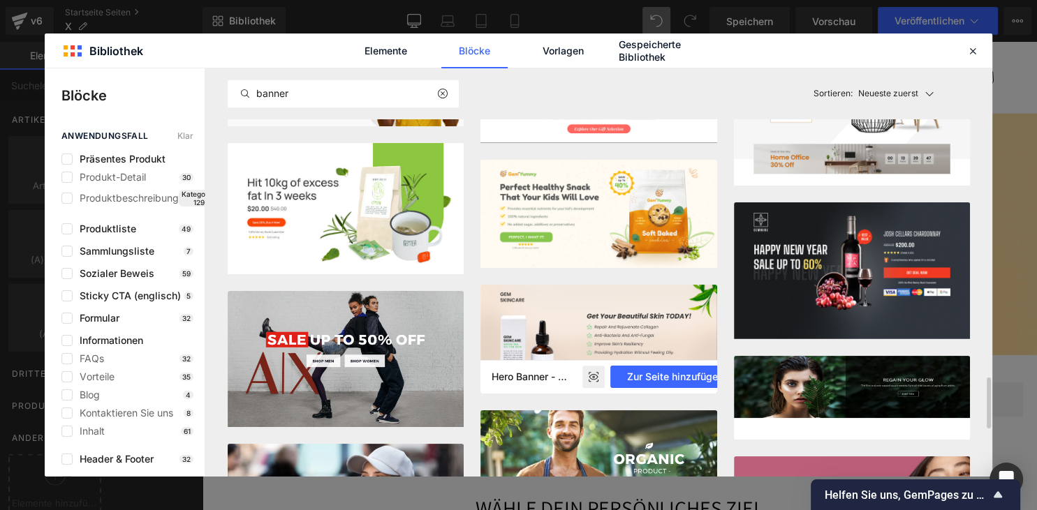
click at [588, 376] on rect at bounding box center [593, 377] width 22 height 22
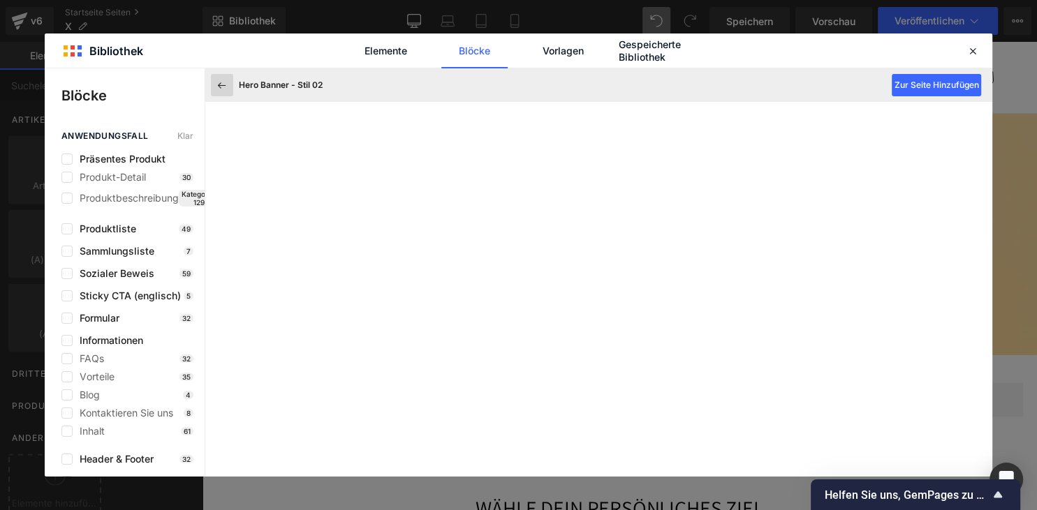
click at [217, 88] on icon at bounding box center [222, 85] width 13 height 13
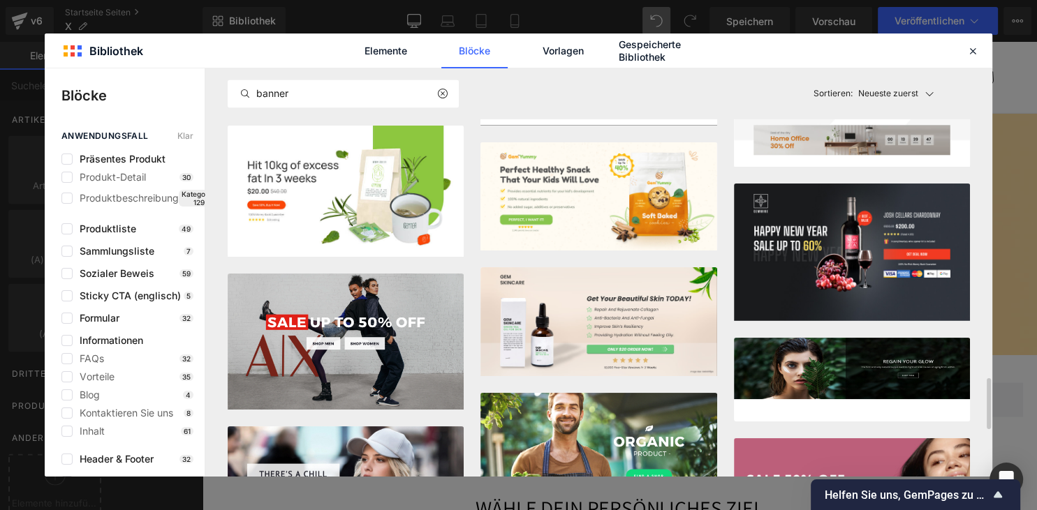
scroll to position [2547, 0]
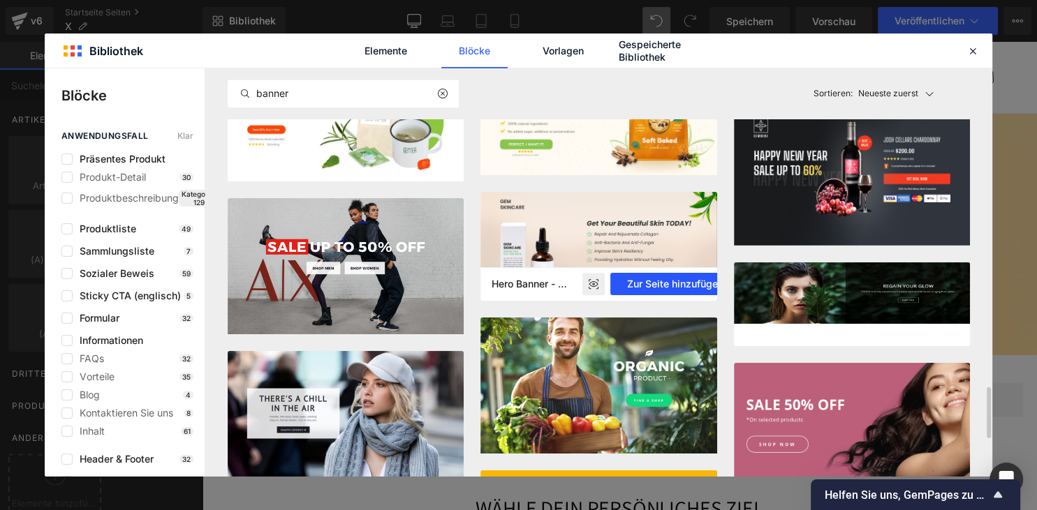
click at [658, 288] on button "Zur Seite hinzufügen" at bounding box center [675, 284] width 130 height 22
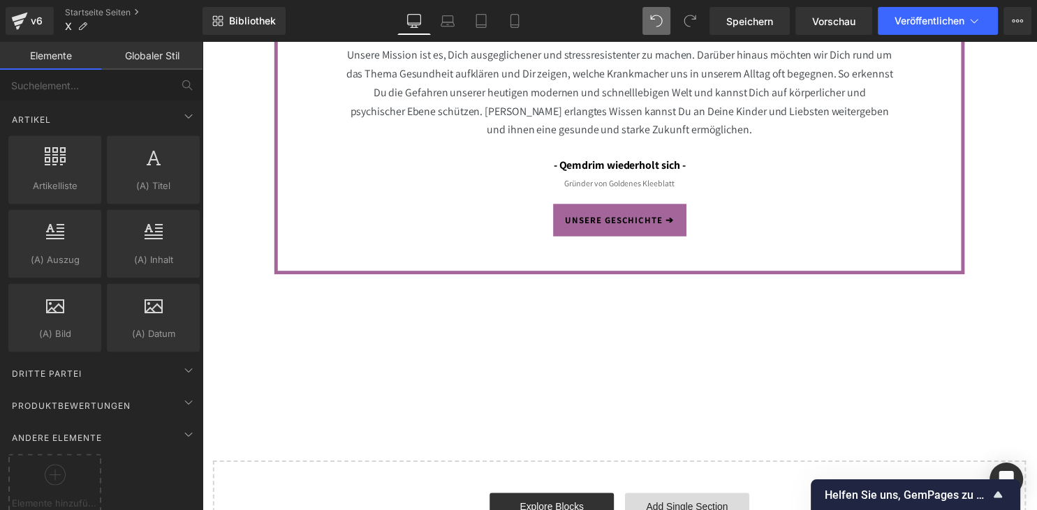
scroll to position [6152, 0]
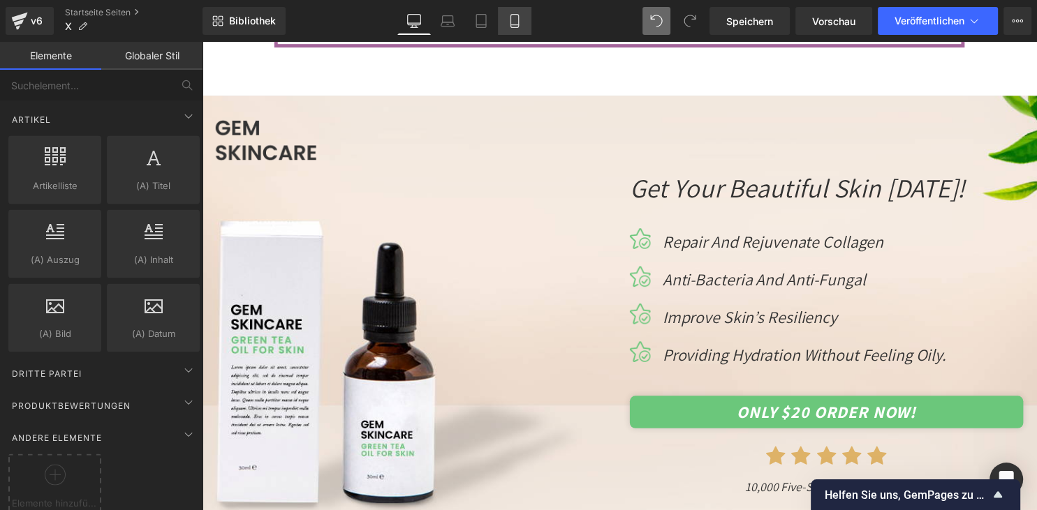
click at [514, 30] on link "Mobile" at bounding box center [515, 21] width 34 height 28
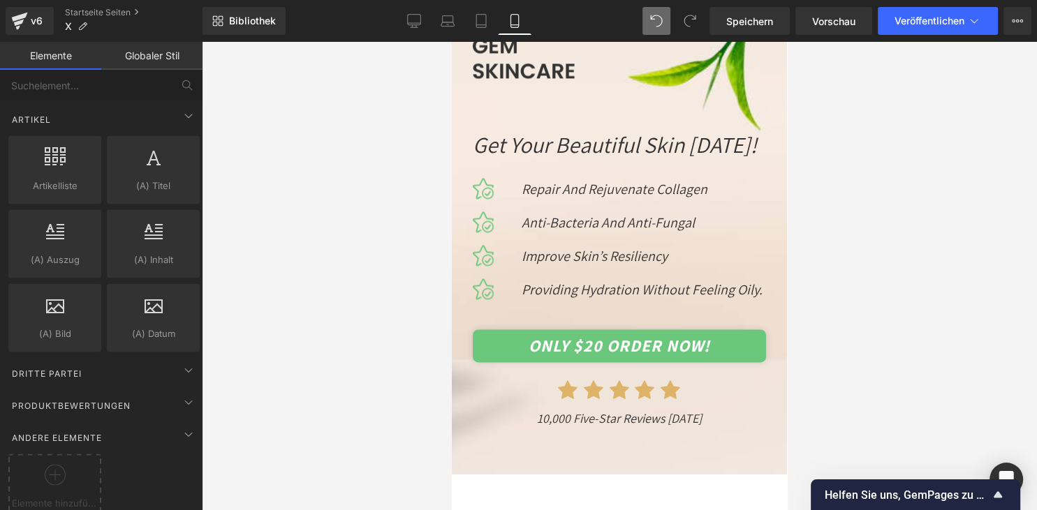
scroll to position [7400, 0]
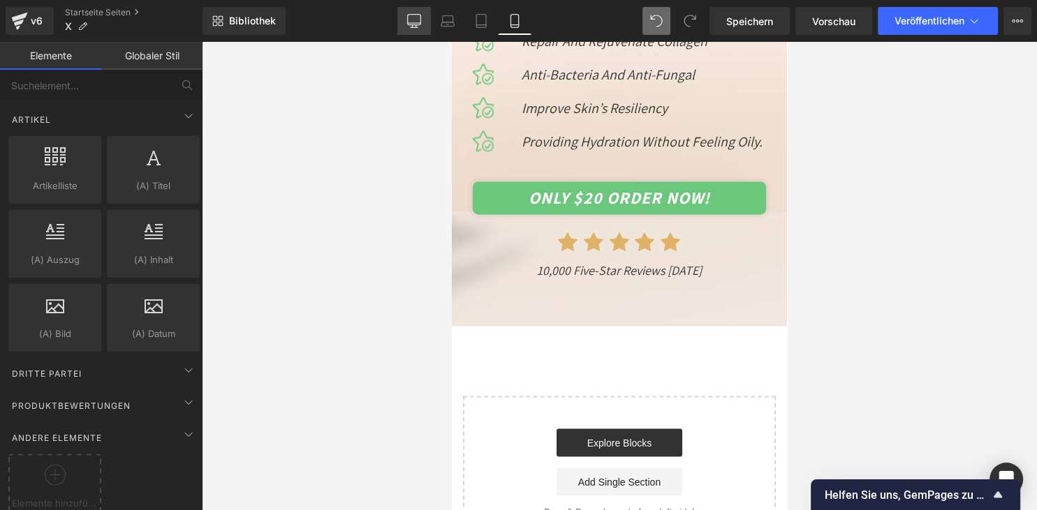
click at [415, 27] on icon at bounding box center [413, 27] width 7 height 0
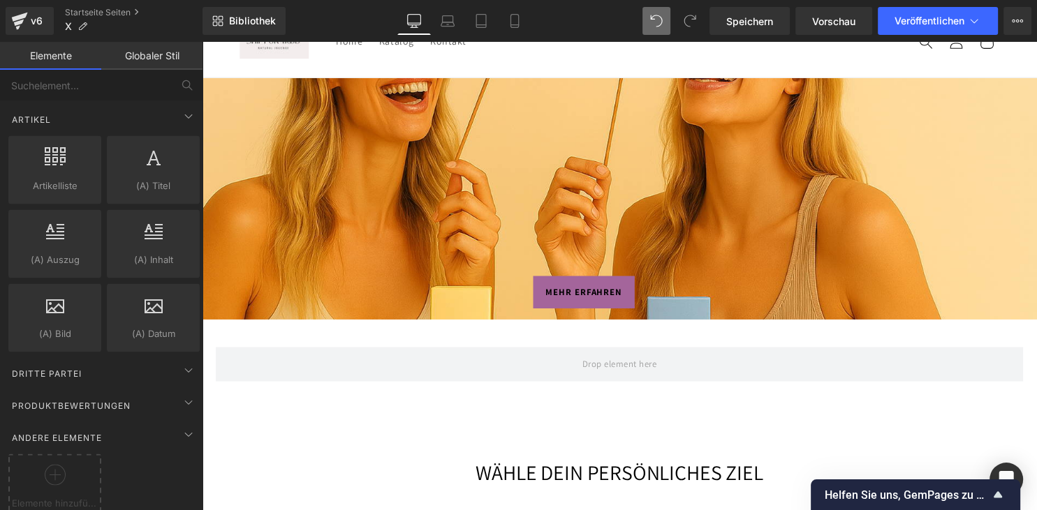
scroll to position [0, 0]
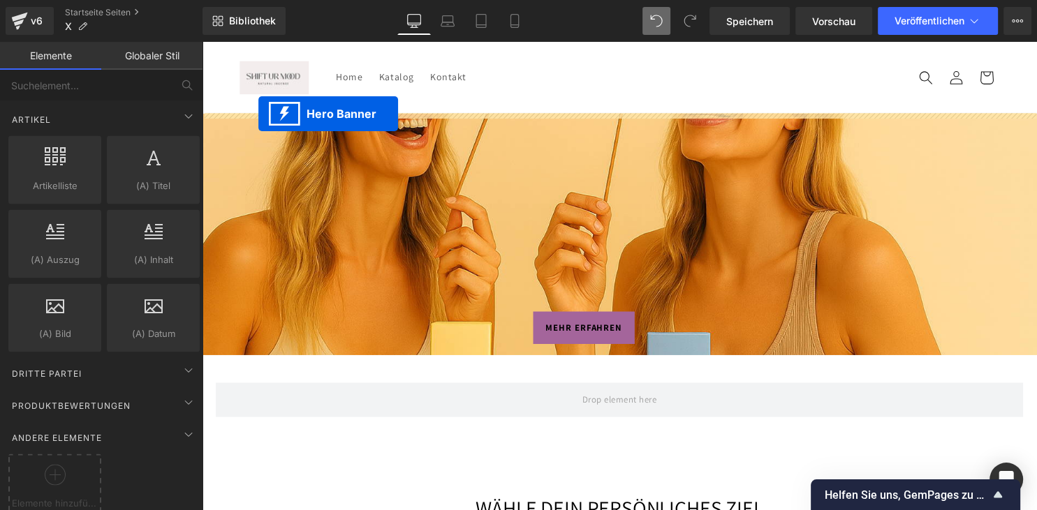
drag, startPoint x: 586, startPoint y: 347, endPoint x: 259, endPoint y: 114, distance: 401.0
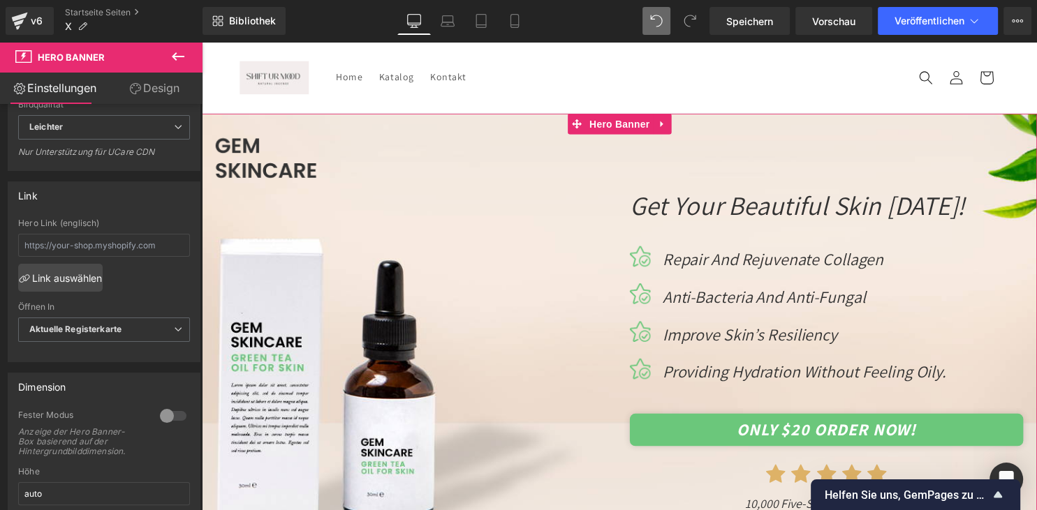
scroll to position [221, 0]
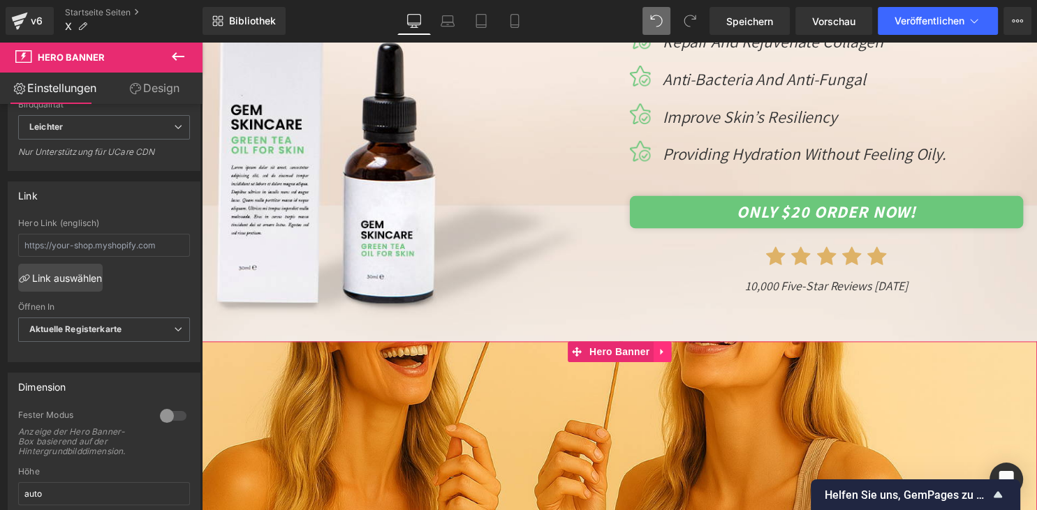
click at [666, 354] on icon at bounding box center [666, 356] width 3 height 6
click at [678, 354] on icon at bounding box center [677, 355] width 10 height 10
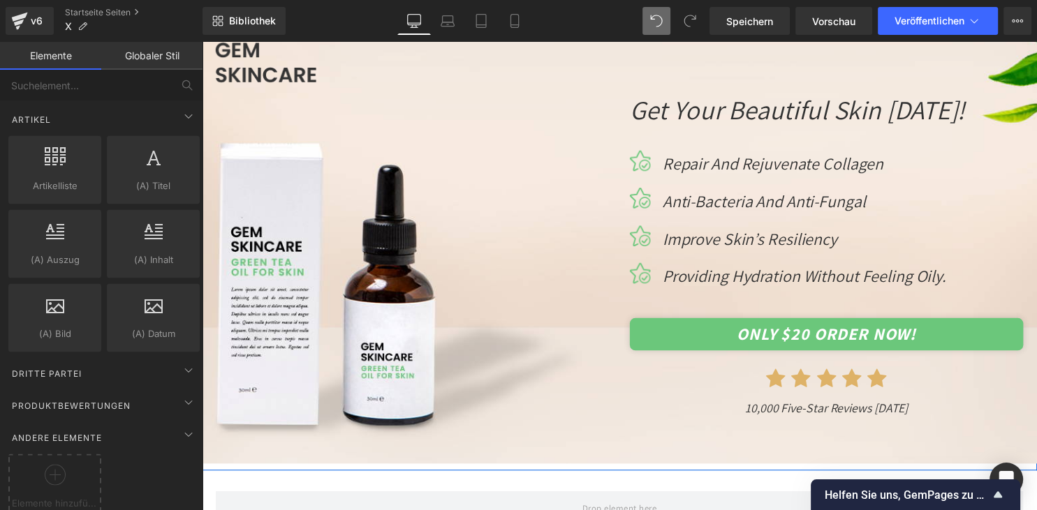
scroll to position [73, 0]
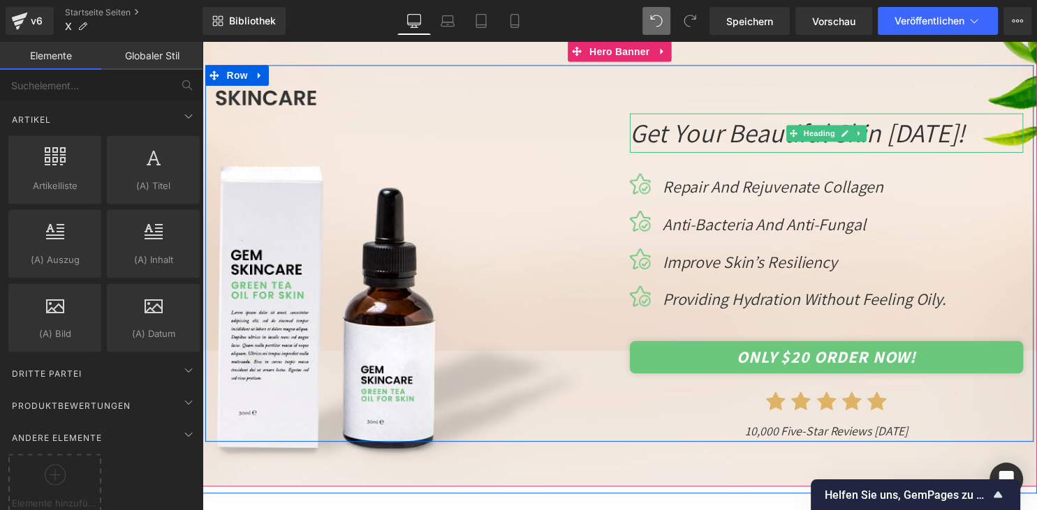
click at [757, 138] on icon "Get Your Beautiful Skin [DATE]!" at bounding box center [804, 134] width 339 height 35
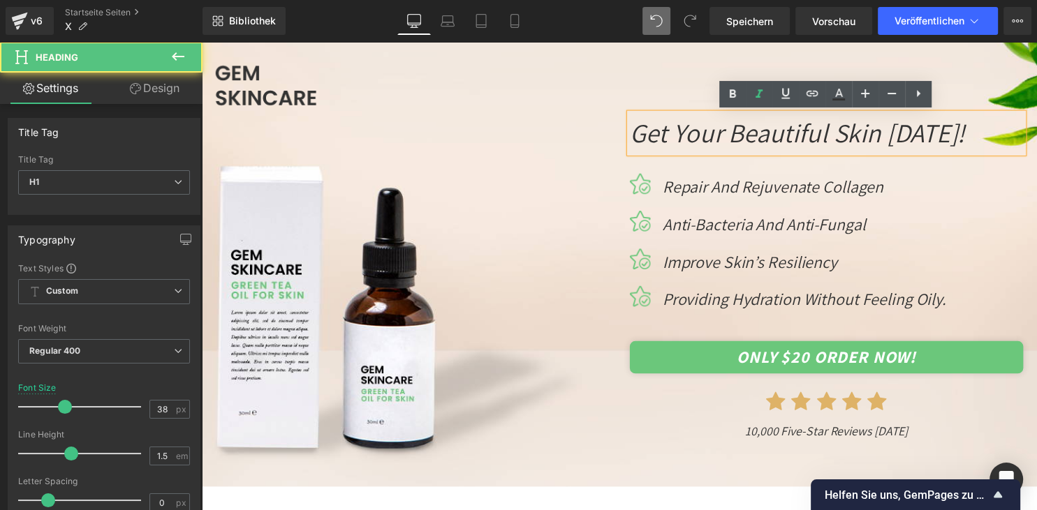
click at [757, 138] on icon "Get Your Beautiful Skin [DATE]!" at bounding box center [804, 134] width 339 height 35
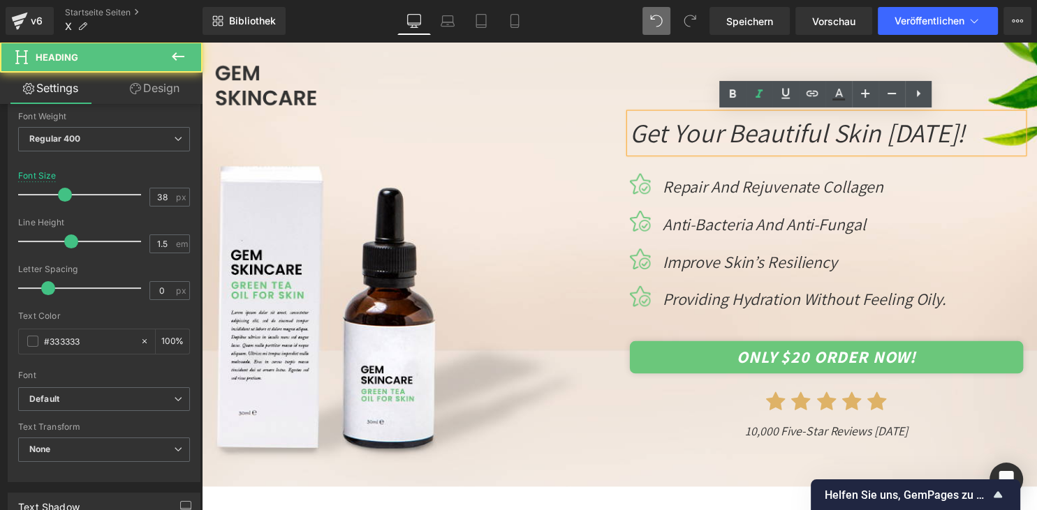
click at [757, 138] on div at bounding box center [624, 279] width 845 height 474
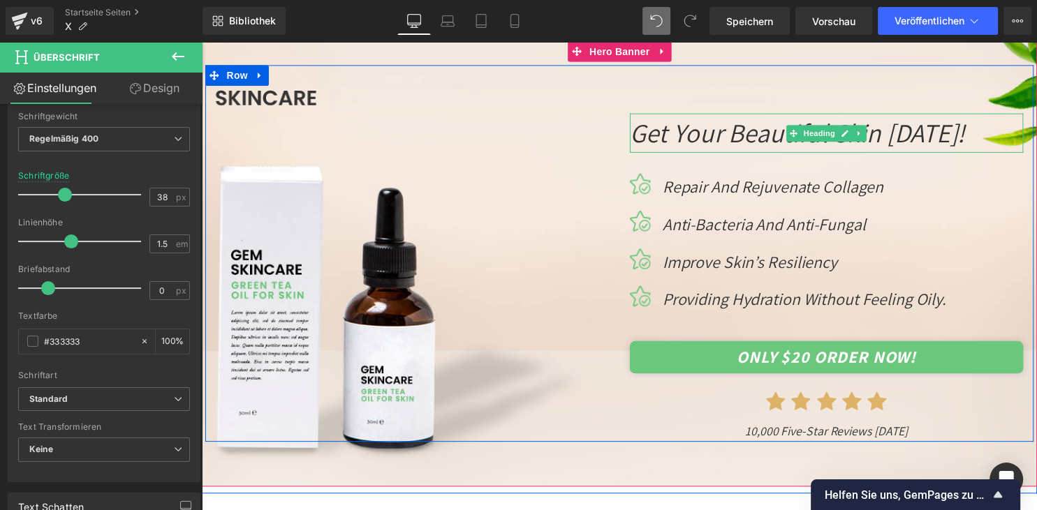
click at [757, 138] on icon "Get Your Beautiful Skin [DATE]!" at bounding box center [804, 134] width 339 height 35
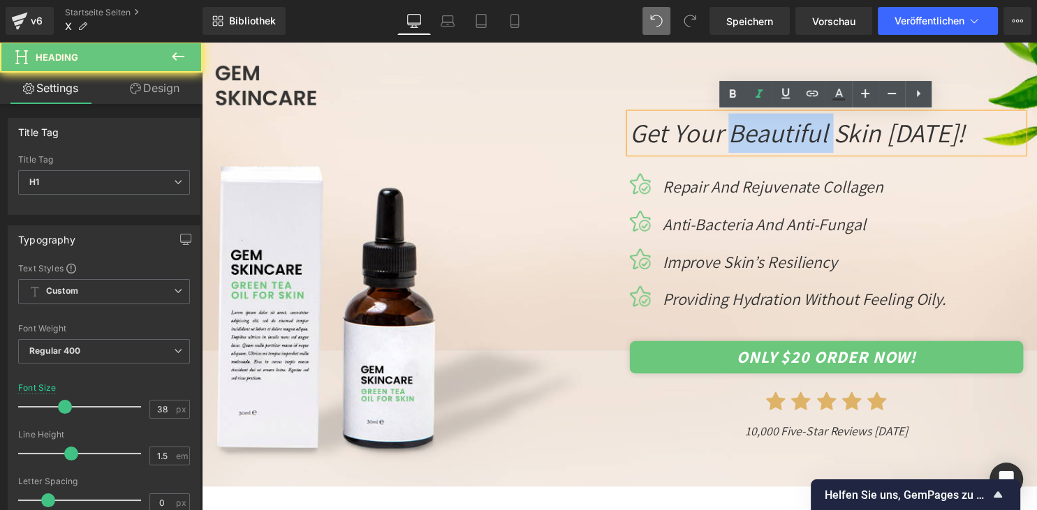
click at [757, 138] on icon "Get Your Beautiful Skin [DATE]!" at bounding box center [804, 134] width 339 height 35
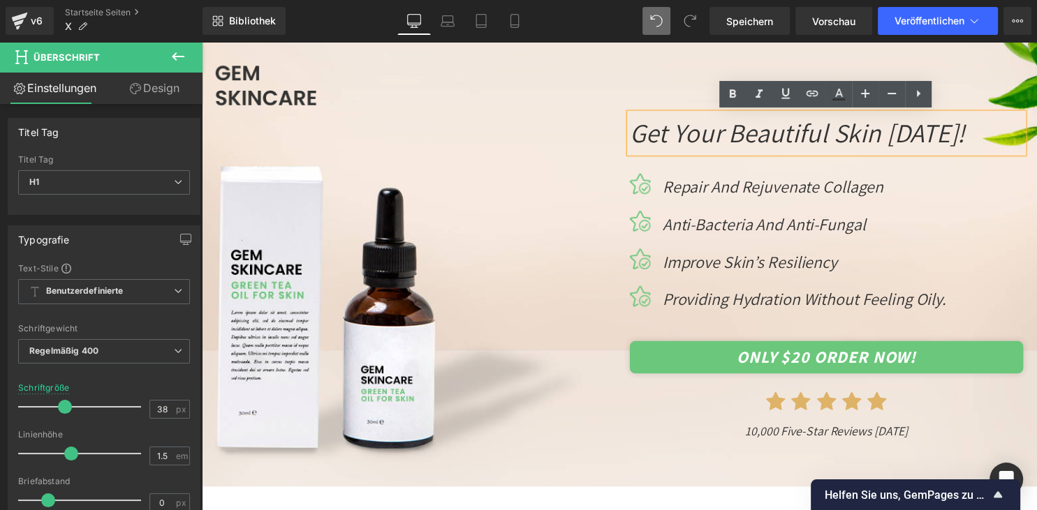
paste div
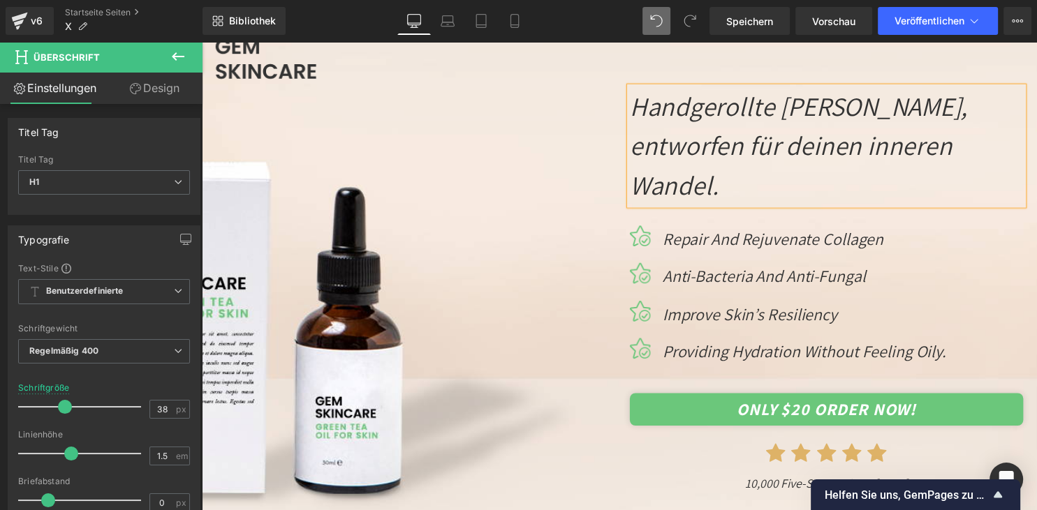
scroll to position [73, 0]
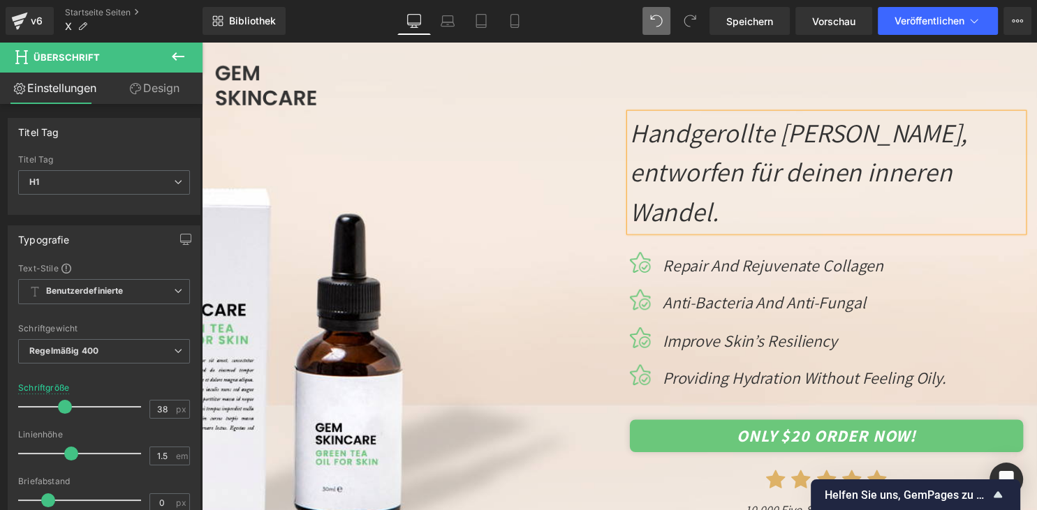
drag, startPoint x: 841, startPoint y: 178, endPoint x: 912, endPoint y: 221, distance: 82.4
click at [912, 221] on icon "Handgerollte [PERSON_NAME], entworfen für deinen inneren Wandel." at bounding box center [805, 174] width 341 height 114
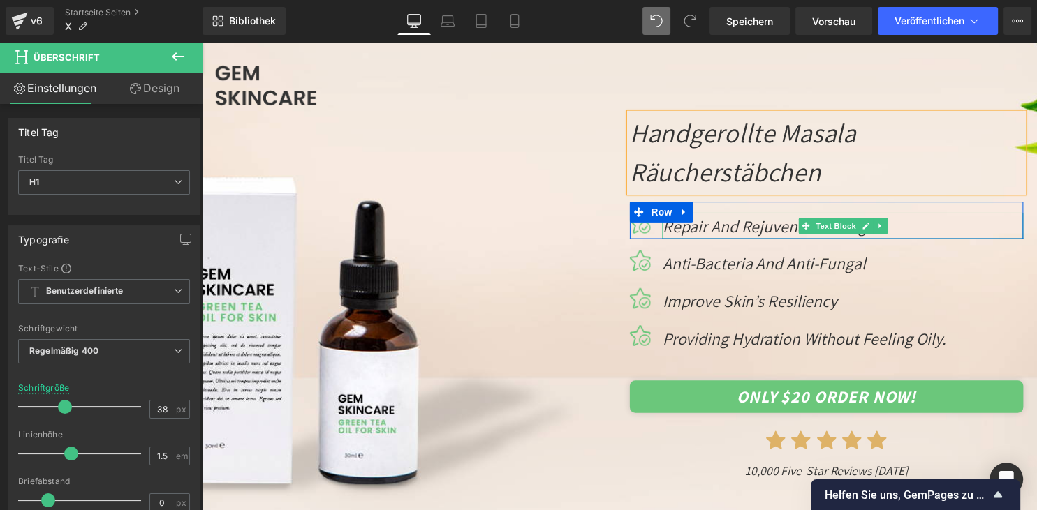
click at [912, 221] on p "repair and rejuvenate collagen" at bounding box center [849, 228] width 365 height 27
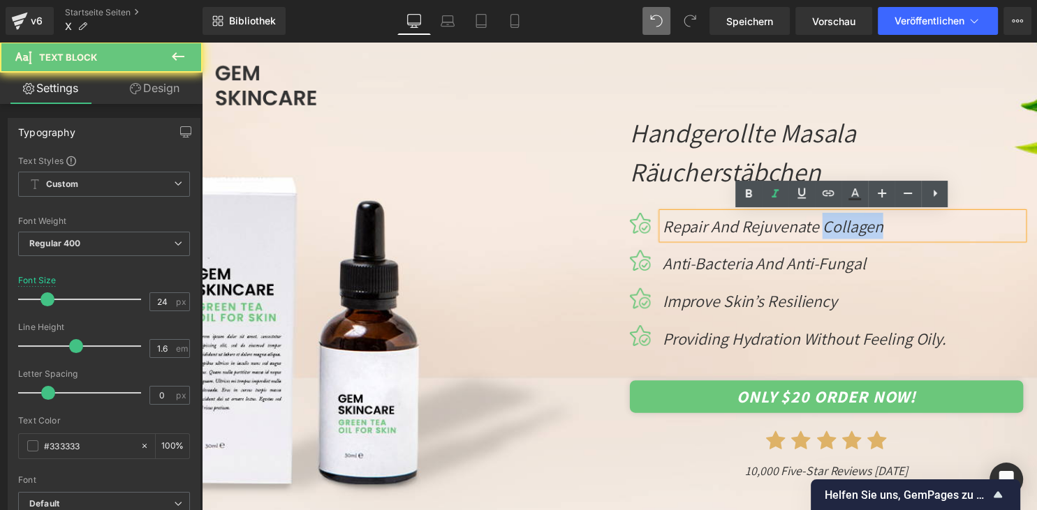
click at [912, 221] on p "repair and rejuvenate collagen" at bounding box center [849, 228] width 365 height 27
click at [877, 157] on h1 "Handgerollte Masala Räucherstäbchen" at bounding box center [834, 154] width 398 height 80
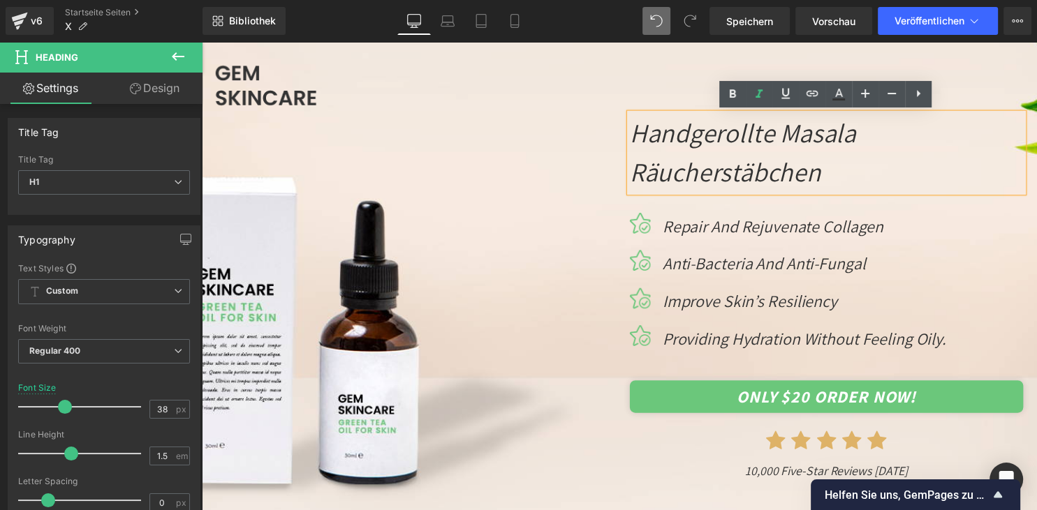
click at [877, 157] on h1 "Handgerollte Masala Räucherstäbchen" at bounding box center [834, 154] width 398 height 80
click at [859, 91] on icon at bounding box center [865, 93] width 17 height 17
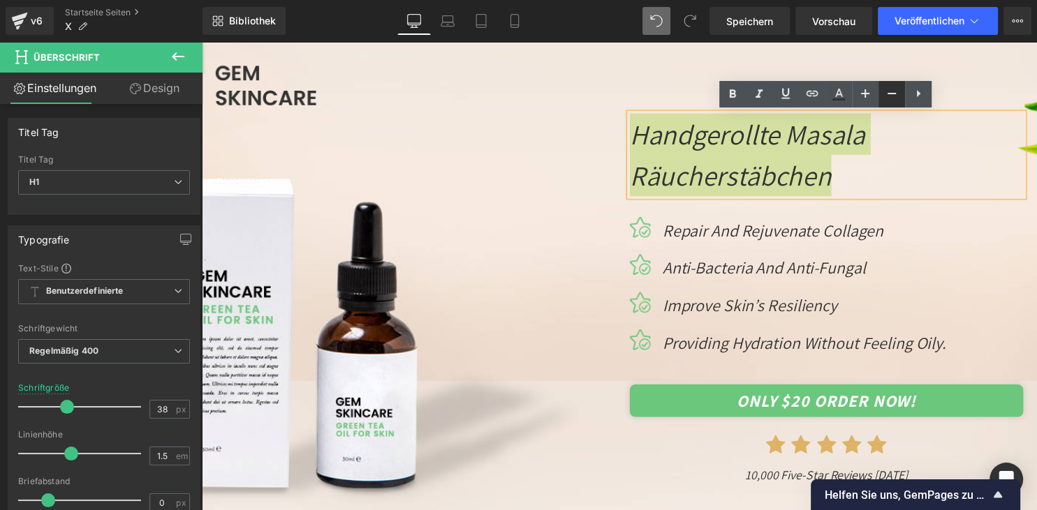
click at [889, 91] on icon at bounding box center [891, 93] width 17 height 17
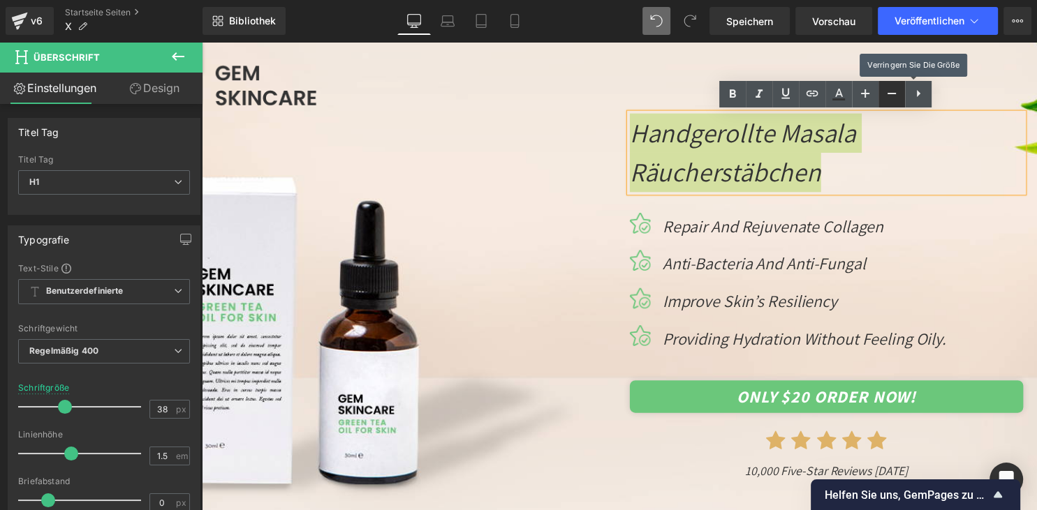
click at [889, 91] on icon at bounding box center [891, 93] width 17 height 17
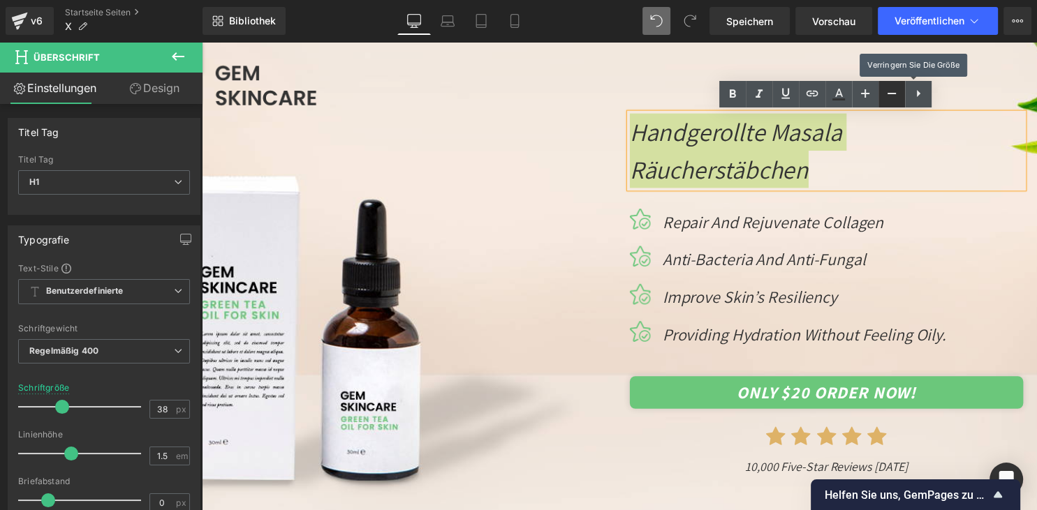
click at [889, 91] on icon at bounding box center [891, 93] width 17 height 17
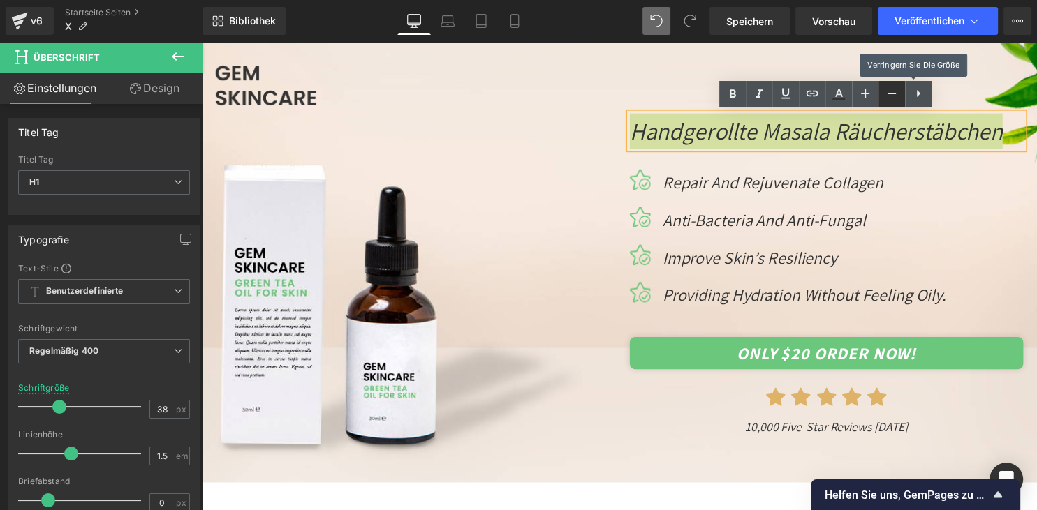
click at [889, 91] on icon at bounding box center [891, 93] width 17 height 17
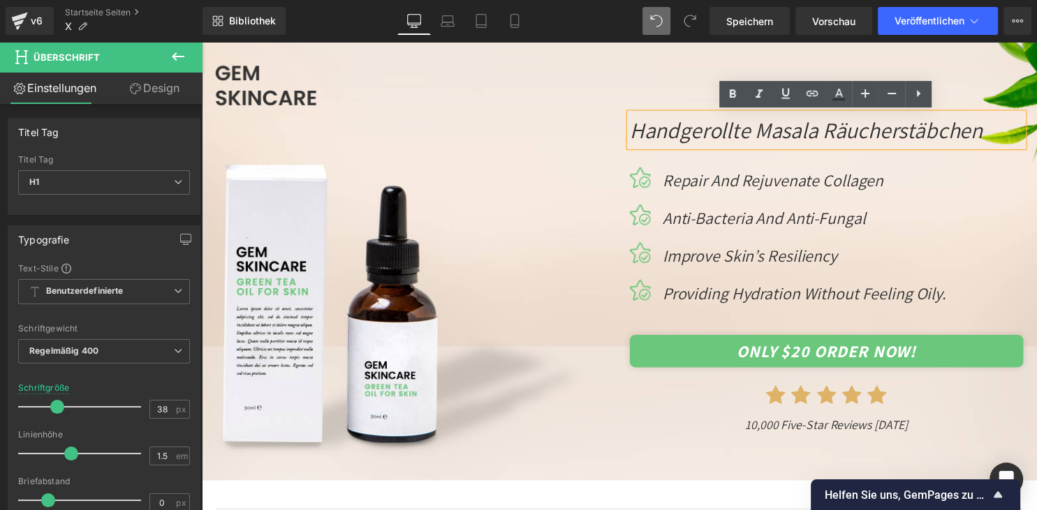
click at [600, 262] on div "Image Handgerollte Masala Räucherstäbchen Heading Image repair and rejuvenate c…" at bounding box center [624, 253] width 838 height 375
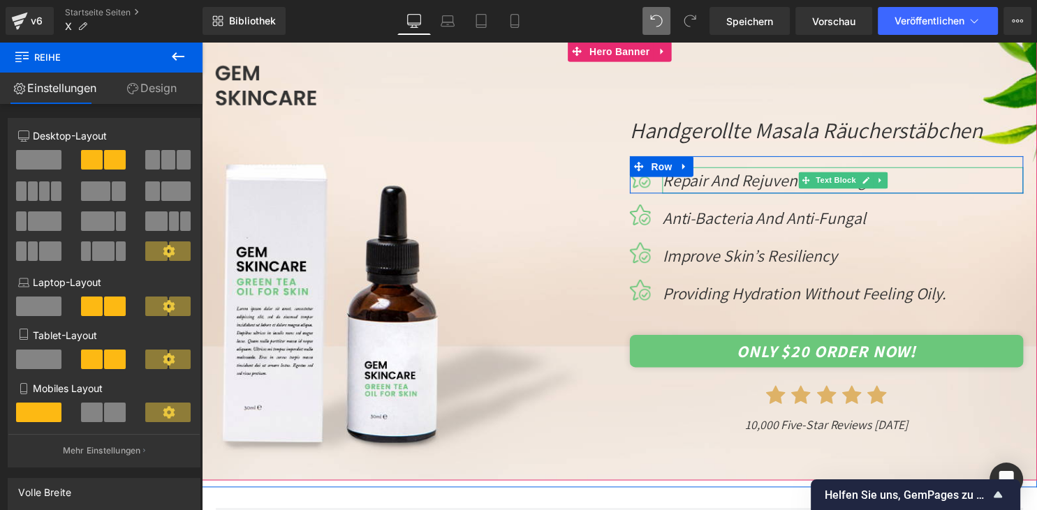
click at [769, 191] on icon "repair and rejuvenate collagen" at bounding box center [778, 182] width 223 height 22
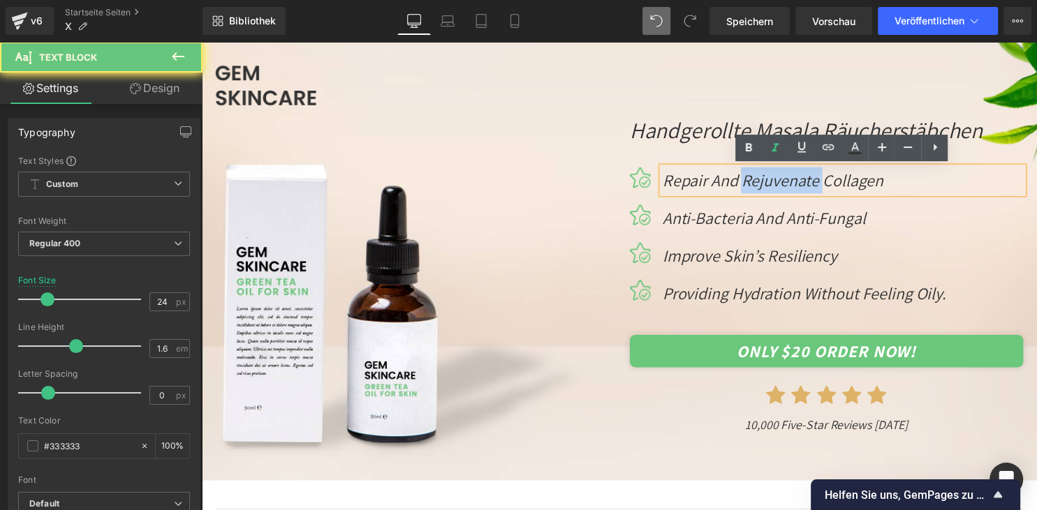
click at [769, 191] on icon "repair and rejuvenate collagen" at bounding box center [778, 182] width 223 height 22
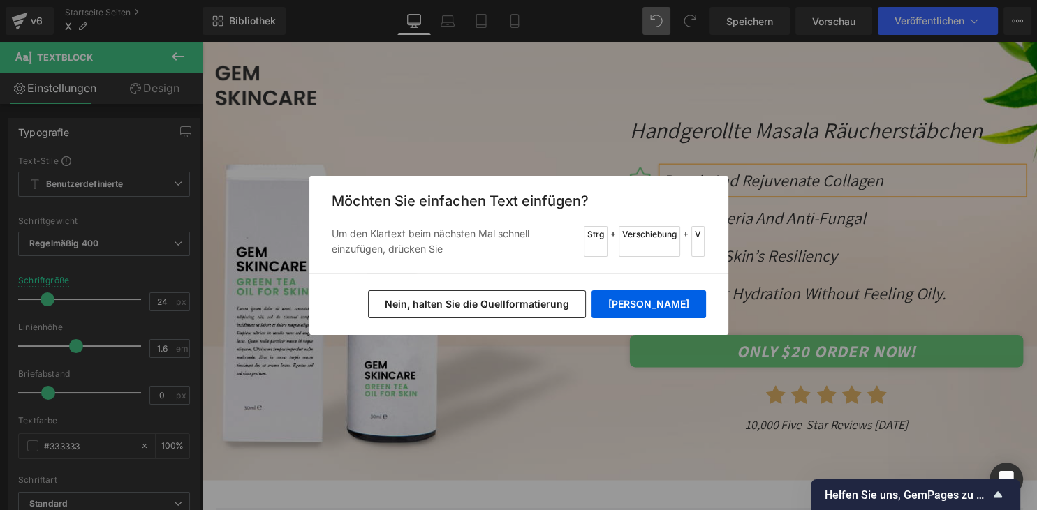
click at [585, 302] on button "Nein, halten Sie die Quellformatierung" at bounding box center [477, 304] width 218 height 28
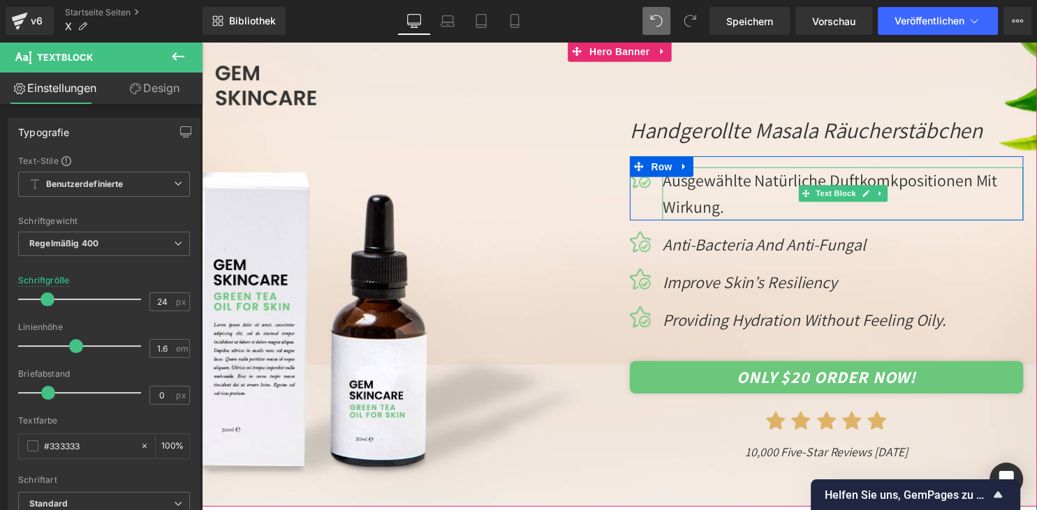
click at [820, 182] on p "Ausgewählte natürliche Duftkomkpositionen mit Wirkung." at bounding box center [849, 196] width 365 height 54
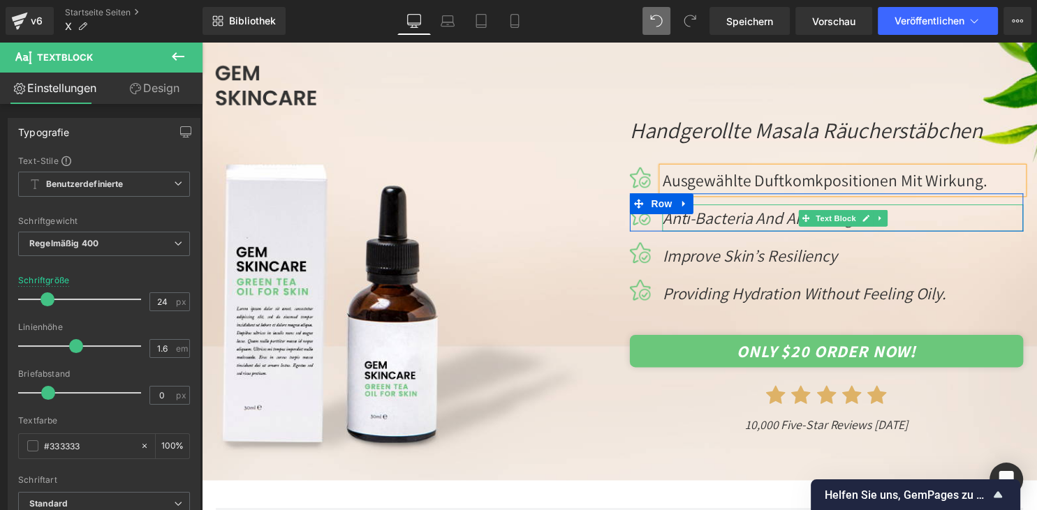
click at [769, 216] on icon "Anti-Bacteria And Anti-Fungal" at bounding box center [769, 220] width 205 height 22
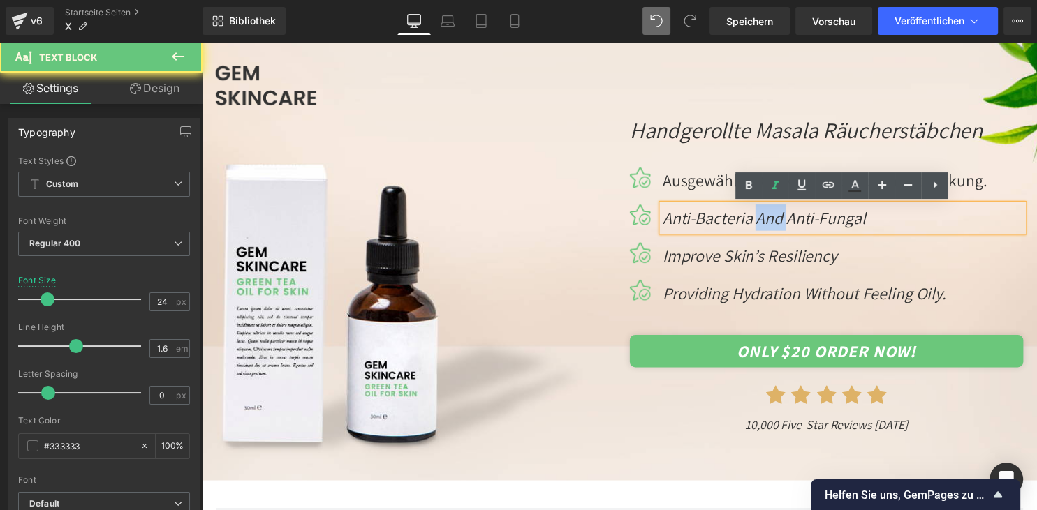
click at [769, 216] on icon "Anti-Bacteria And Anti-Fungal" at bounding box center [769, 220] width 205 height 22
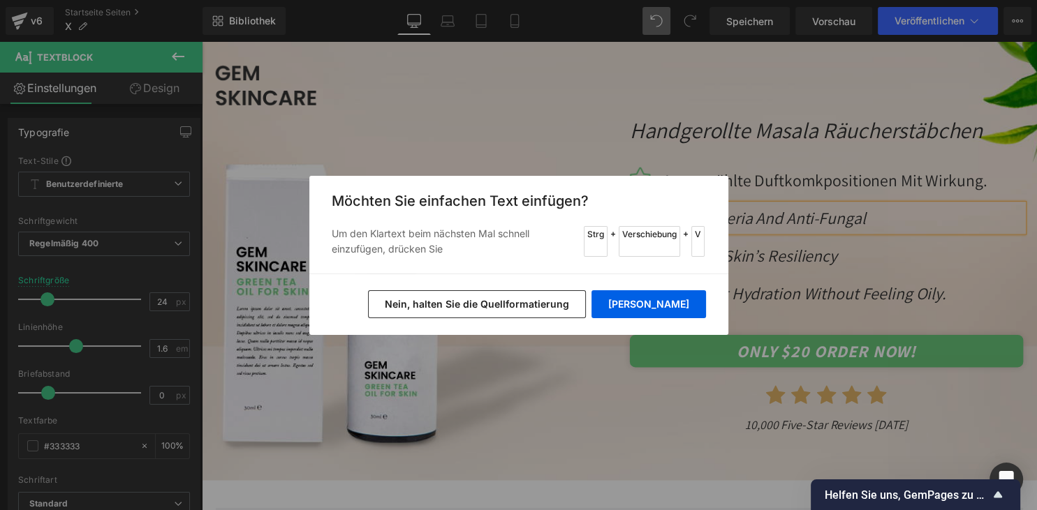
click at [586, 302] on button "Nein, halten Sie die Quellformatierung" at bounding box center [477, 304] width 218 height 28
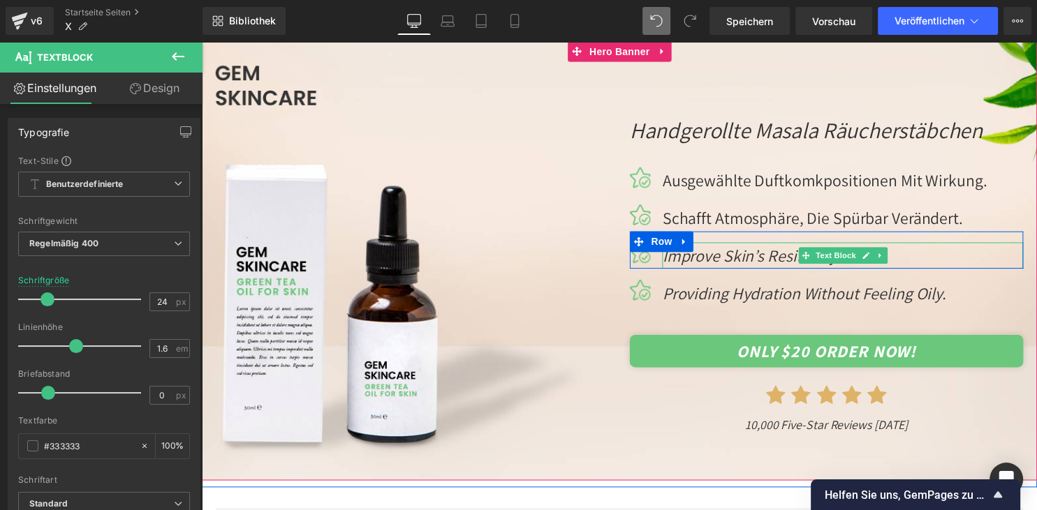
click at [810, 261] on icon at bounding box center [812, 258] width 8 height 8
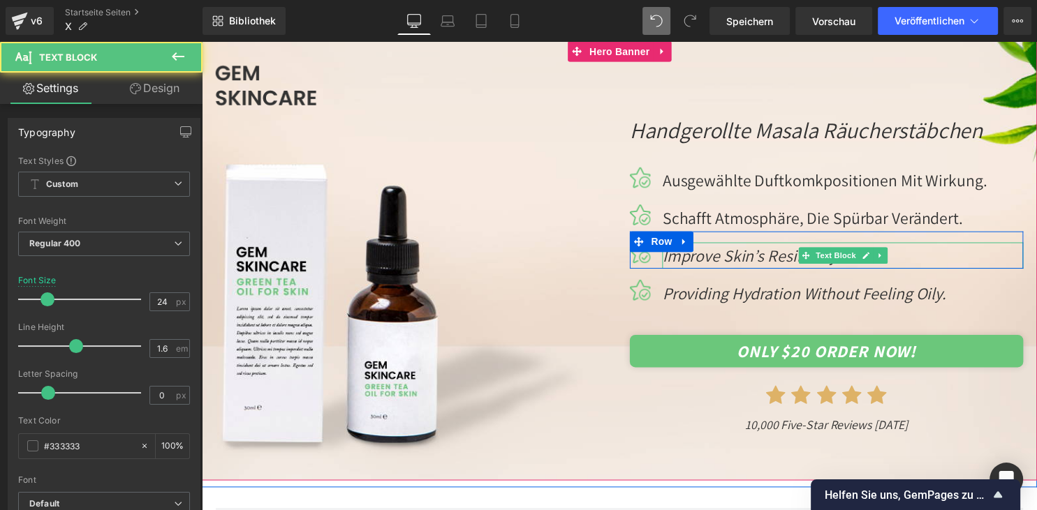
click at [810, 261] on icon at bounding box center [812, 258] width 8 height 8
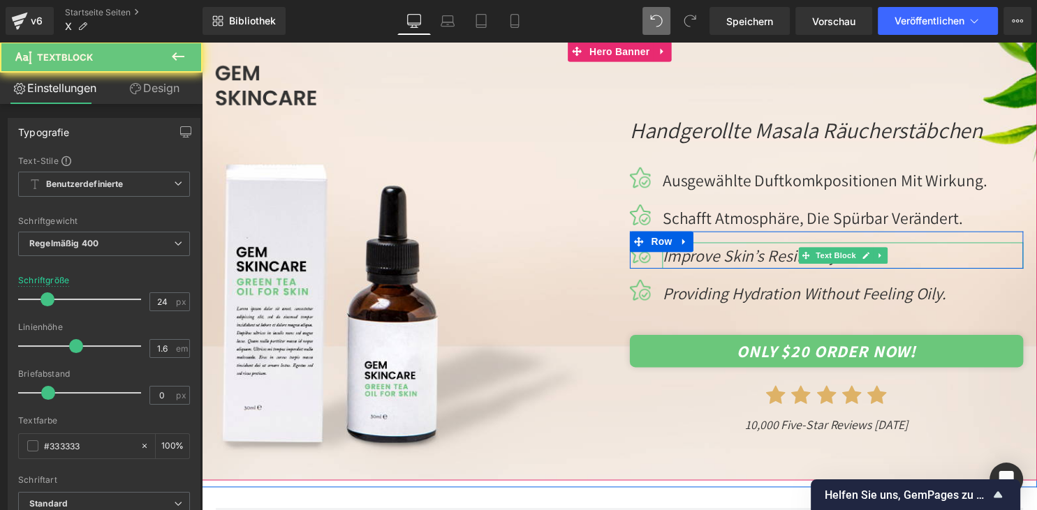
click at [794, 260] on icon "improve skin’s resiliency" at bounding box center [755, 258] width 177 height 22
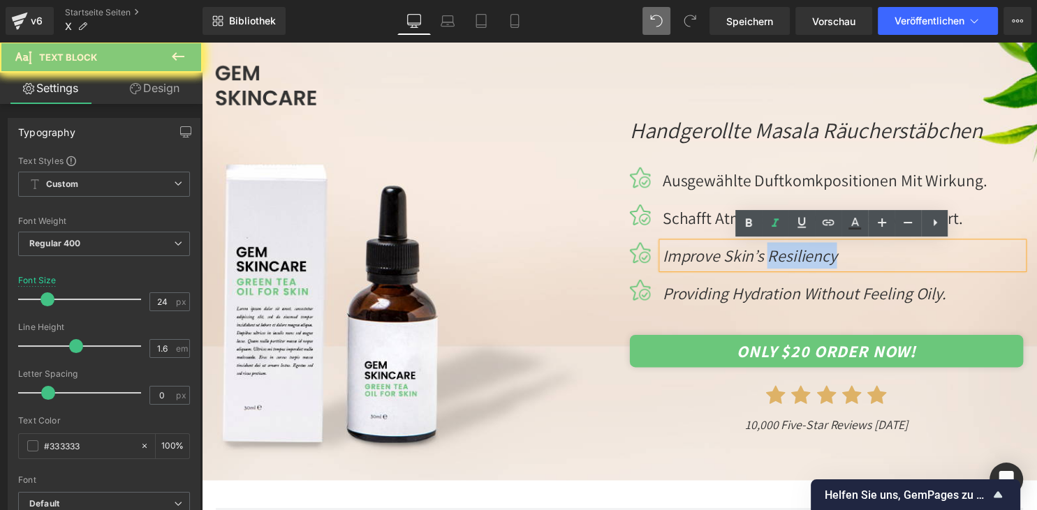
click at [794, 260] on icon "improve skin’s resiliency" at bounding box center [755, 258] width 177 height 22
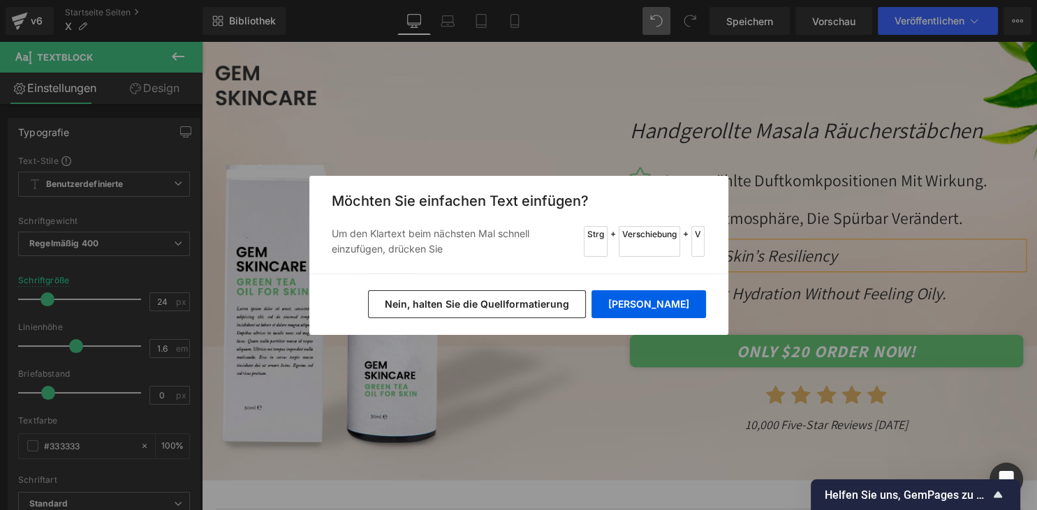
click at [586, 305] on button "Nein, halten Sie die Quellformatierung" at bounding box center [477, 304] width 218 height 28
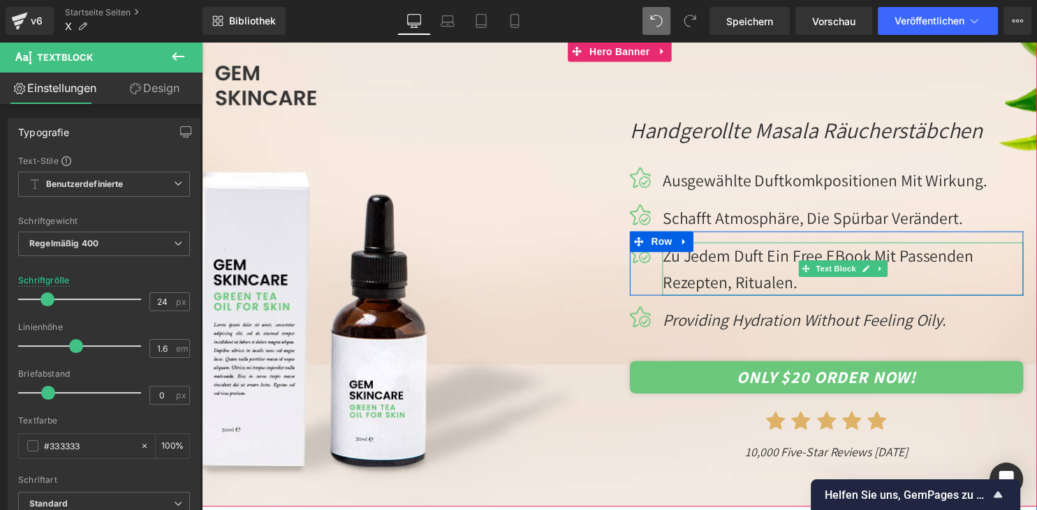
click at [794, 263] on p "Zu jedem Duft ein free eBook mit passenden Rezepten, Ritualen." at bounding box center [849, 272] width 365 height 54
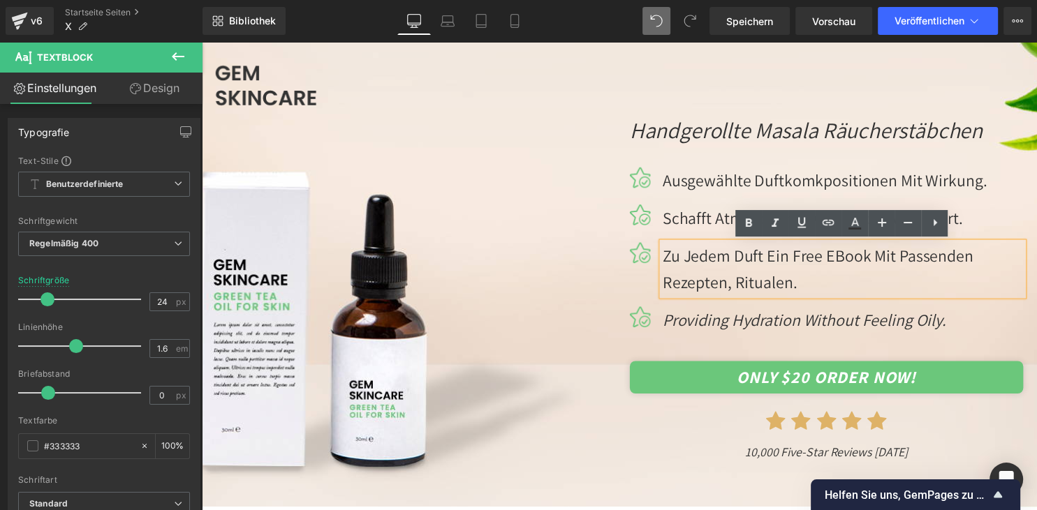
click at [864, 258] on p "Zu jedem Duft ein free eBook mit passenden Rezepten, Ritualen." at bounding box center [849, 272] width 365 height 54
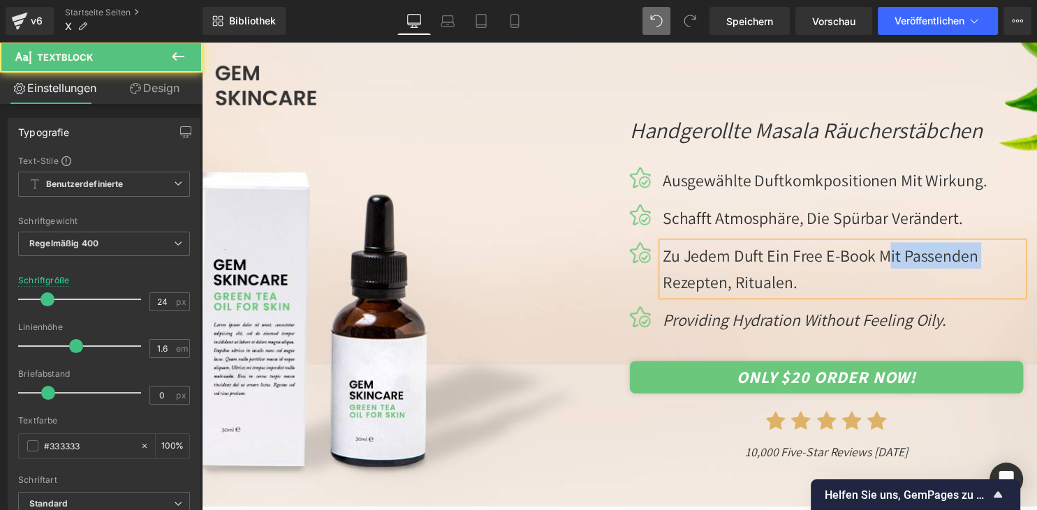
drag, startPoint x: 914, startPoint y: 258, endPoint x: 1016, endPoint y: 260, distance: 102.7
click at [1016, 260] on p "Zu jedem Duft ein free e-Book mit passenden Rezepten, Ritualen." at bounding box center [849, 272] width 365 height 54
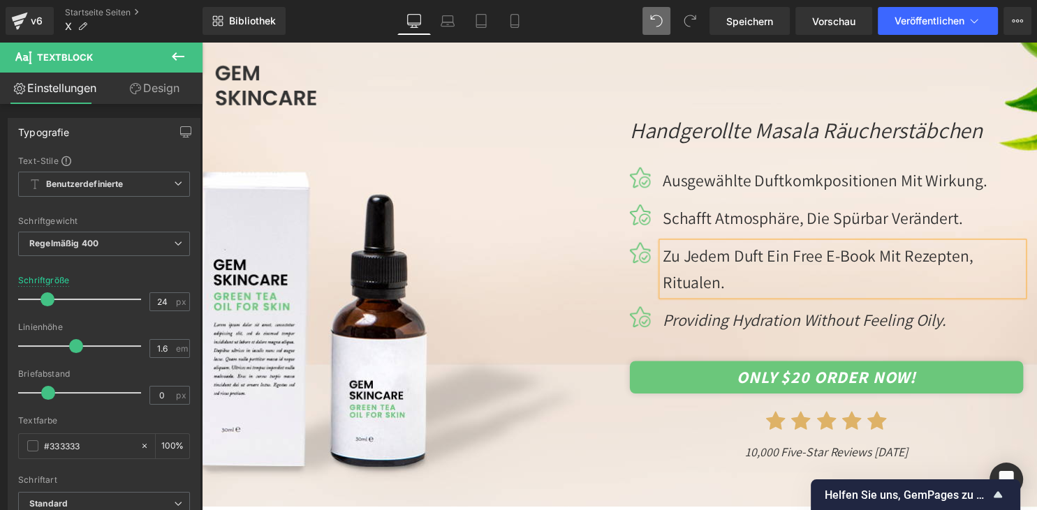
click at [771, 288] on p "Zu jedem Duft ein free e-Book mit Rezepten, Ritualen." at bounding box center [849, 272] width 365 height 54
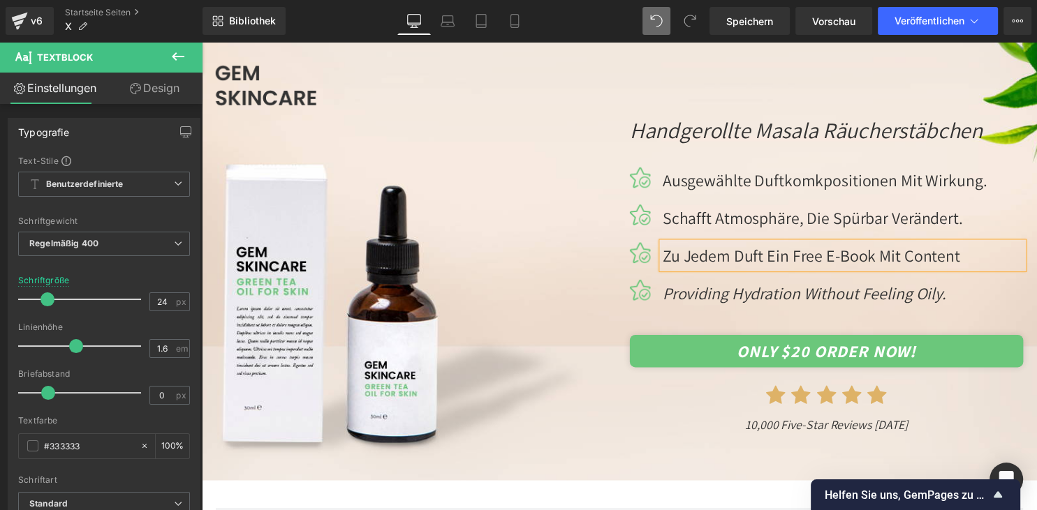
click at [909, 259] on p "Zu jedem Duft ein free e-Book mit content" at bounding box center [849, 258] width 365 height 27
drag, startPoint x: 1001, startPoint y: 260, endPoint x: 905, endPoint y: 262, distance: 95.7
click at [905, 262] on p "Zu jedem Duft ein free eGuide mit content" at bounding box center [849, 258] width 365 height 27
click at [861, 256] on p "Zu jedem Duft ein free eGuide für dein ziel" at bounding box center [849, 258] width 365 height 27
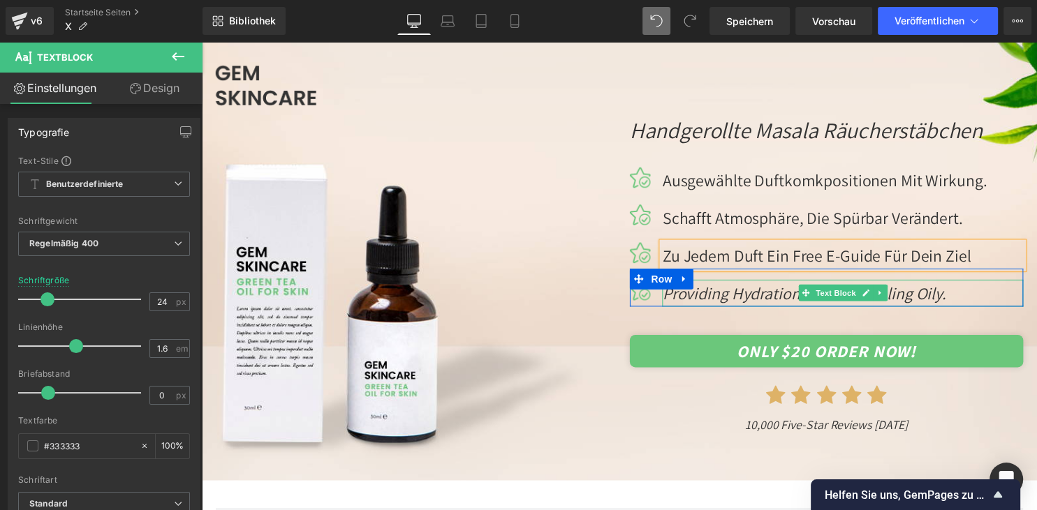
click at [725, 296] on icon "providing hydration without feeling oily." at bounding box center [810, 296] width 287 height 22
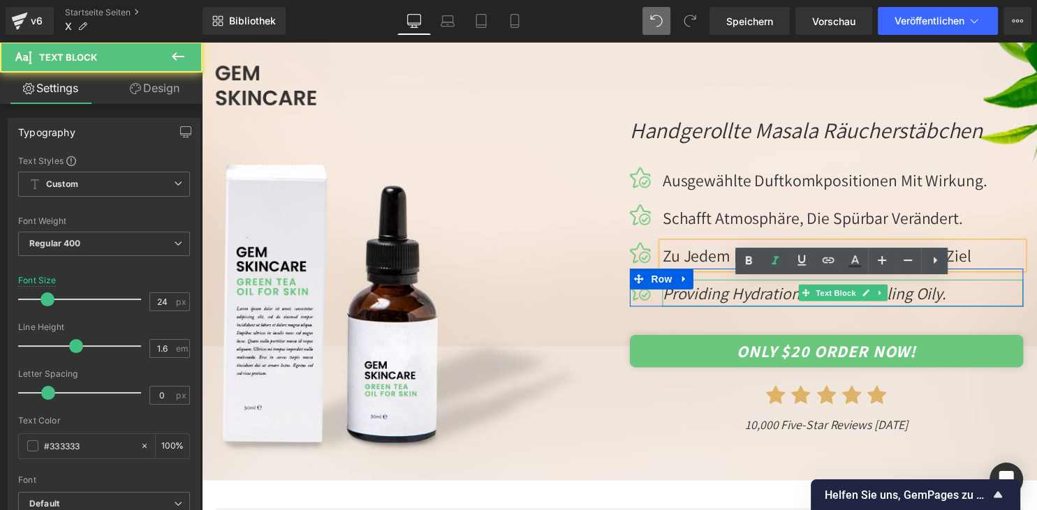
click at [725, 296] on icon "providing hydration without feeling oily." at bounding box center [810, 296] width 287 height 22
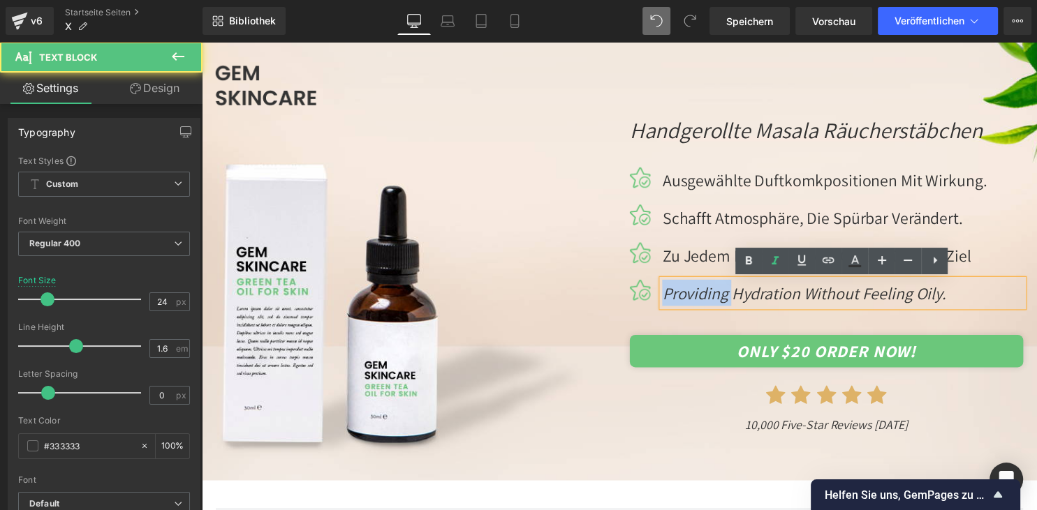
click at [725, 296] on icon "providing hydration without feeling oily." at bounding box center [810, 296] width 287 height 22
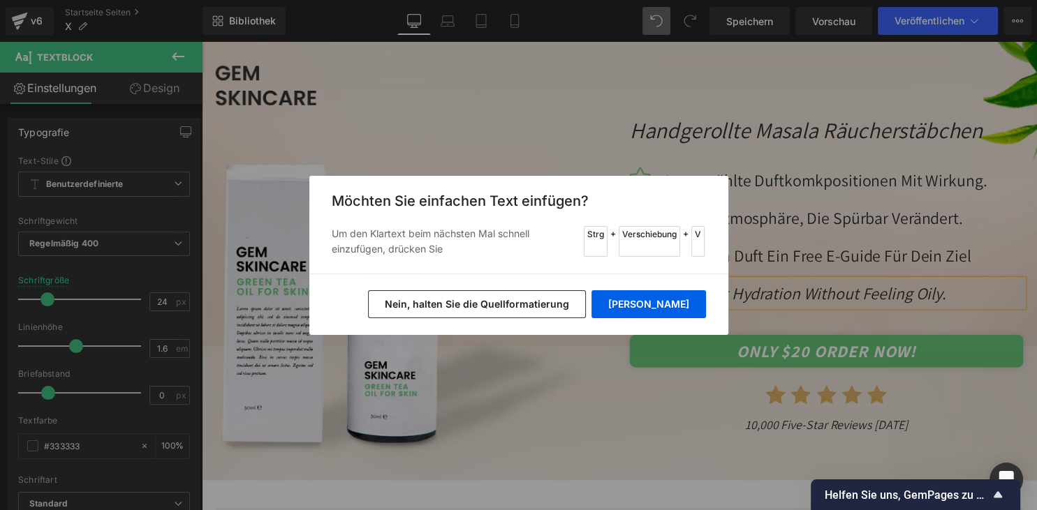
click at [586, 295] on button "Nein, halten Sie die Quellformatierung" at bounding box center [477, 304] width 218 height 28
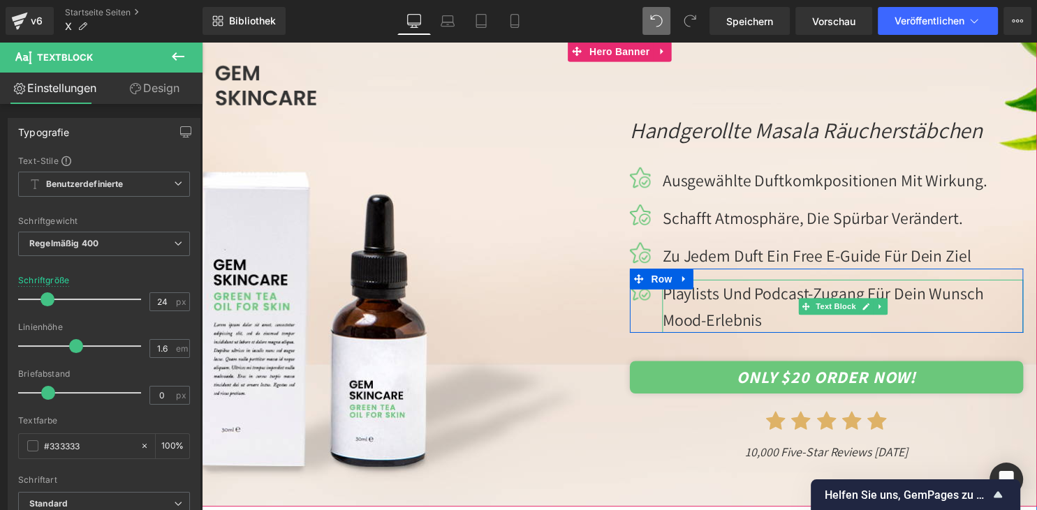
click at [762, 294] on p "Playlists und Podcast-Zugang für dein wunsch Mood-Erlebnis" at bounding box center [849, 310] width 365 height 54
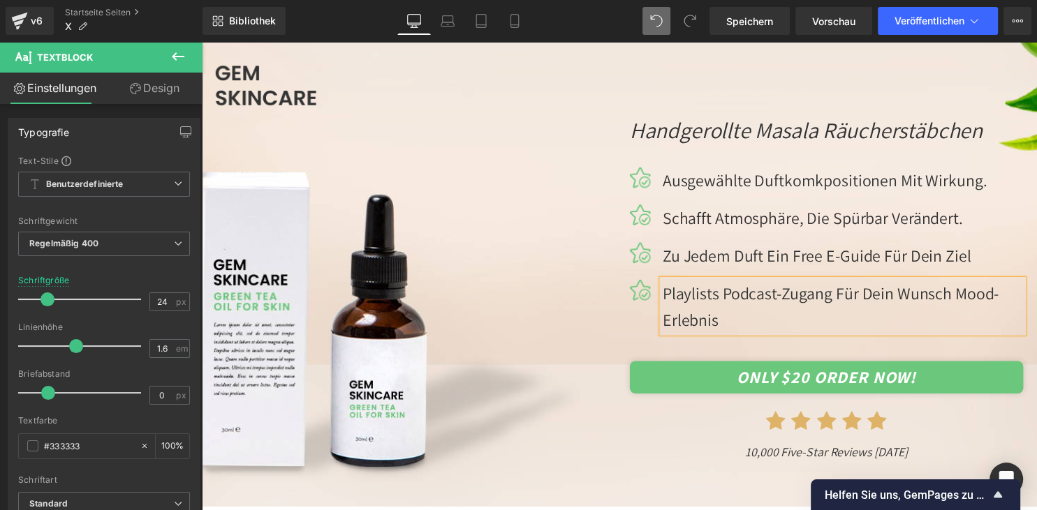
click at [859, 298] on p "Playlists Podcast-Zugang für dein wunsch Mood-Erlebnis" at bounding box center [849, 310] width 365 height 54
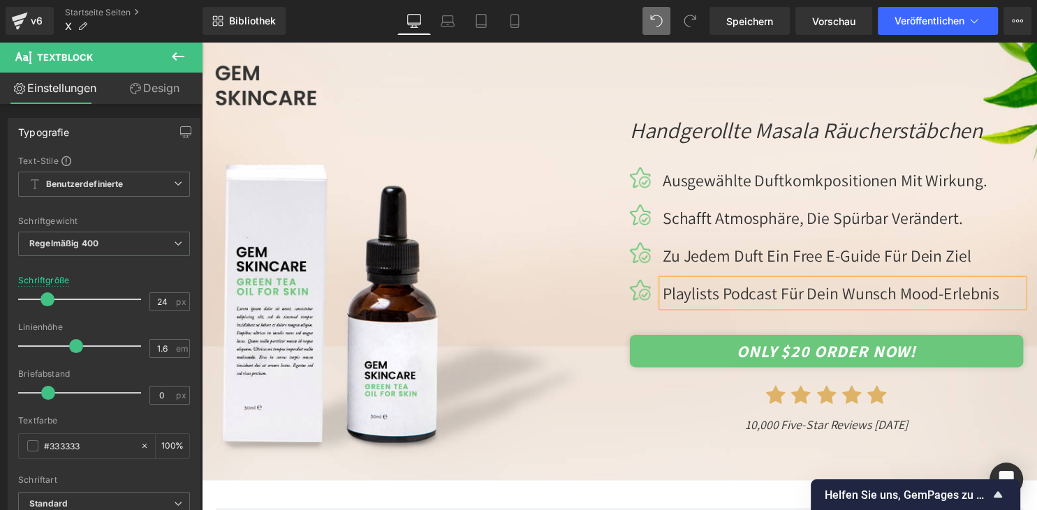
click at [734, 295] on p "Playlists Podcast für dein wunsch Mood-Erlebnis" at bounding box center [849, 296] width 365 height 27
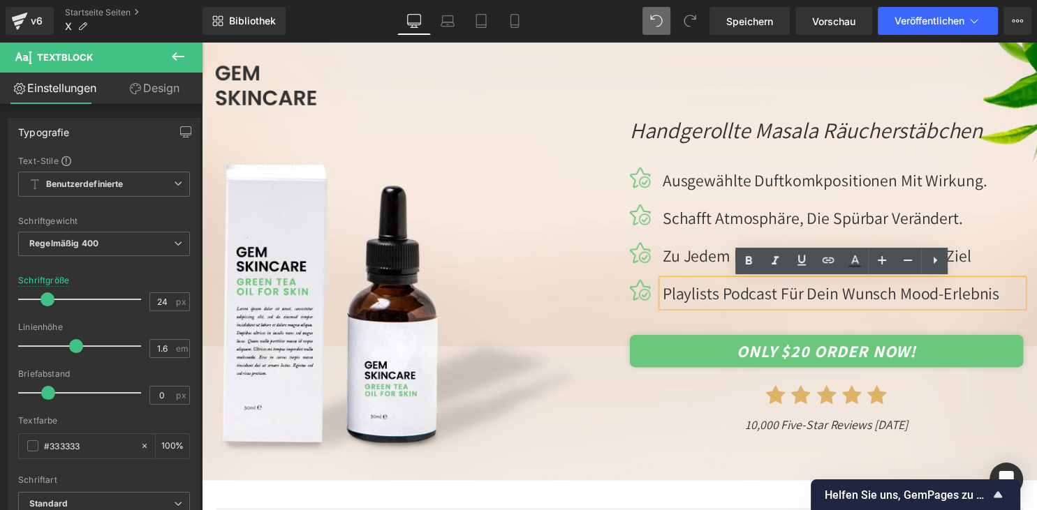
click at [921, 299] on p "Playlists Podcast für dein wunsch Mood-Erlebnis" at bounding box center [849, 296] width 365 height 27
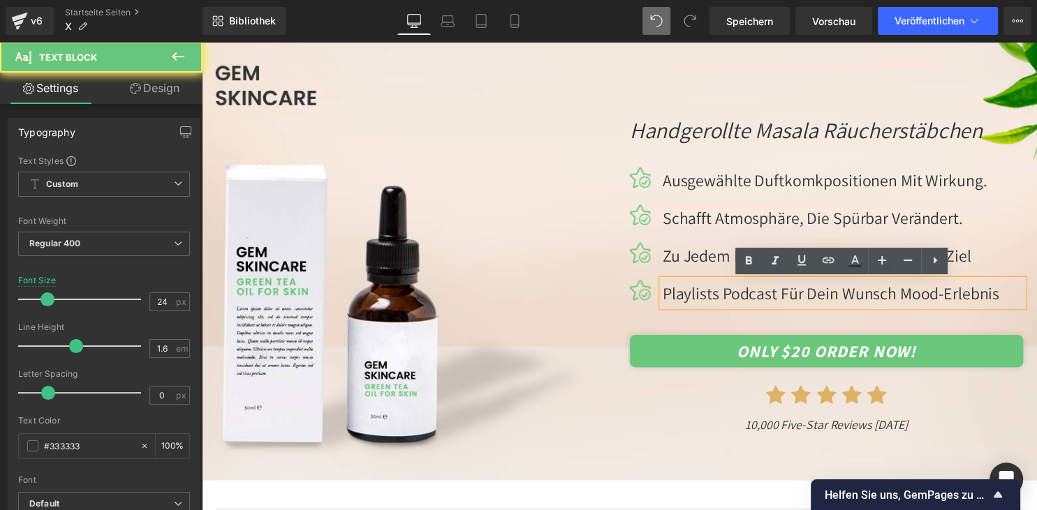
click at [921, 299] on p "Playlists Podcast für dein wunsch Mood-Erlebnis" at bounding box center [849, 296] width 365 height 27
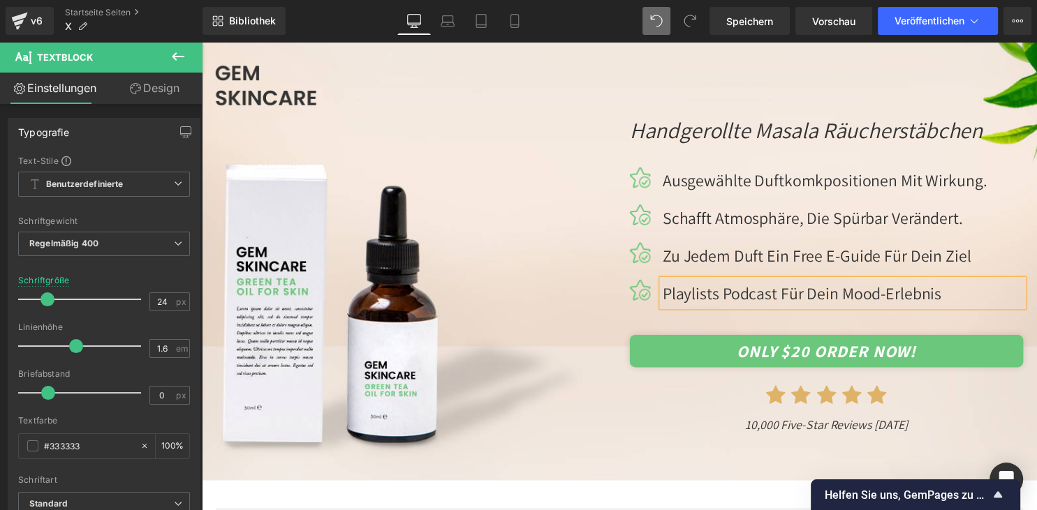
click at [727, 290] on p "Playlists Podcast für dein Mood-Erlebnis" at bounding box center [849, 296] width 365 height 27
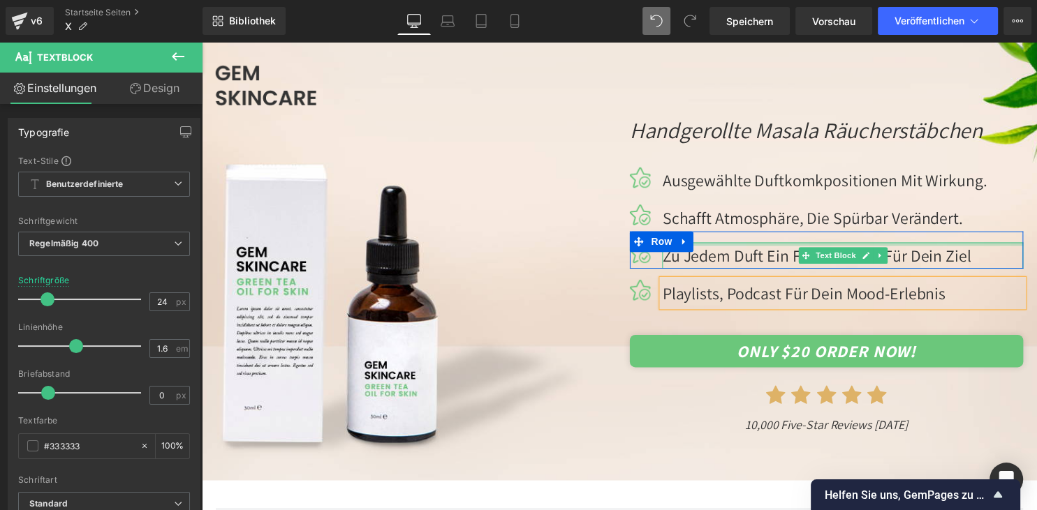
scroll to position [147, 0]
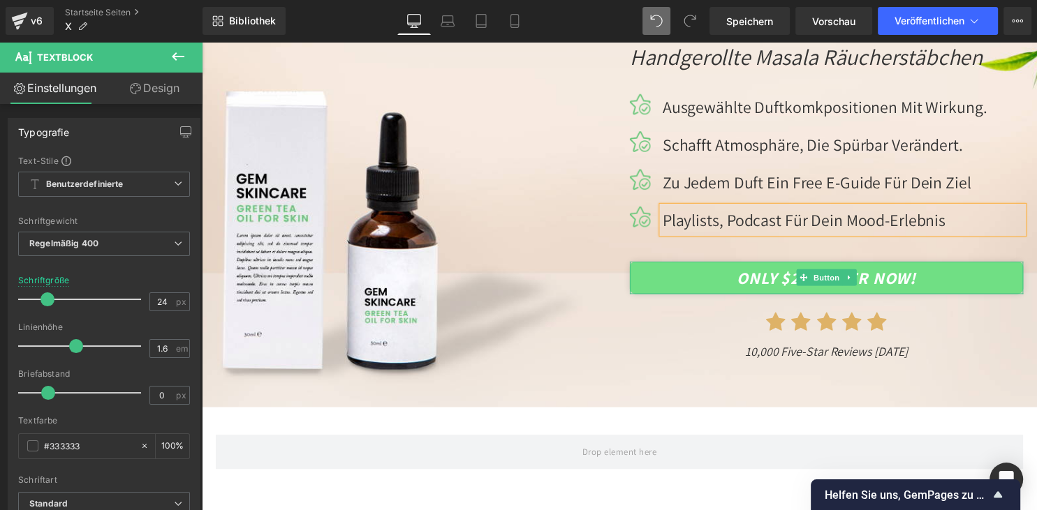
click at [790, 283] on link "ONLY $20 ORDER NOW!" at bounding box center [834, 281] width 398 height 33
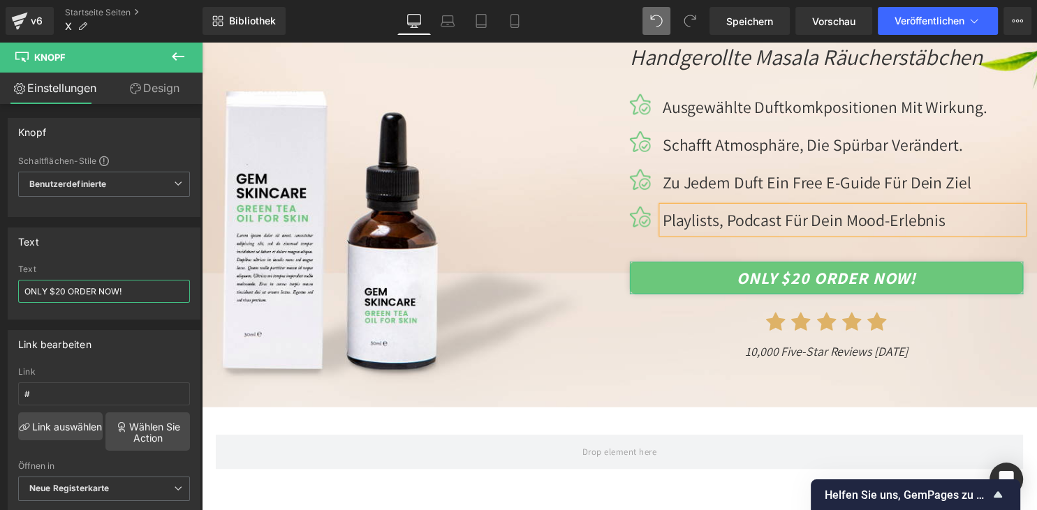
click at [122, 292] on input "ONLY $20 ORDER NOW!" at bounding box center [104, 291] width 172 height 23
type input "ERFAHRE MEHR"
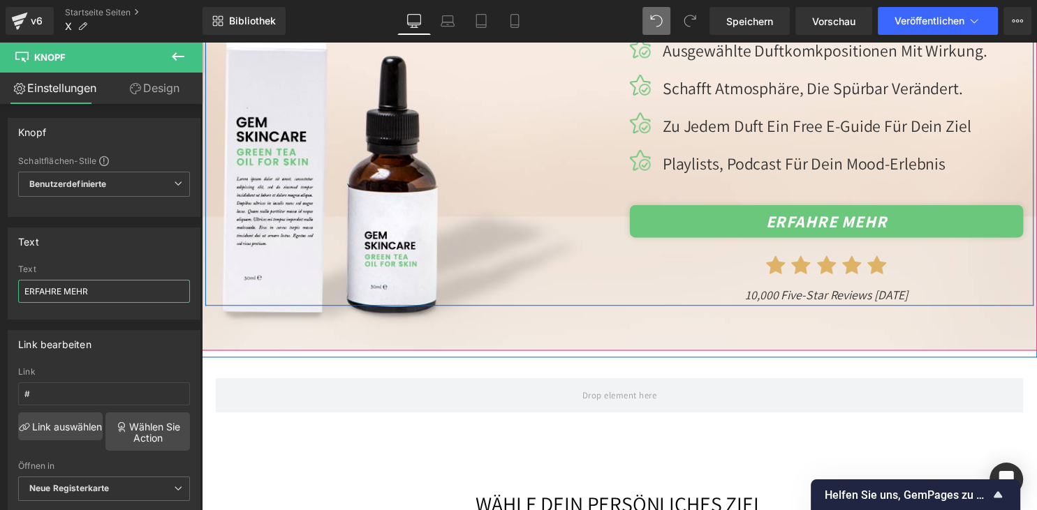
scroll to position [221, 0]
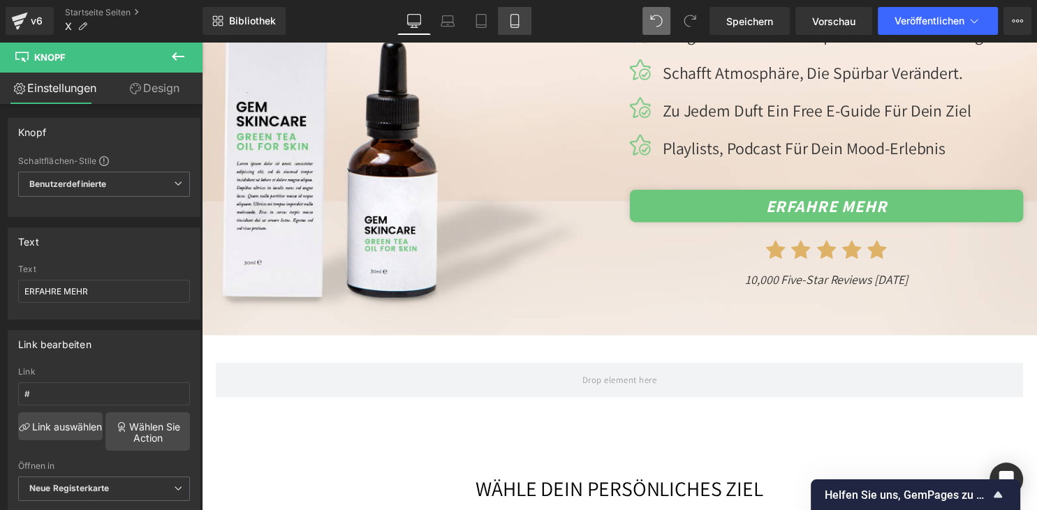
click at [515, 31] on link "Mobile" at bounding box center [515, 21] width 34 height 28
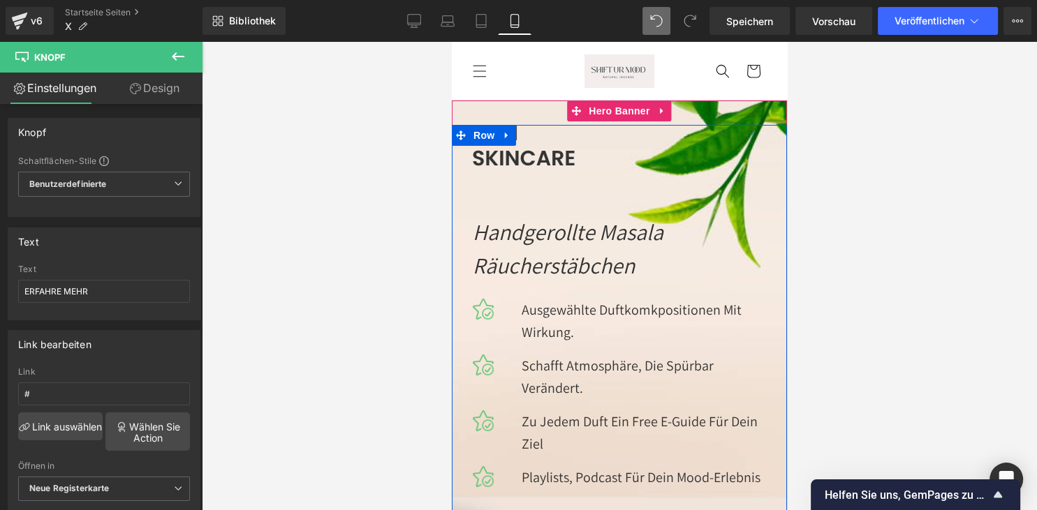
scroll to position [73, 0]
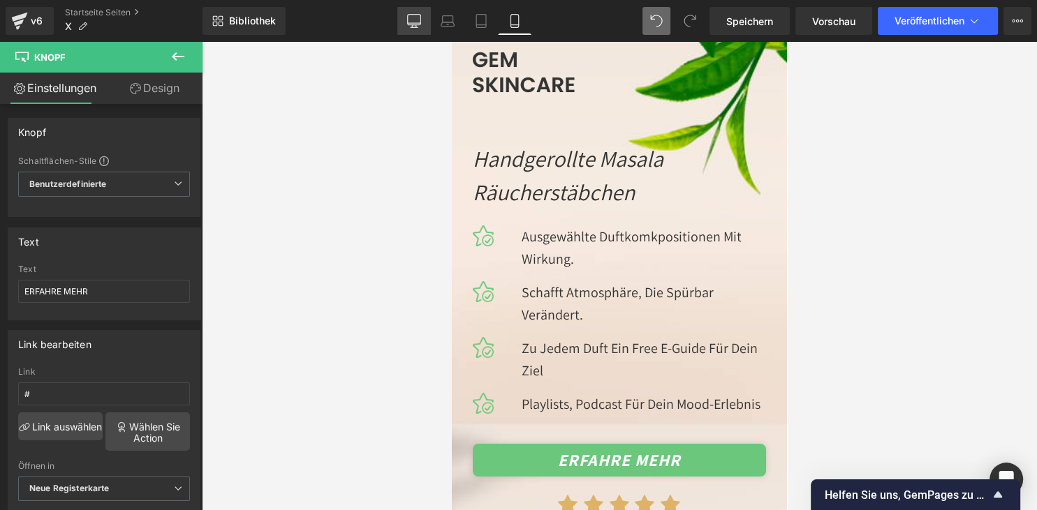
click at [408, 24] on icon at bounding box center [414, 21] width 14 height 14
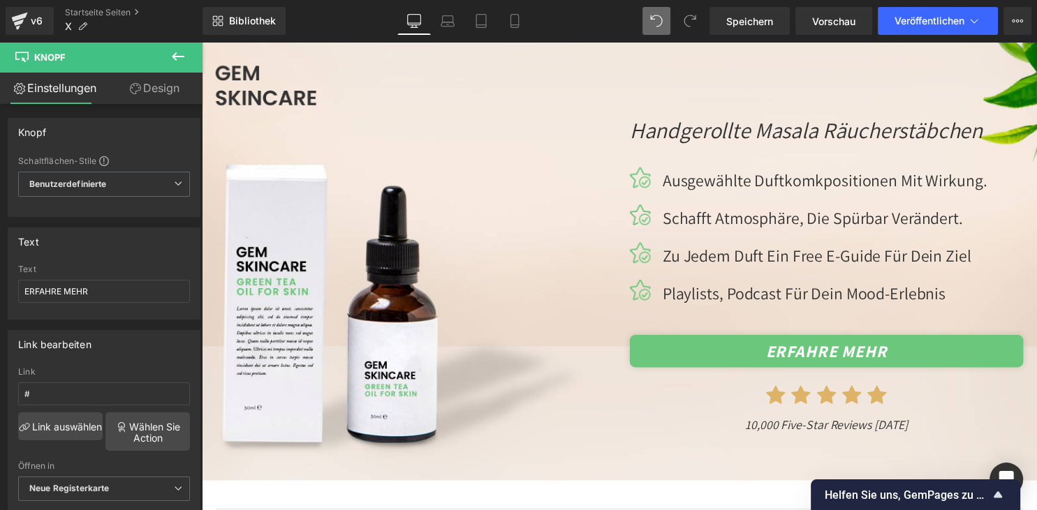
scroll to position [0, 0]
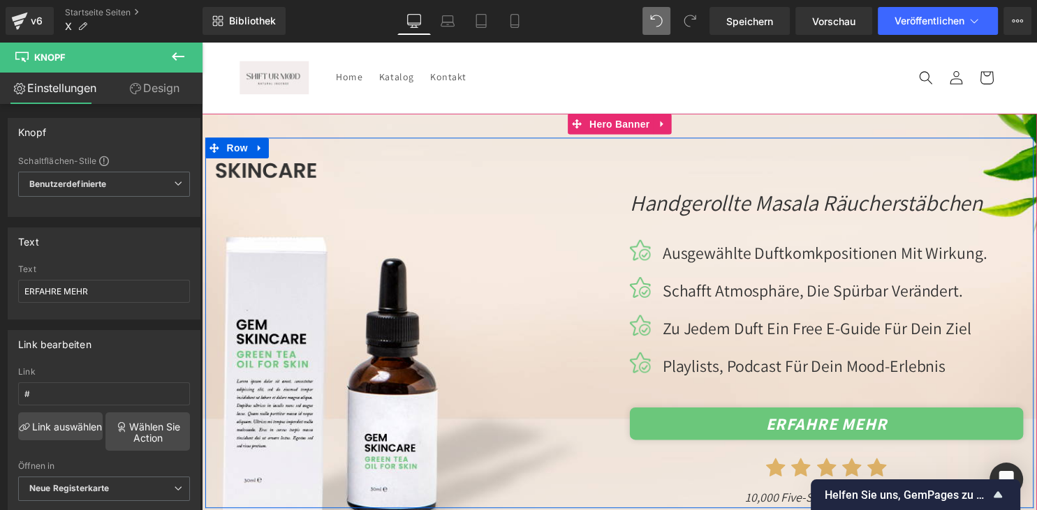
click at [298, 302] on div "Image Handgerollte Masala Räucherstäbchen Heading Image Ausgewählte Duftkomkpos…" at bounding box center [624, 326] width 838 height 375
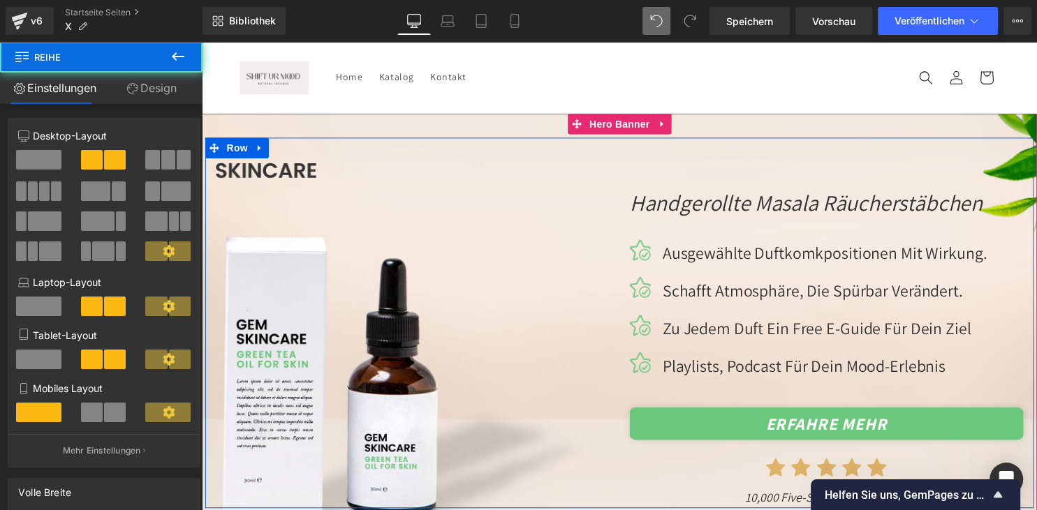
scroll to position [147, 0]
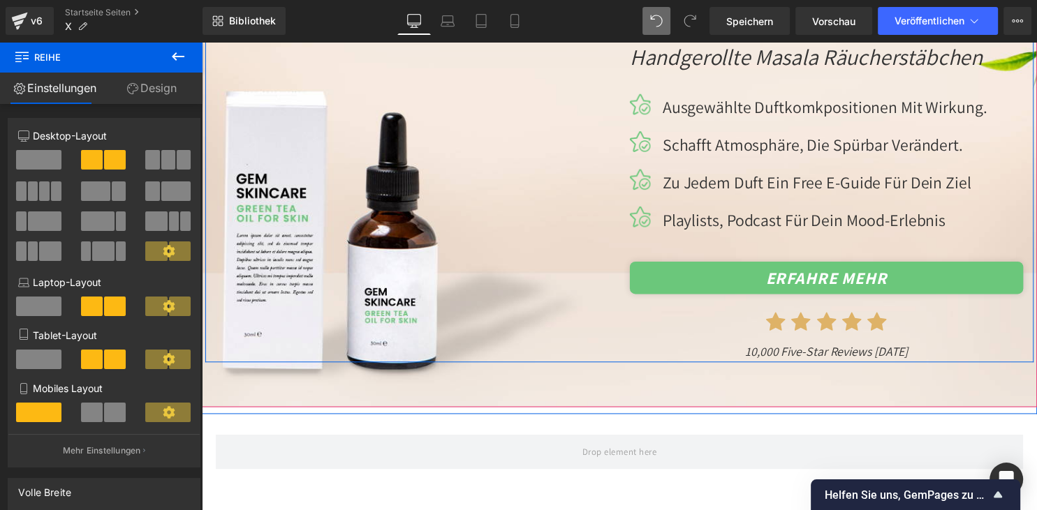
click at [357, 229] on div "Image Handgerollte Masala Räucherstäbchen Heading Image Ausgewählte Duftkomkpos…" at bounding box center [624, 179] width 838 height 375
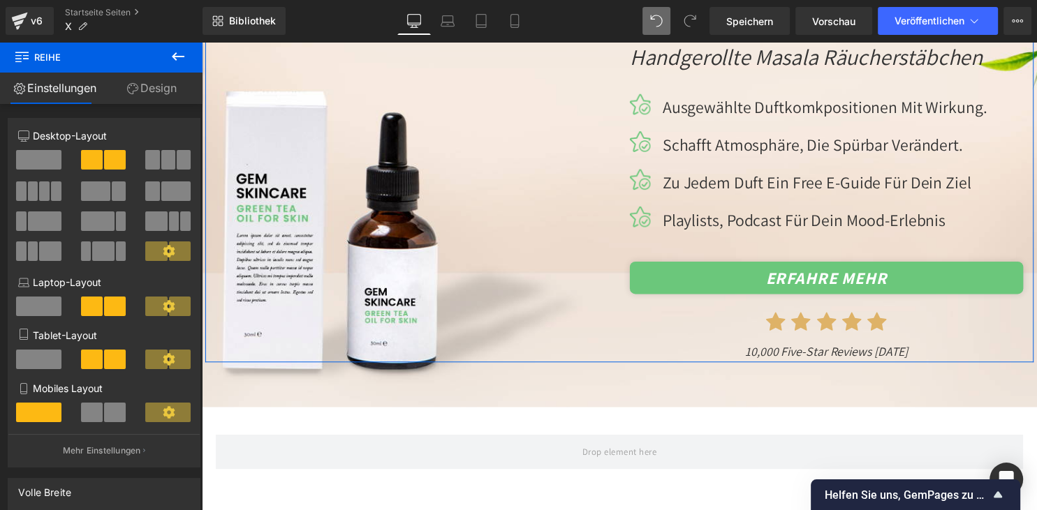
click at [168, 85] on link "Design" at bounding box center [151, 88] width 101 height 31
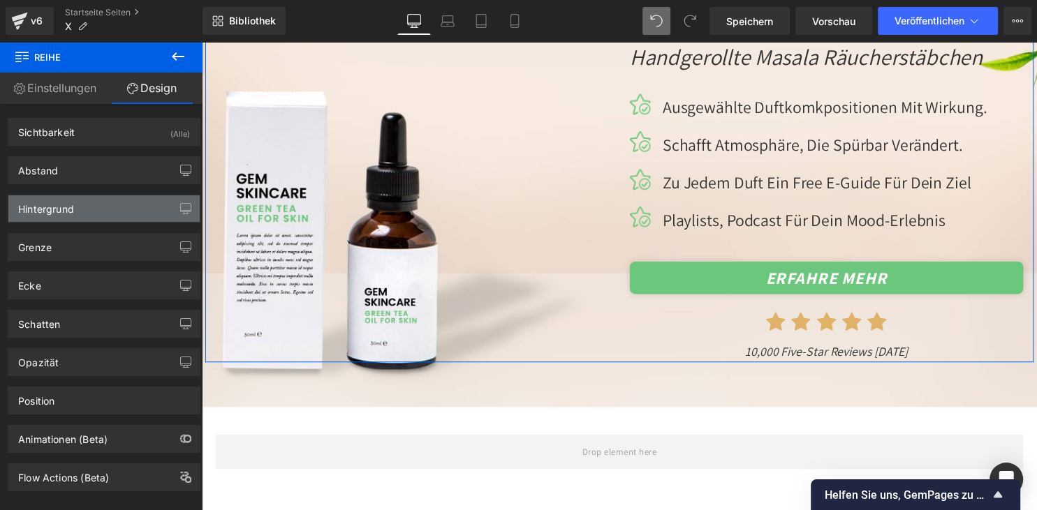
click at [116, 197] on div "Hintergrund" at bounding box center [103, 208] width 191 height 27
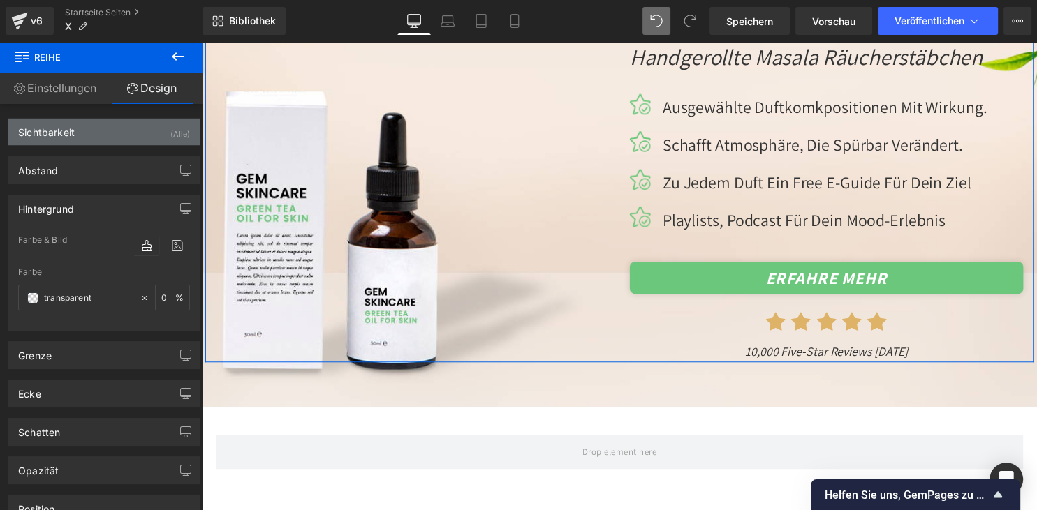
click at [131, 135] on div "Sichtbarkeit (Alle)" at bounding box center [103, 132] width 191 height 27
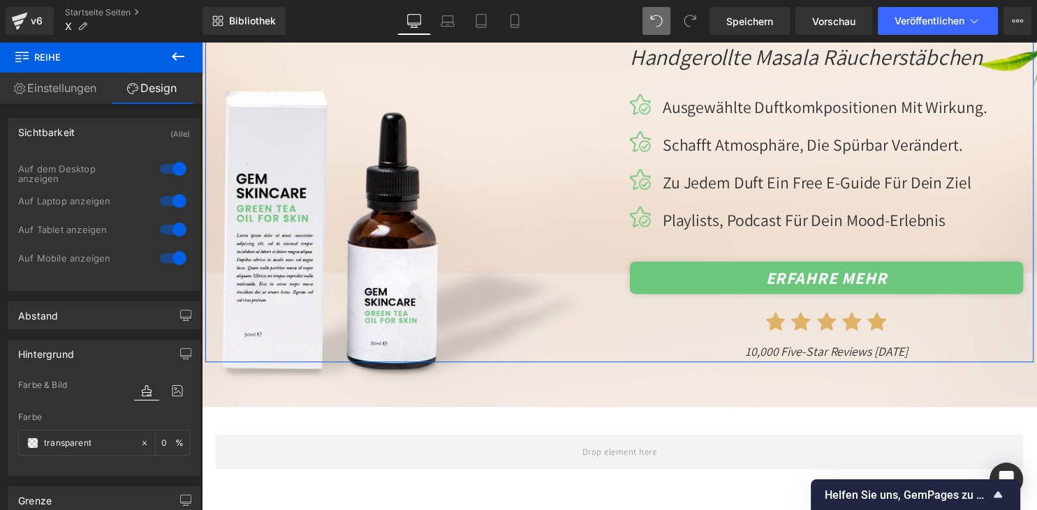
click at [131, 135] on div "Sichtbarkeit (Alle)" at bounding box center [103, 132] width 191 height 27
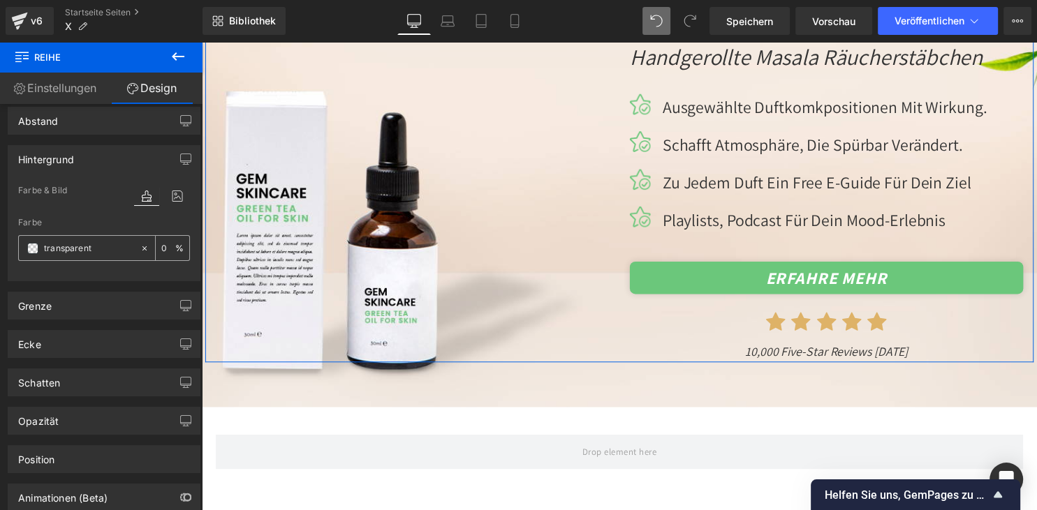
scroll to position [70, 0]
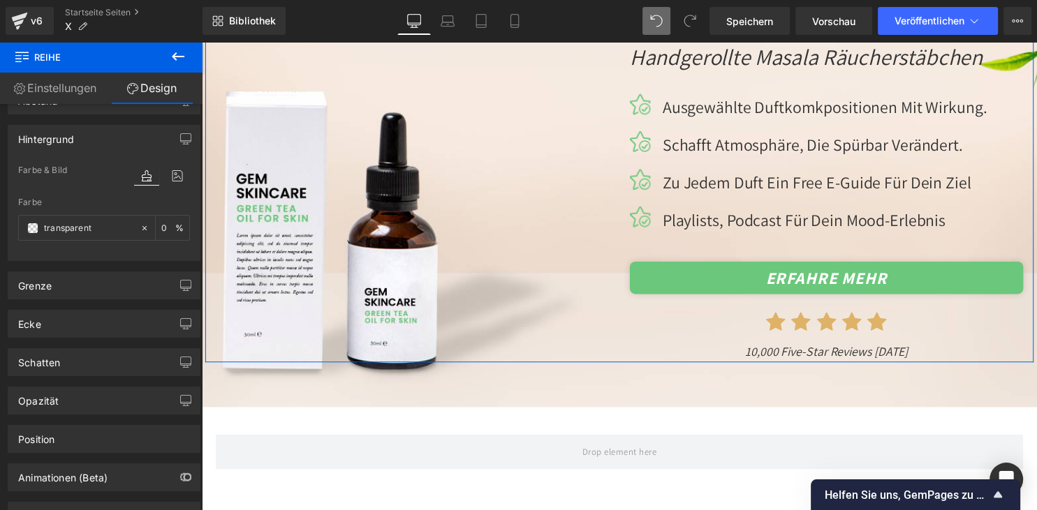
click at [66, 94] on link "Einstellungen" at bounding box center [50, 88] width 101 height 31
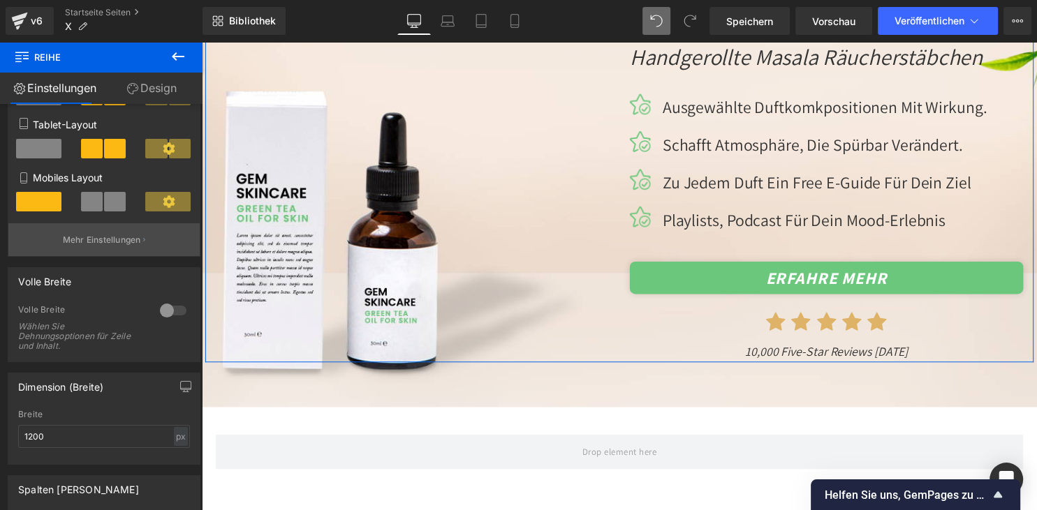
scroll to position [422, 0]
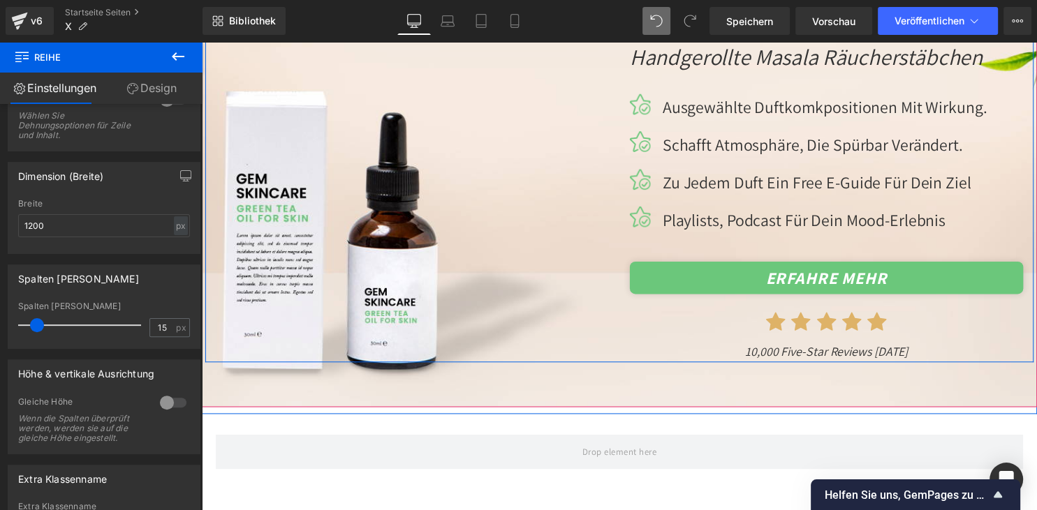
click at [341, 260] on div "Image Handgerollte Masala Räucherstäbchen Heading Image Ausgewählte Duftkomkpos…" at bounding box center [624, 179] width 838 height 375
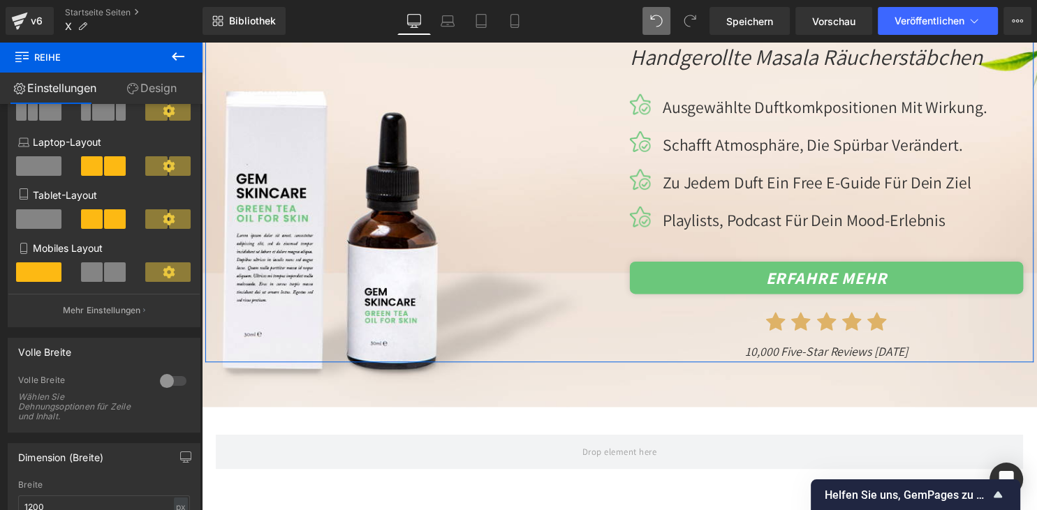
scroll to position [211, 0]
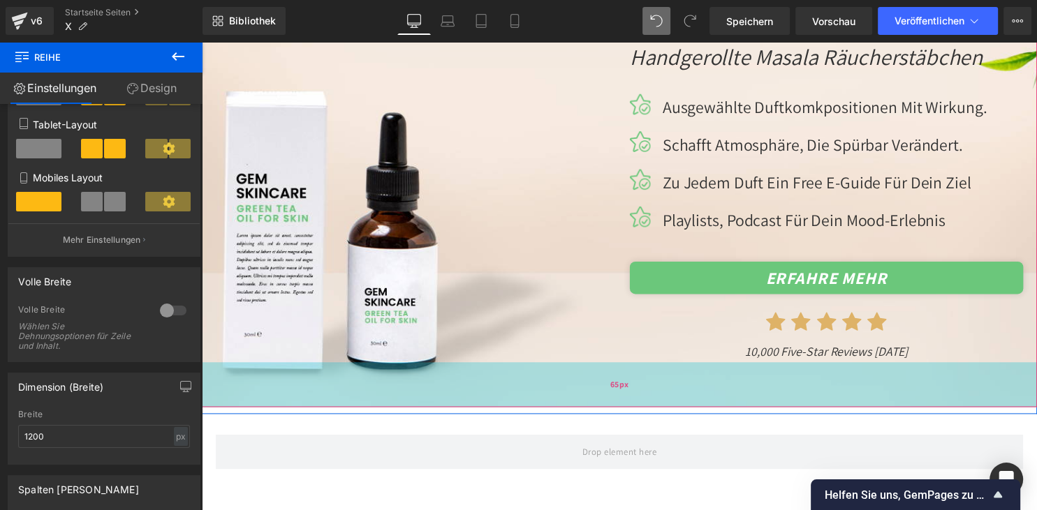
click at [272, 368] on div "65px" at bounding box center [624, 388] width 845 height 45
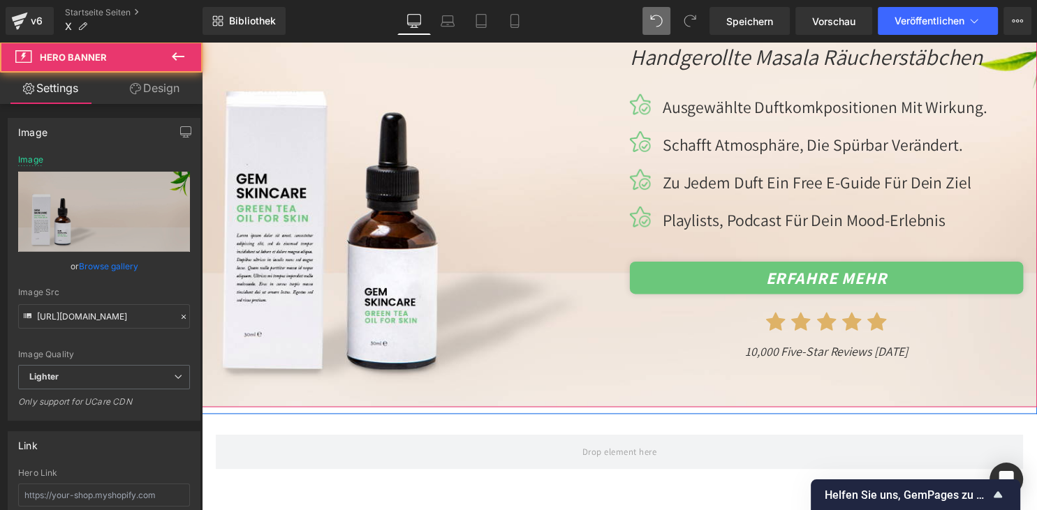
scroll to position [250, 0]
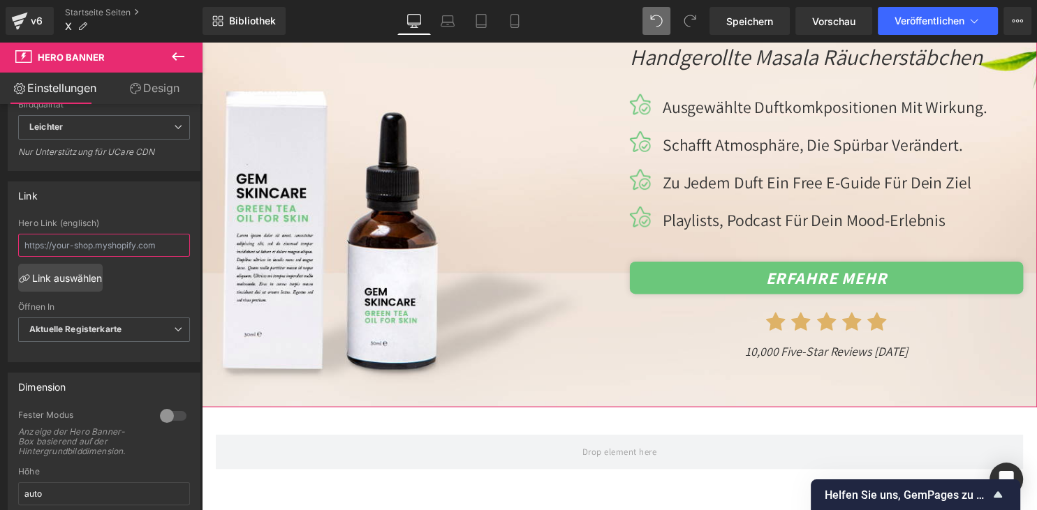
click at [113, 244] on input "text" at bounding box center [104, 245] width 172 height 23
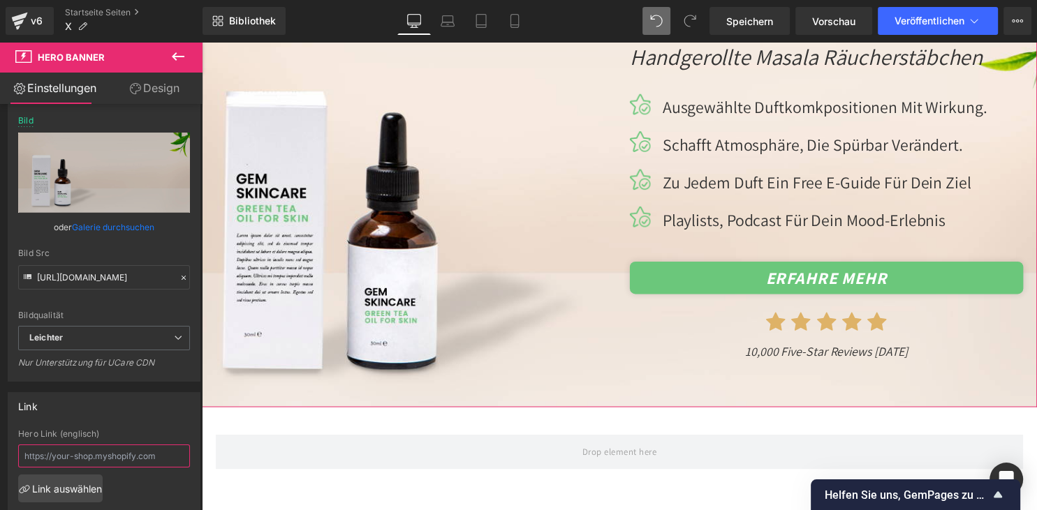
scroll to position [0, 0]
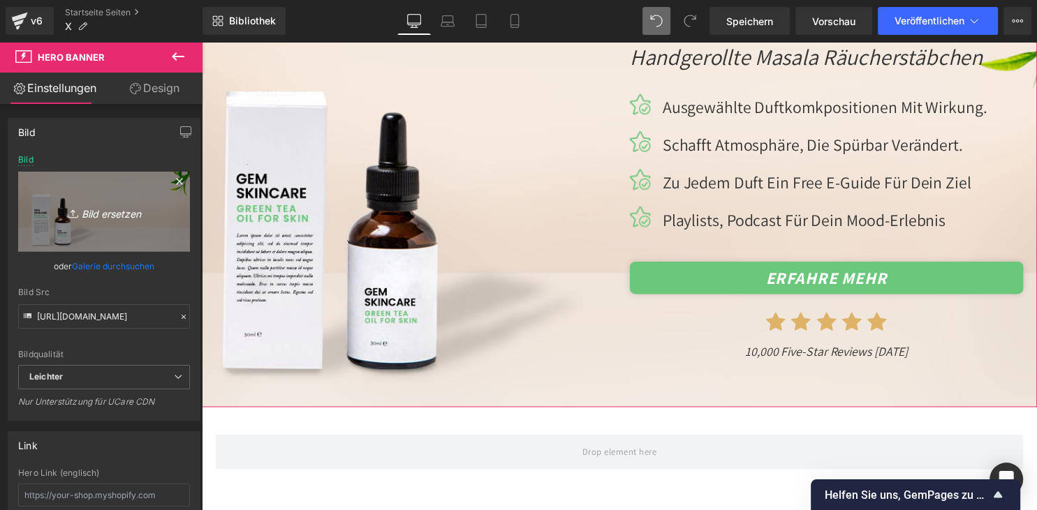
click at [115, 236] on link "Bild ersetzen" at bounding box center [104, 212] width 172 height 80
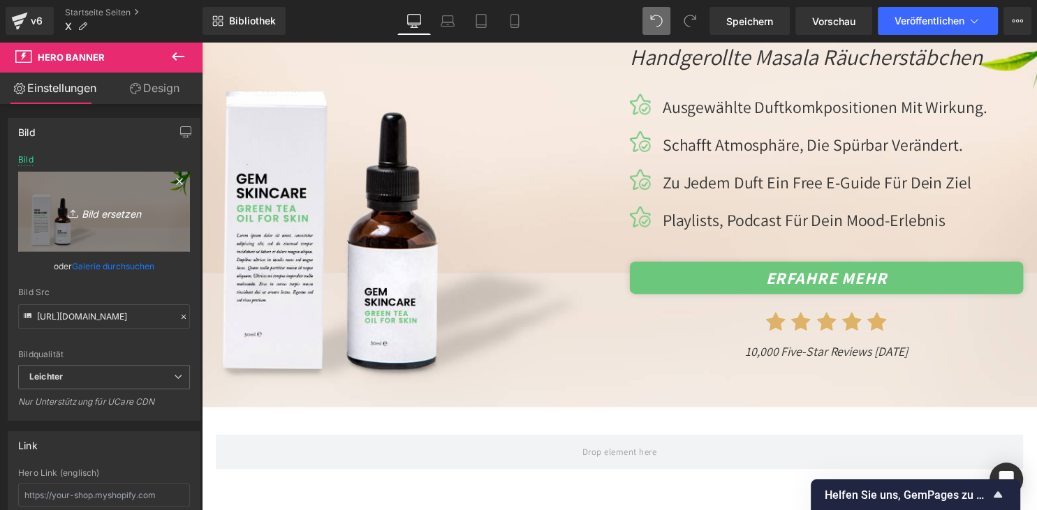
type input "C:\fakepath\2c9c9986-aec9-4a3c-9114-9abf42101db5.png"
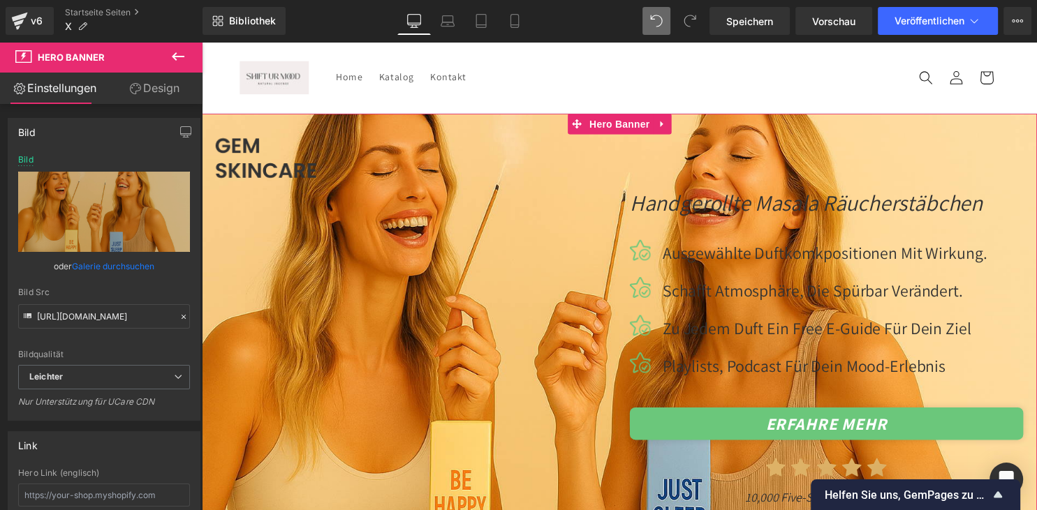
scroll to position [73, 0]
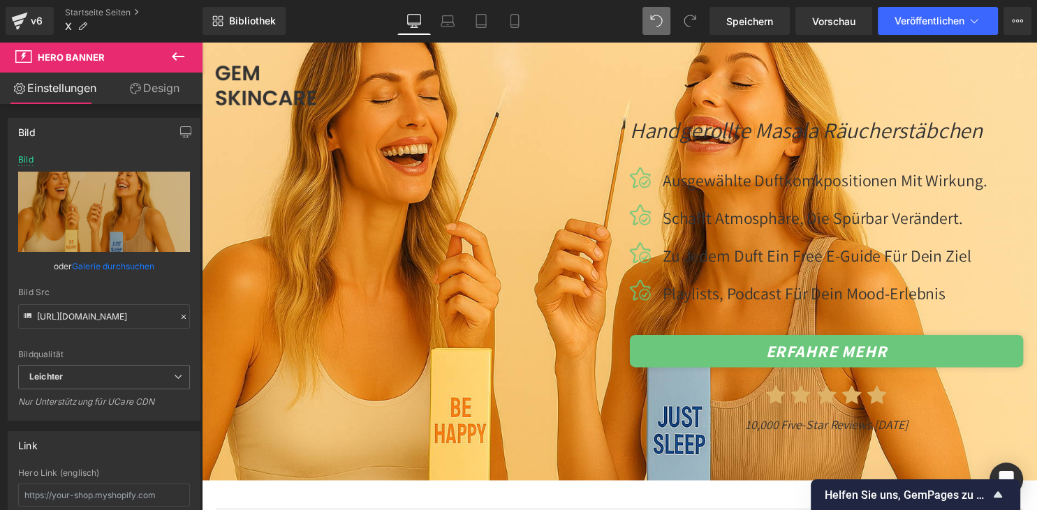
click at [657, 22] on icon at bounding box center [656, 21] width 13 height 13
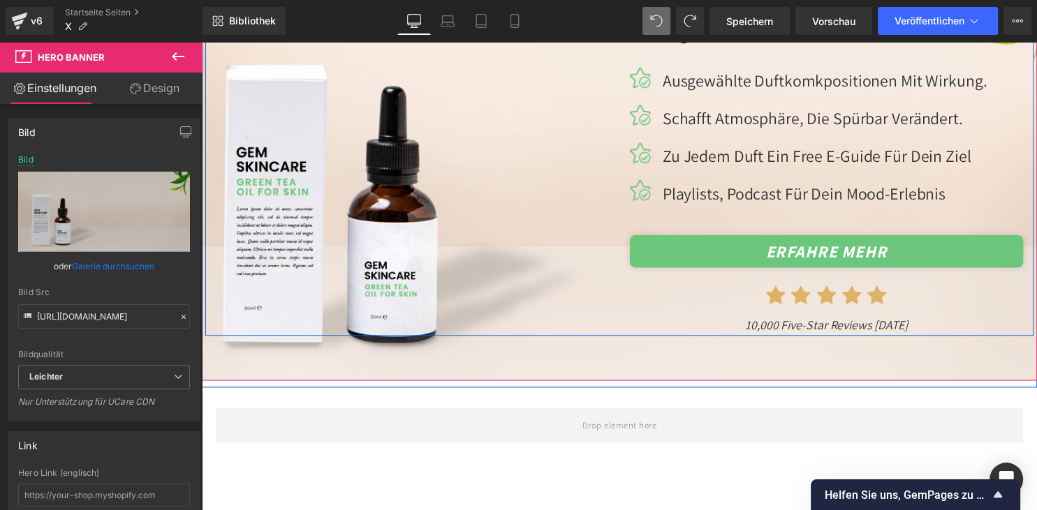
scroll to position [221, 0]
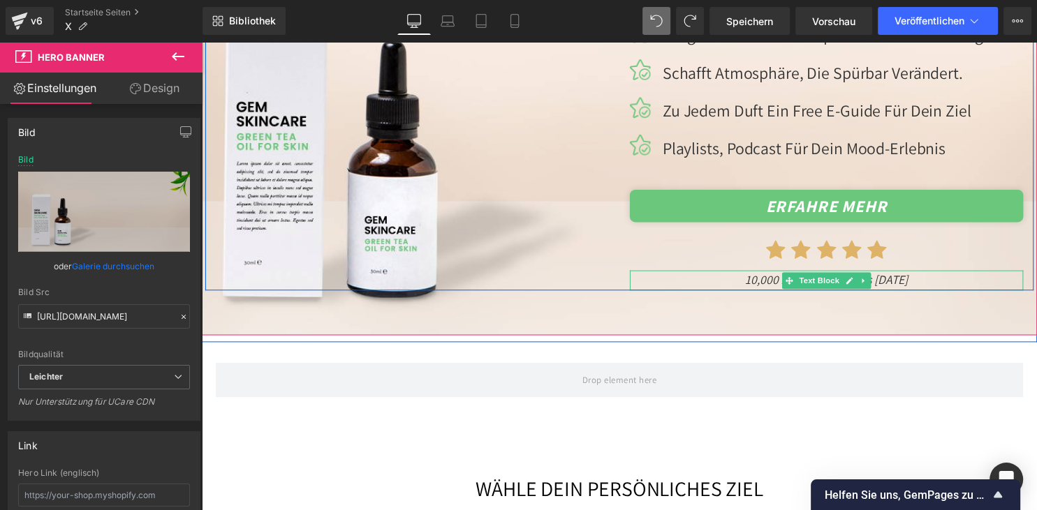
click at [772, 279] on icon "10,000 five-star reviews [DATE]" at bounding box center [833, 282] width 165 height 16
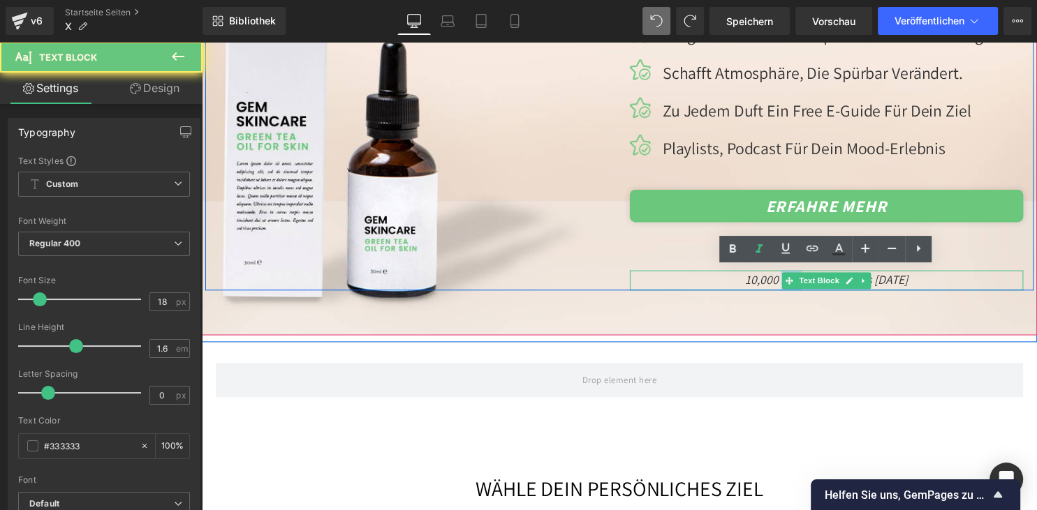
click at [772, 279] on icon "10,000 five-star reviews [DATE]" at bounding box center [833, 282] width 165 height 16
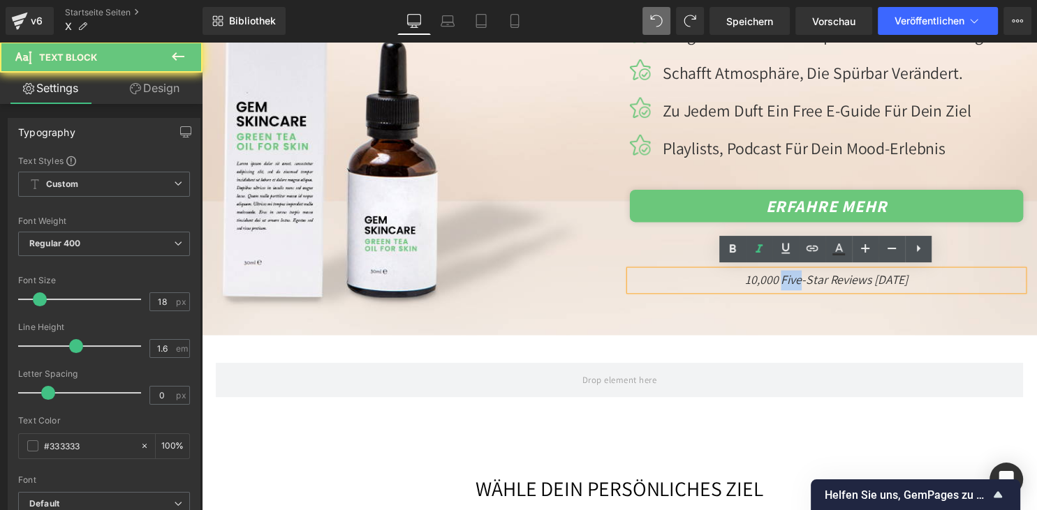
click at [772, 279] on icon "10,000 five-star reviews [DATE]" at bounding box center [833, 282] width 165 height 16
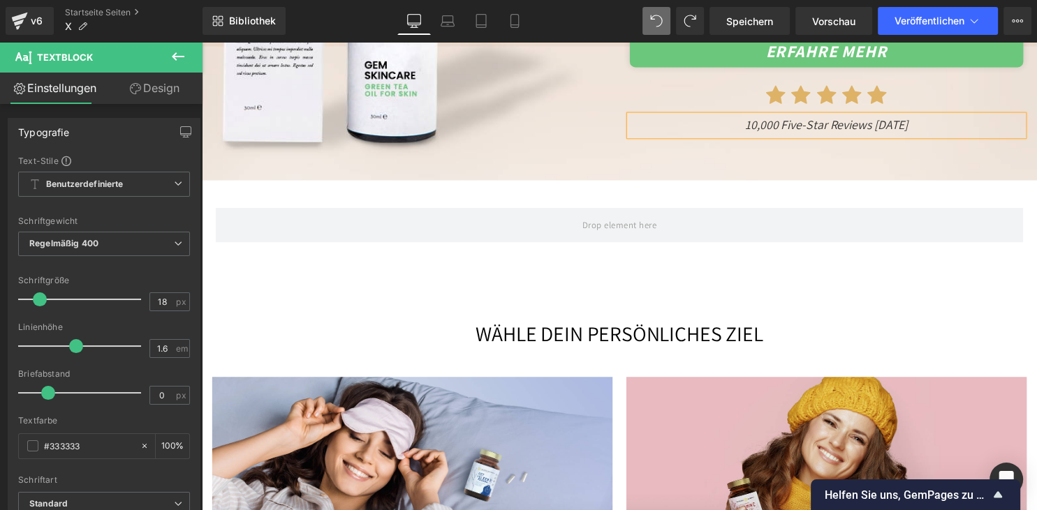
scroll to position [441, 0]
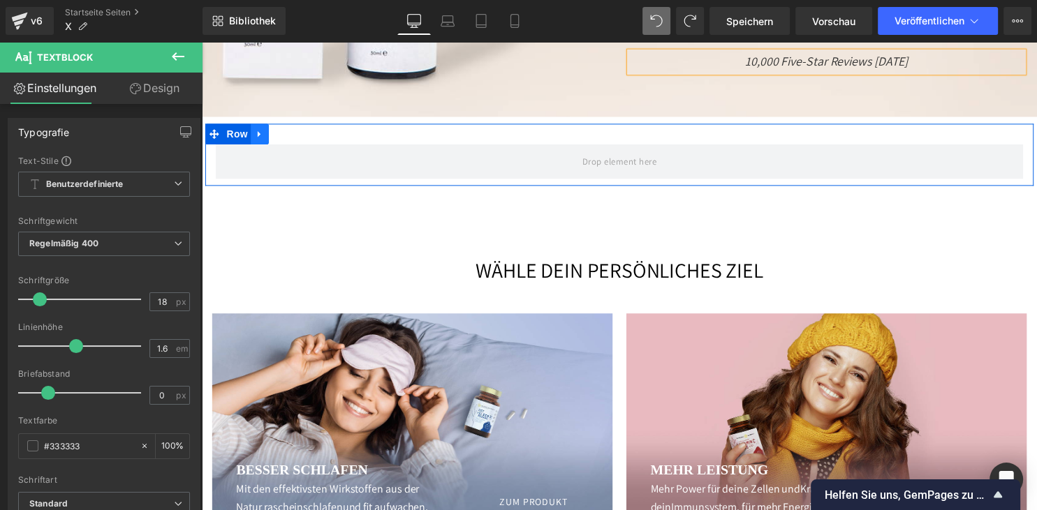
click at [262, 131] on icon at bounding box center [260, 136] width 10 height 10
click at [302, 135] on icon at bounding box center [297, 136] width 10 height 10
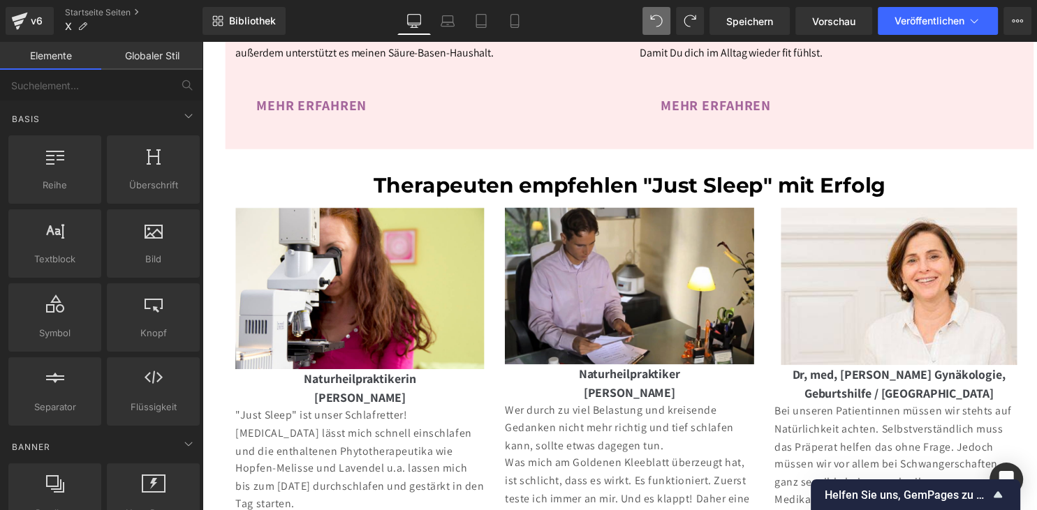
scroll to position [4792, 0]
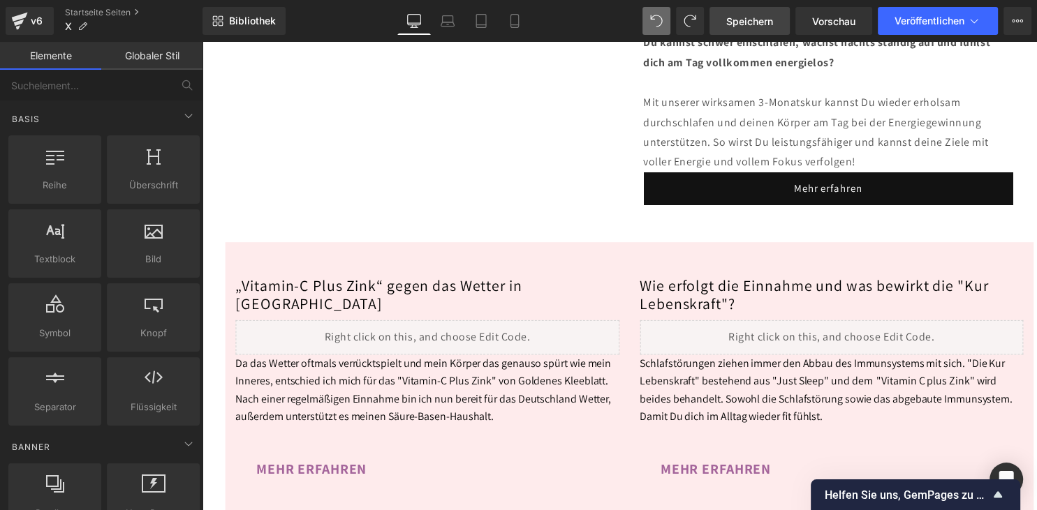
click at [765, 21] on span "Speichern" at bounding box center [749, 21] width 47 height 15
click at [838, 17] on span "Vorschau" at bounding box center [833, 21] width 43 height 15
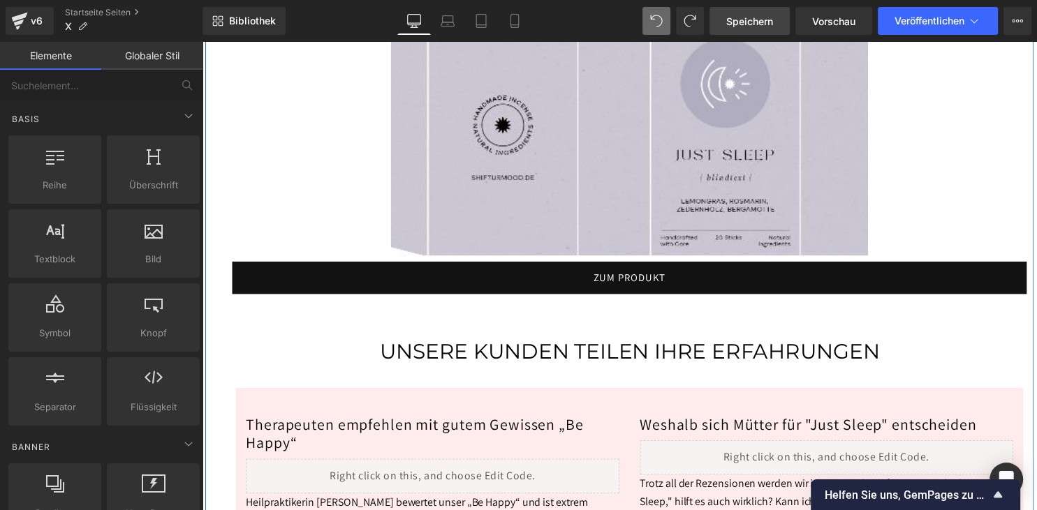
scroll to position [3612, 0]
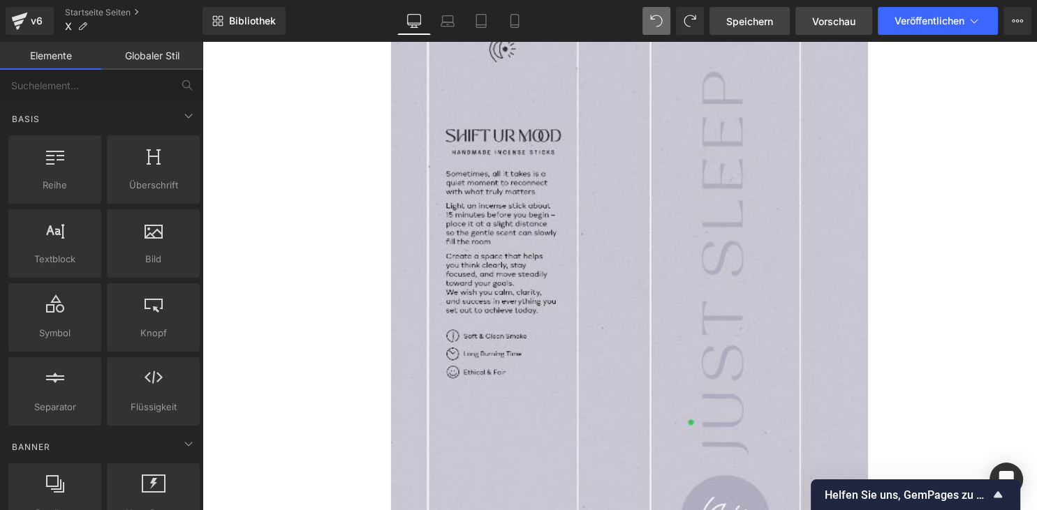
click at [818, 22] on span "Vorschau" at bounding box center [833, 21] width 43 height 15
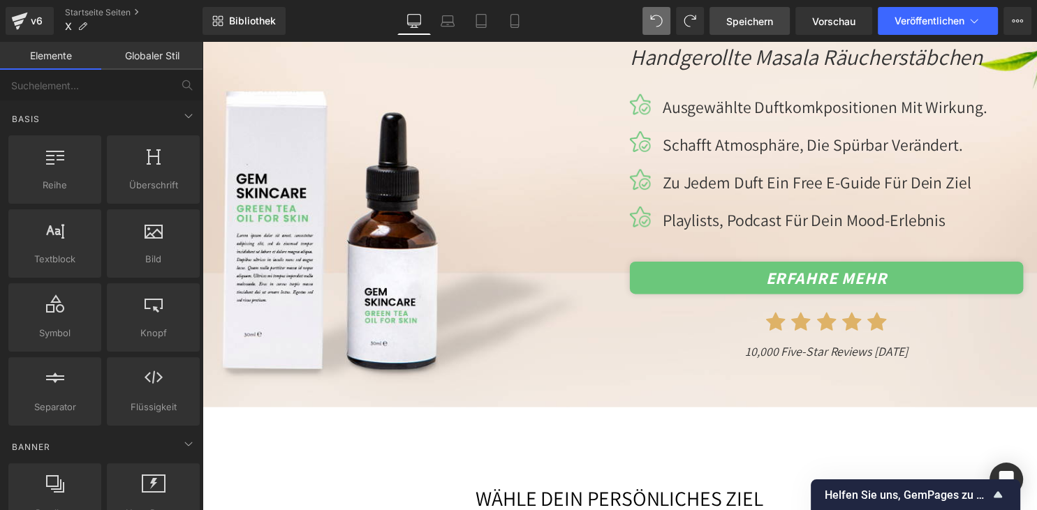
scroll to position [0, 0]
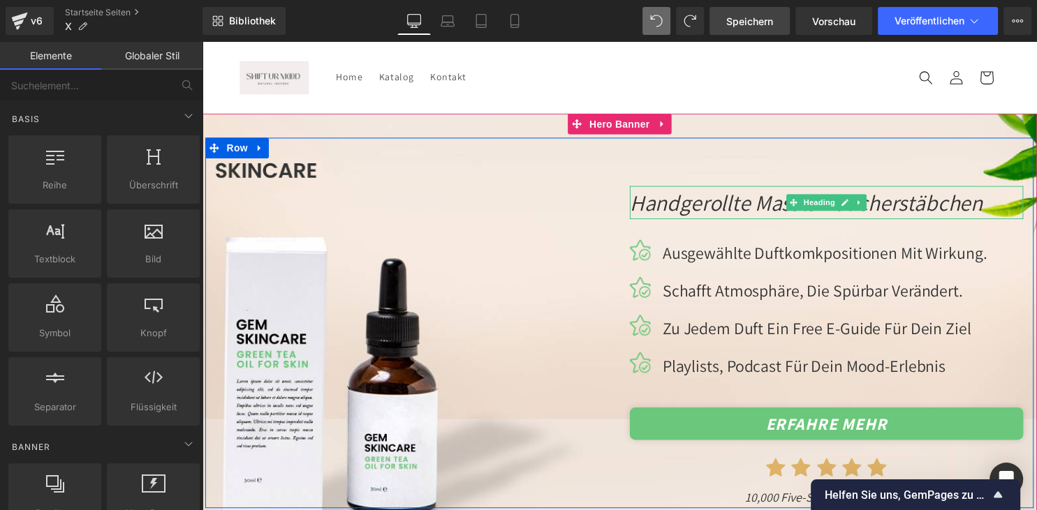
click at [722, 195] on icon "Handgerollte Masala Räucherstäbchen" at bounding box center [813, 204] width 357 height 29
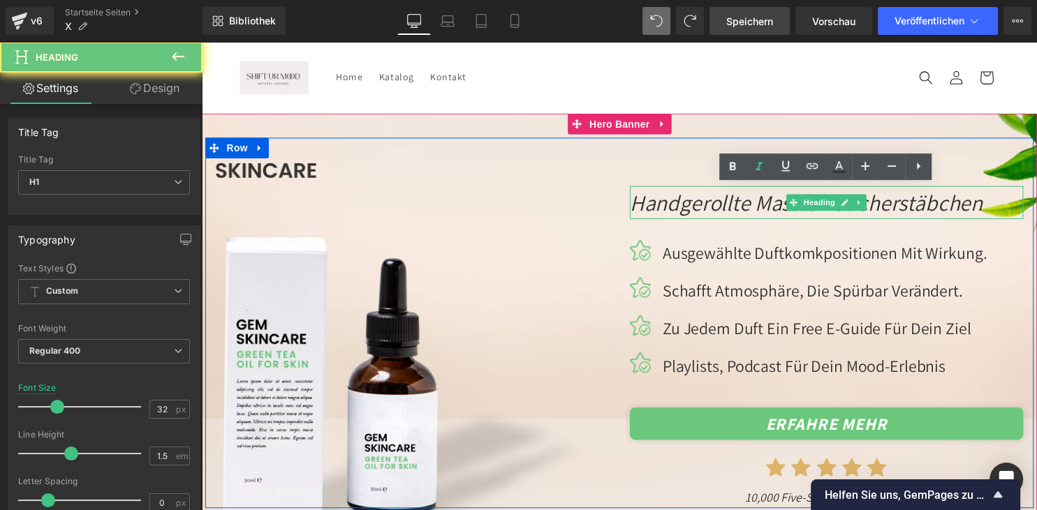
click at [722, 195] on icon "Handgerollte Masala Räucherstäbchen" at bounding box center [813, 204] width 357 height 29
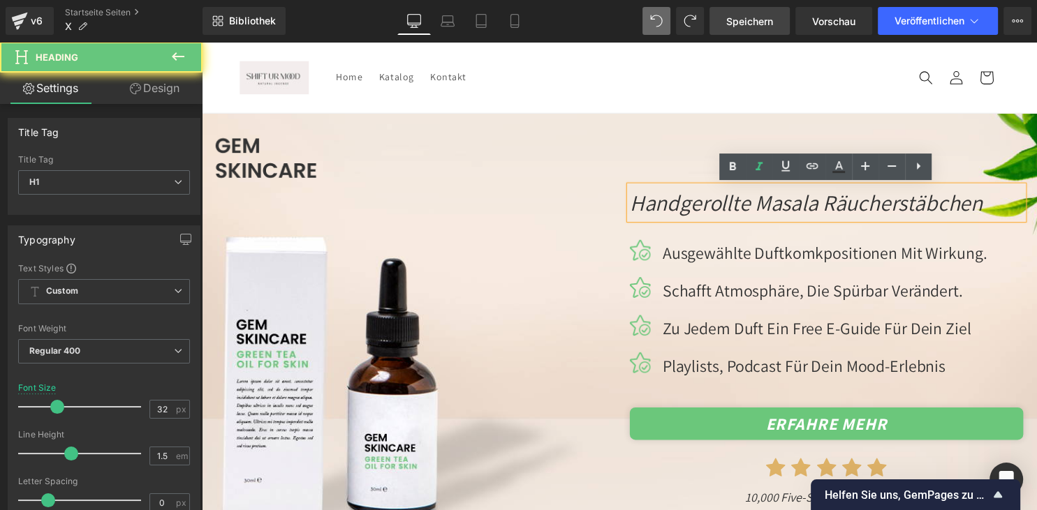
click at [722, 195] on icon "Handgerollte Masala Räucherstäbchen" at bounding box center [813, 204] width 357 height 29
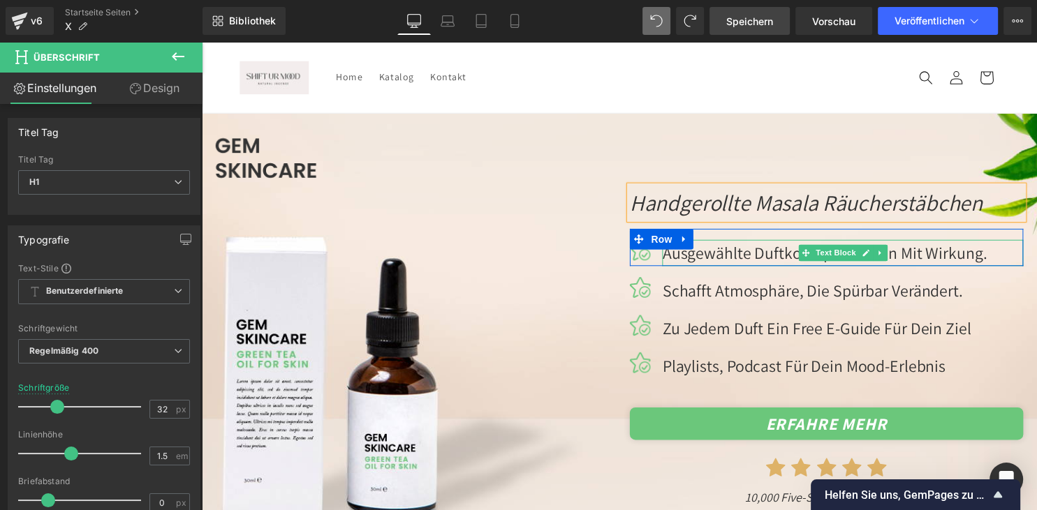
click at [722, 260] on p "Ausgewählte Duftkomkpositionen mit Wirkung." at bounding box center [849, 255] width 365 height 27
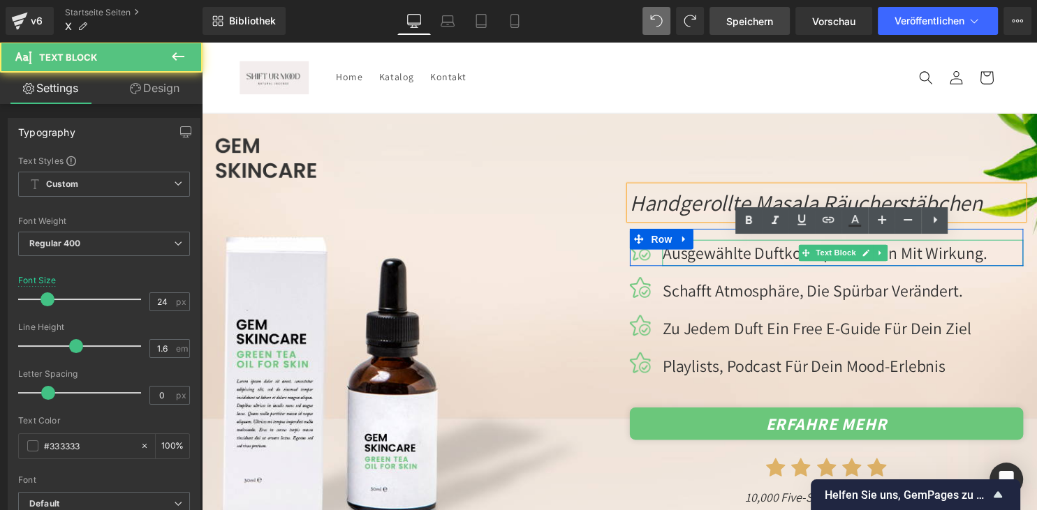
click at [722, 260] on p "Ausgewählte Duftkomkpositionen mit Wirkung." at bounding box center [849, 255] width 365 height 27
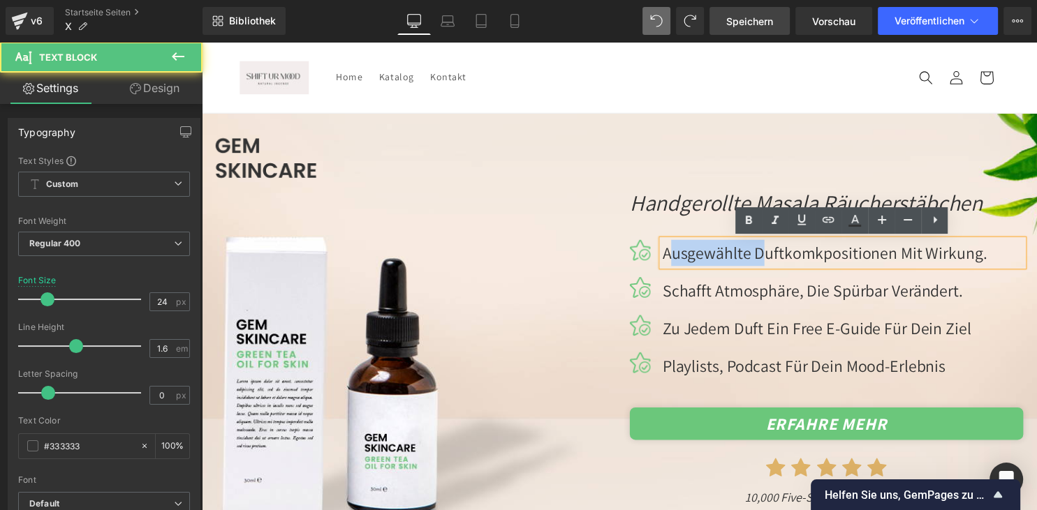
click at [722, 260] on p "Ausgewählte Duftkomkpositionen mit Wirkung." at bounding box center [849, 255] width 365 height 27
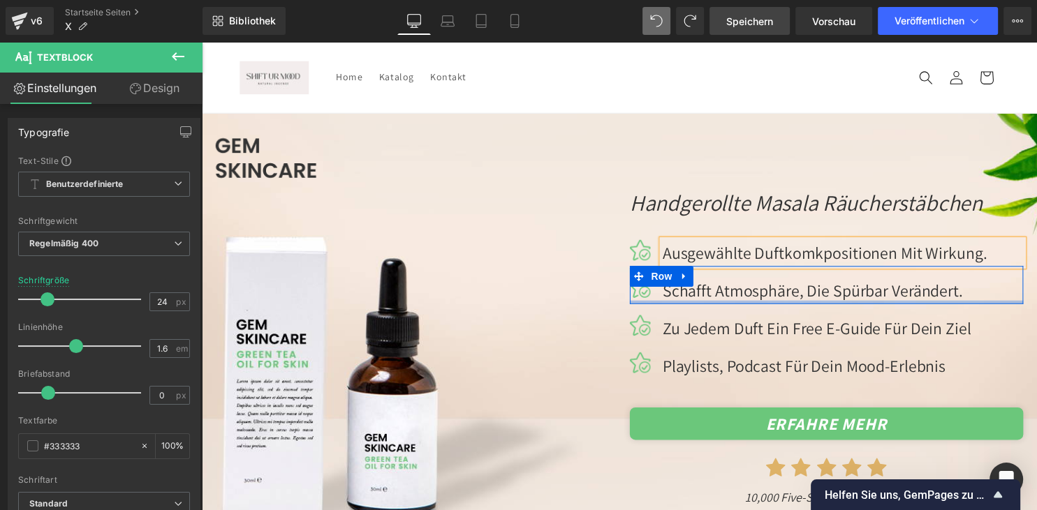
click at [718, 304] on div at bounding box center [834, 305] width 398 height 3
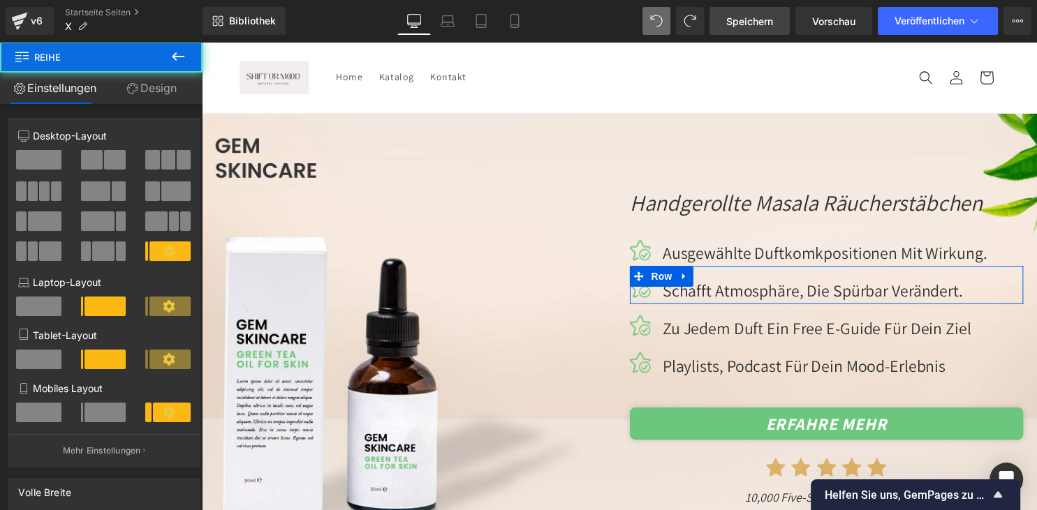
click at [718, 304] on div at bounding box center [834, 305] width 398 height 3
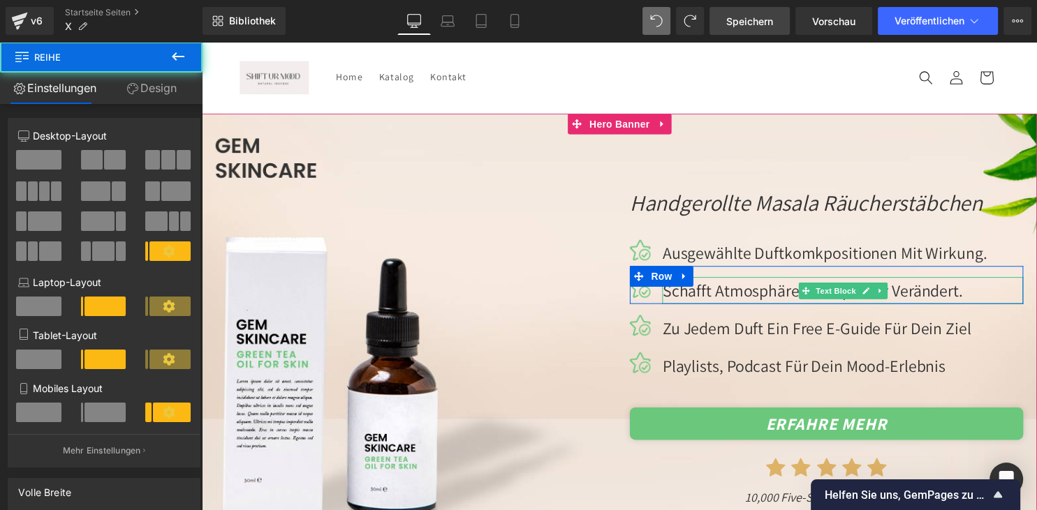
click at [720, 298] on p "Schafft Atmosphäre, die spürbar verändert." at bounding box center [849, 293] width 365 height 27
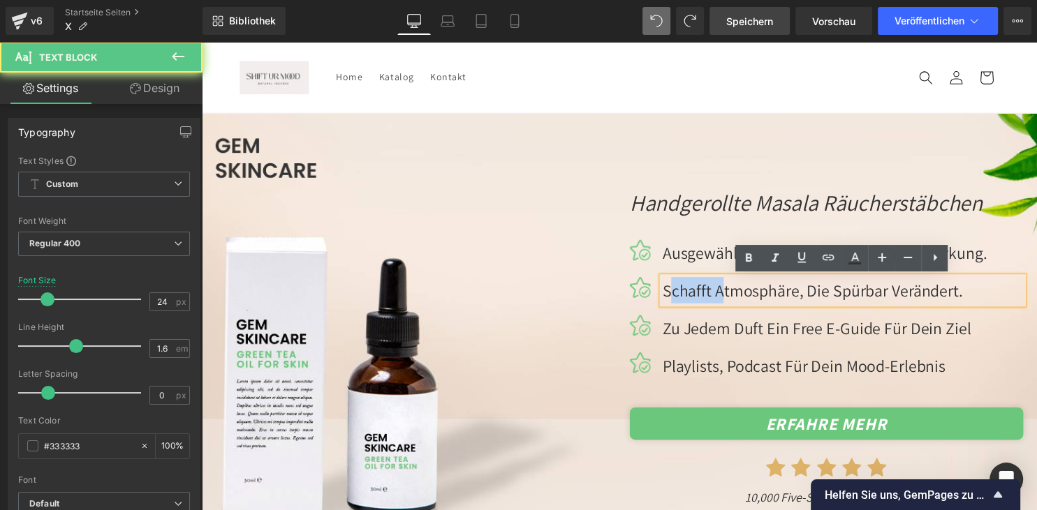
click at [720, 298] on p "Schafft Atmosphäre, die spürbar verändert." at bounding box center [849, 293] width 365 height 27
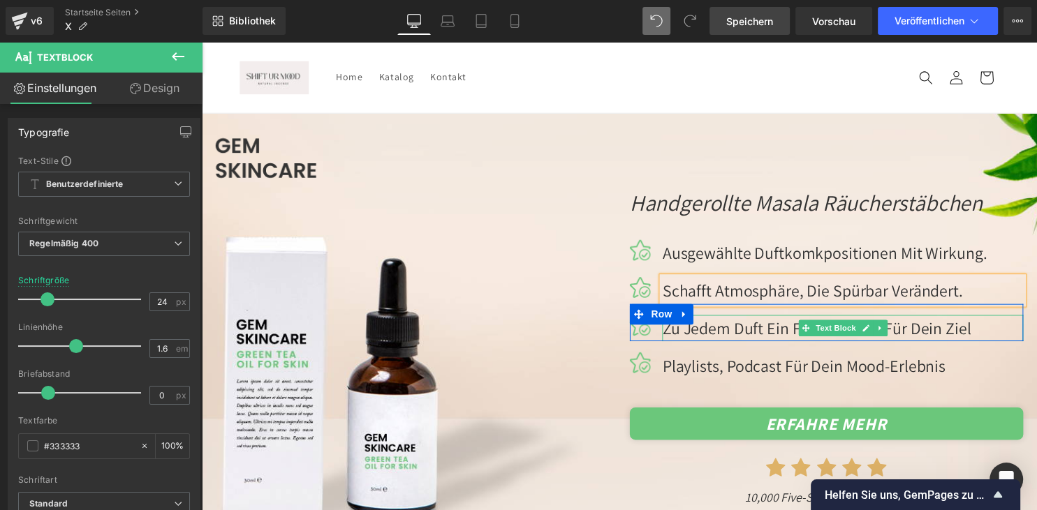
click at [745, 328] on p "Zu jedem Duft ein free e-Guide für dein ziel" at bounding box center [849, 331] width 365 height 27
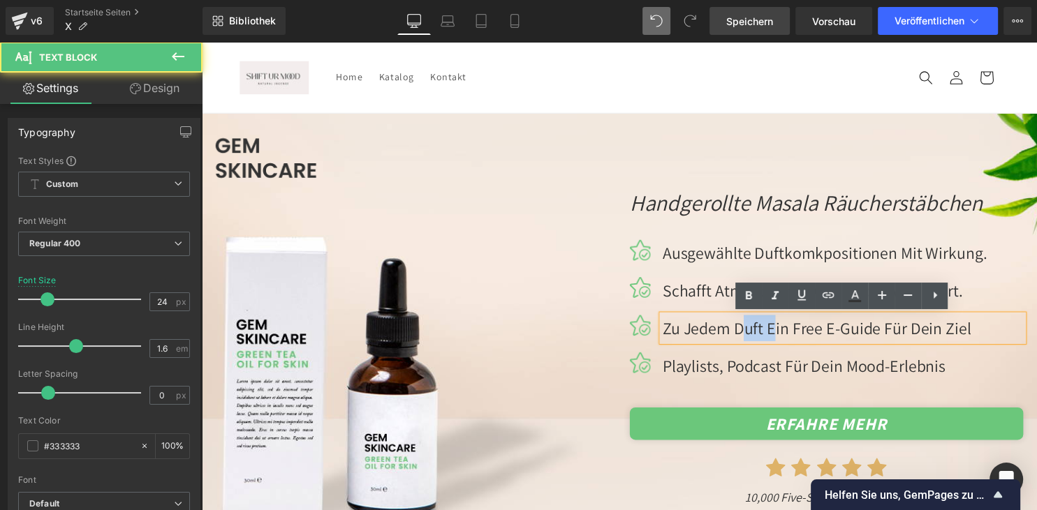
click at [745, 328] on p "Zu jedem Duft ein free e-Guide für dein ziel" at bounding box center [849, 331] width 365 height 27
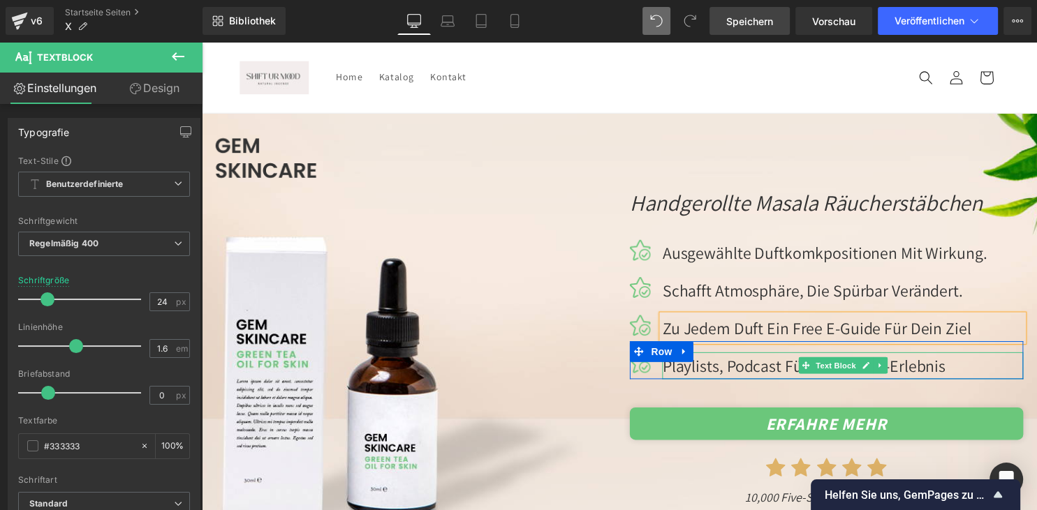
click at [754, 366] on p "Playlists, Podcast für dein Mood-Erlebnis" at bounding box center [849, 369] width 365 height 27
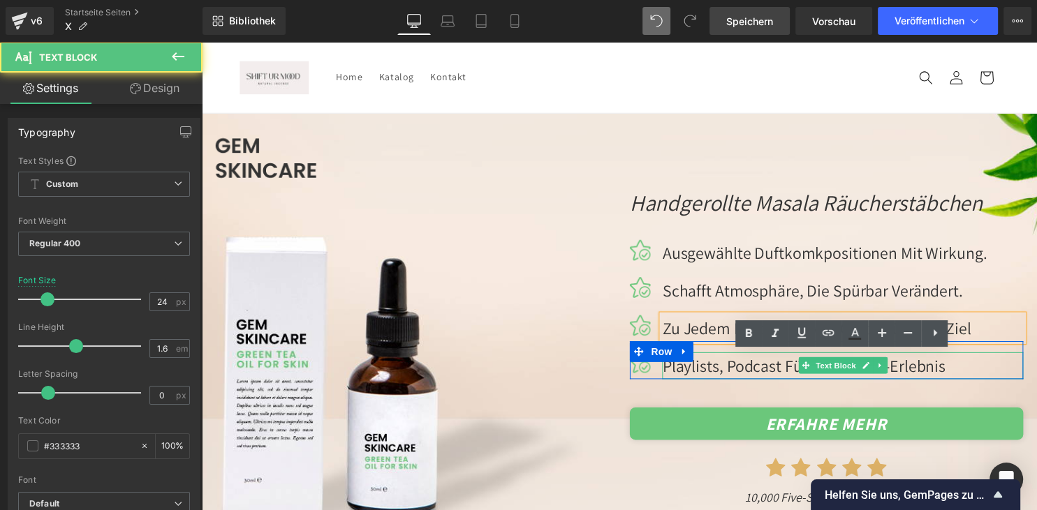
click at [754, 366] on p "Playlists, Podcast für dein Mood-Erlebnis" at bounding box center [849, 369] width 365 height 27
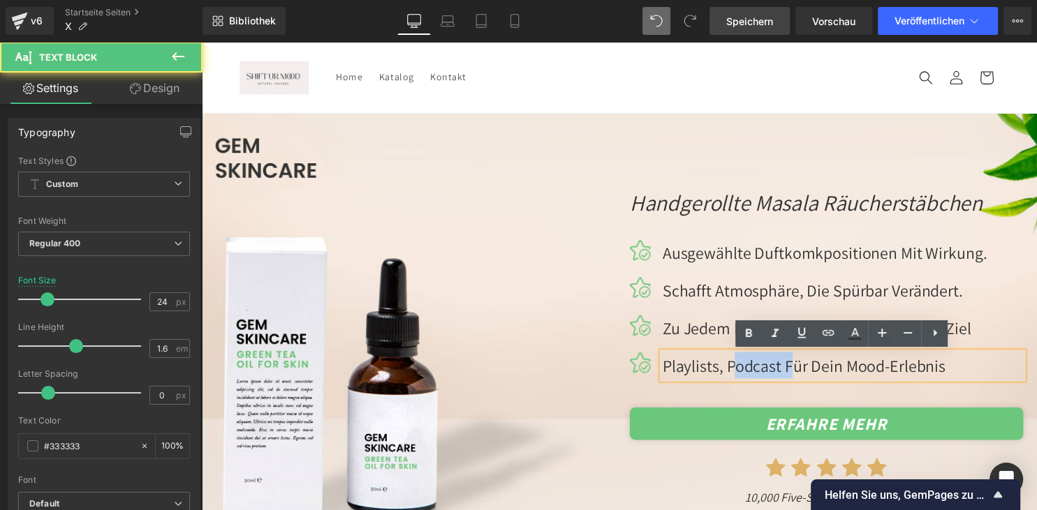
click at [754, 366] on p "Playlists, Podcast für dein Mood-Erlebnis" at bounding box center [849, 369] width 365 height 27
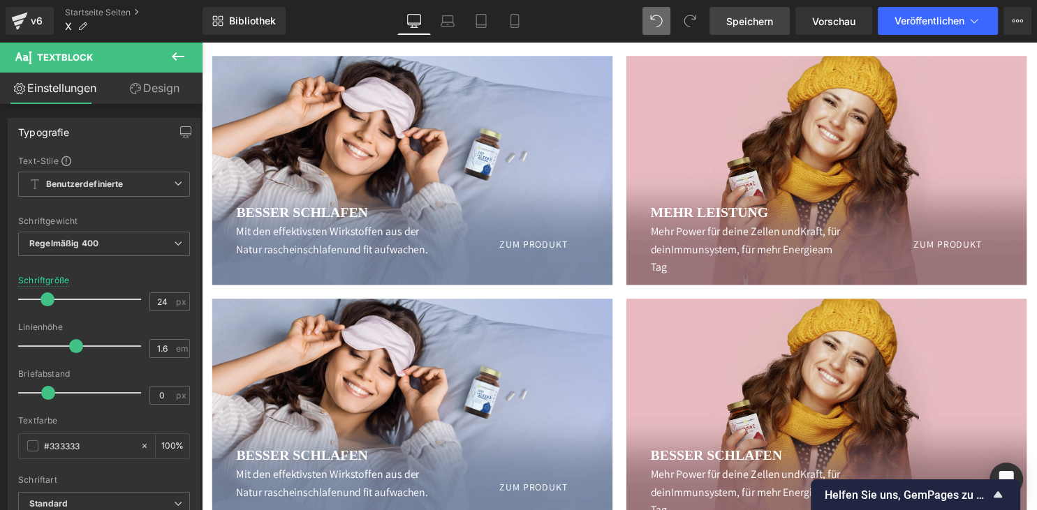
scroll to position [737, 0]
